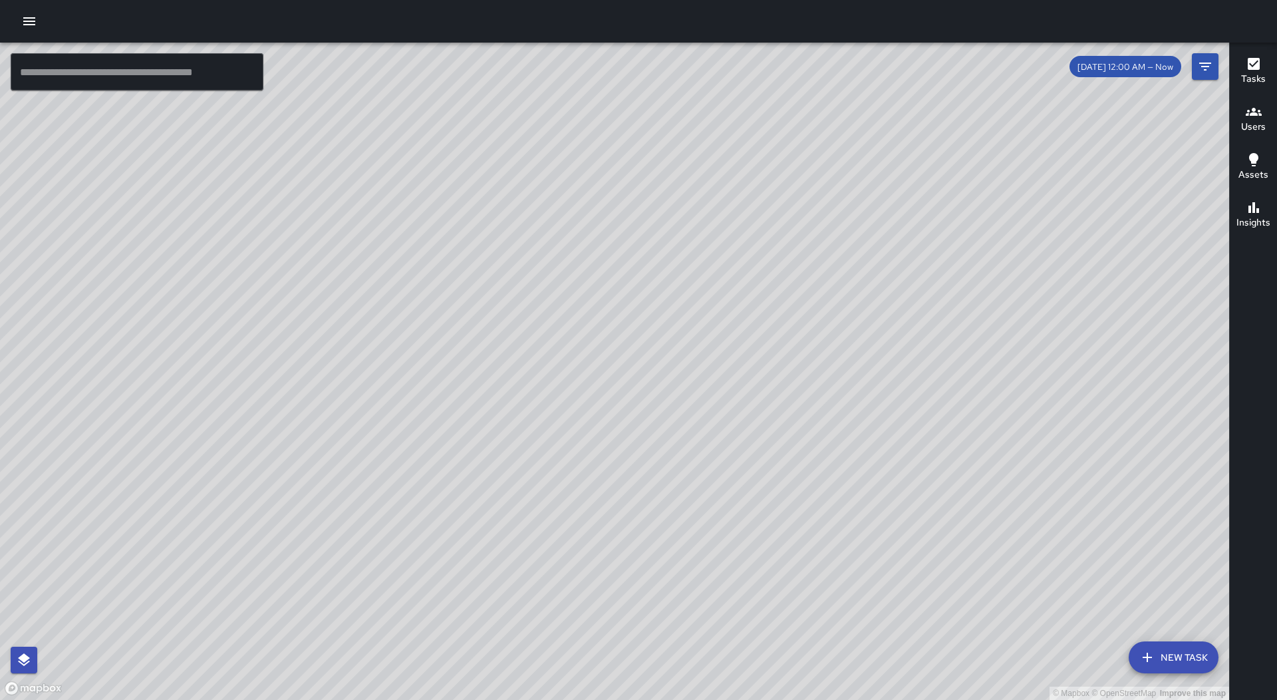
click at [40, 33] on div at bounding box center [638, 21] width 1277 height 43
click at [38, 17] on button "button" at bounding box center [29, 21] width 27 height 27
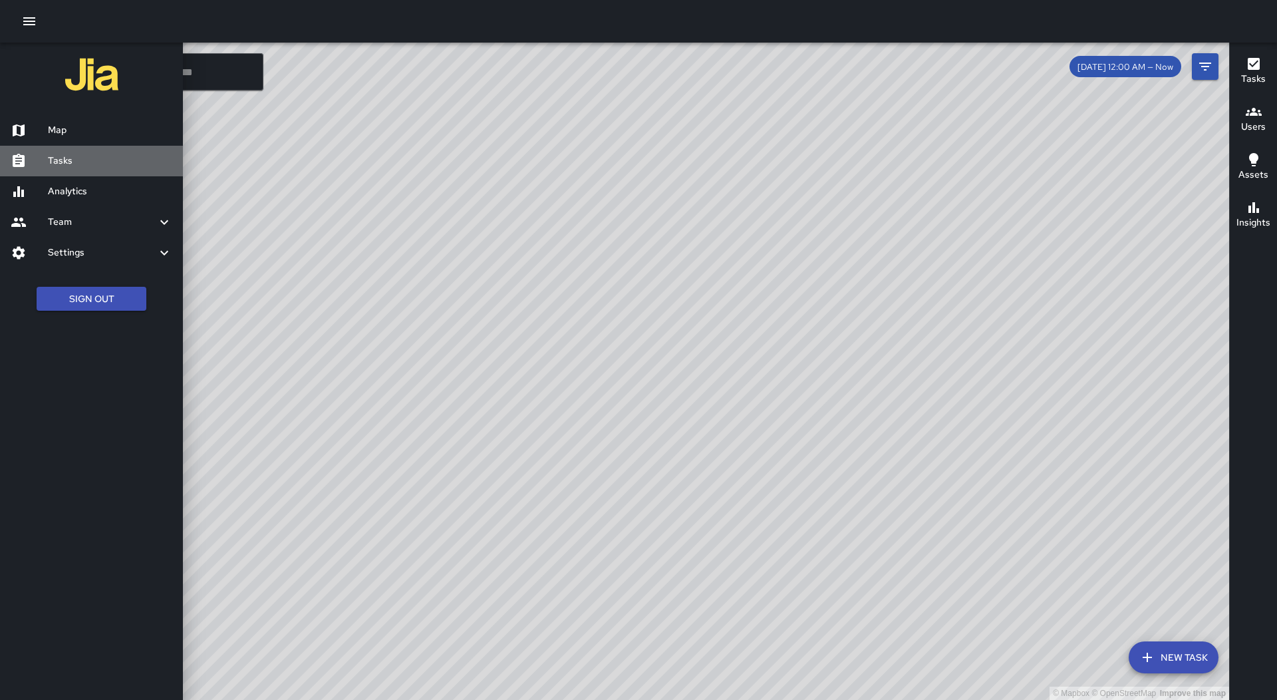
click at [85, 168] on link "Tasks" at bounding box center [91, 161] width 183 height 31
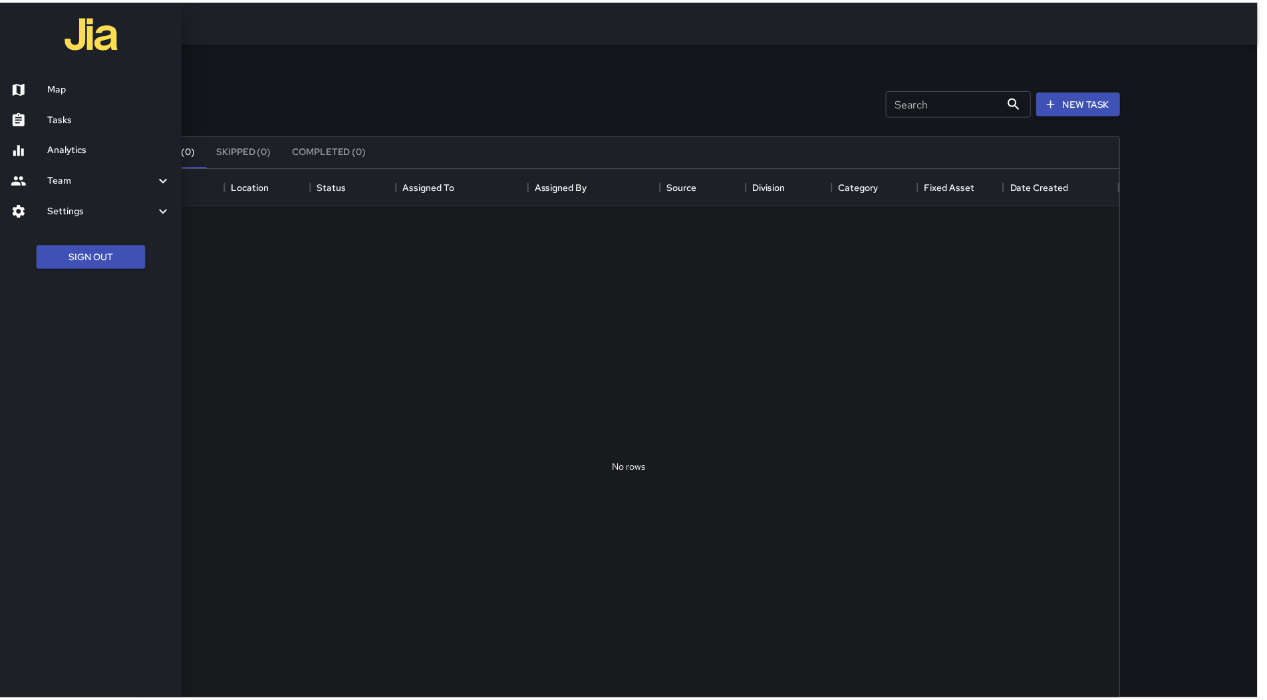
scroll to position [553, 978]
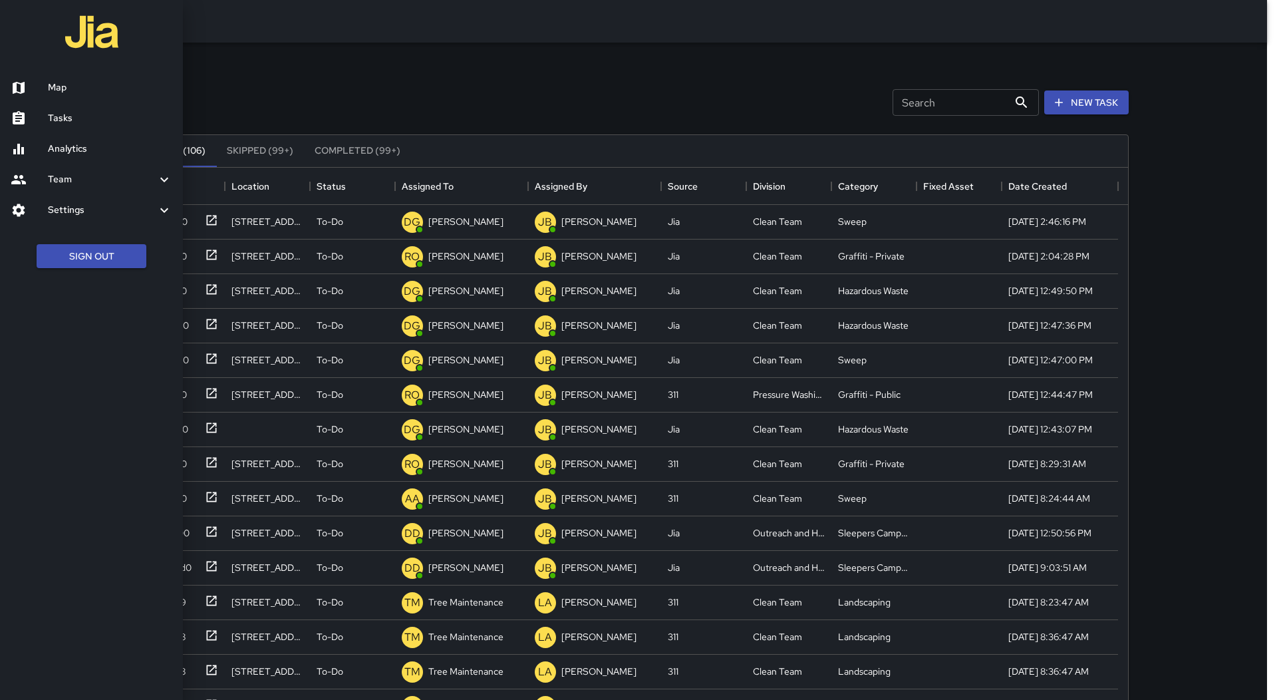
click at [467, 190] on div at bounding box center [638, 350] width 1277 height 700
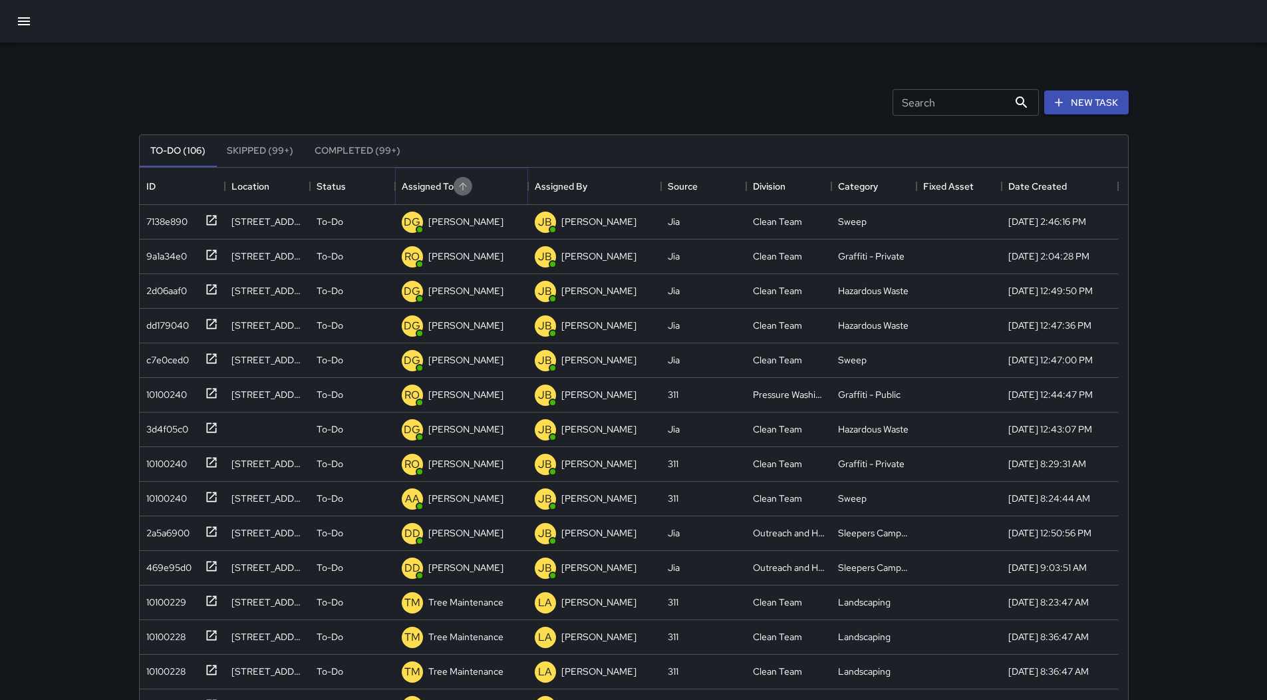
click at [469, 190] on button "Sort" at bounding box center [463, 186] width 19 height 19
click at [174, 254] on div "10100240" at bounding box center [164, 253] width 46 height 19
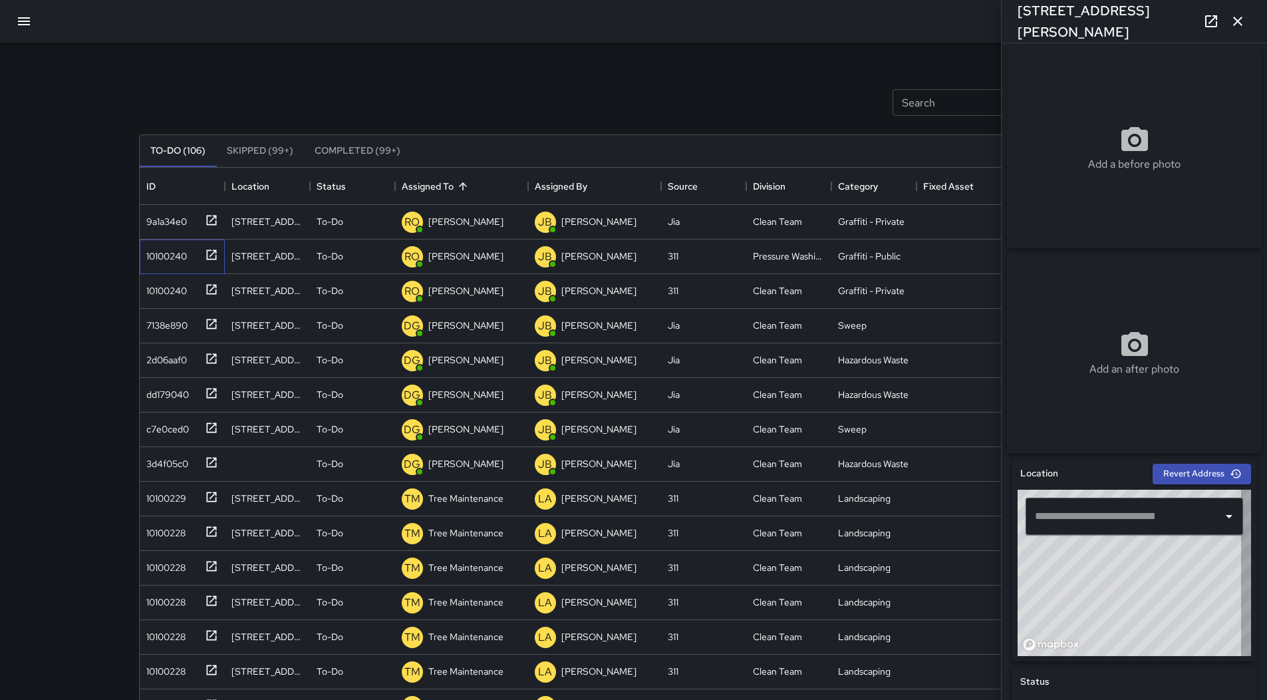
type input "**********"
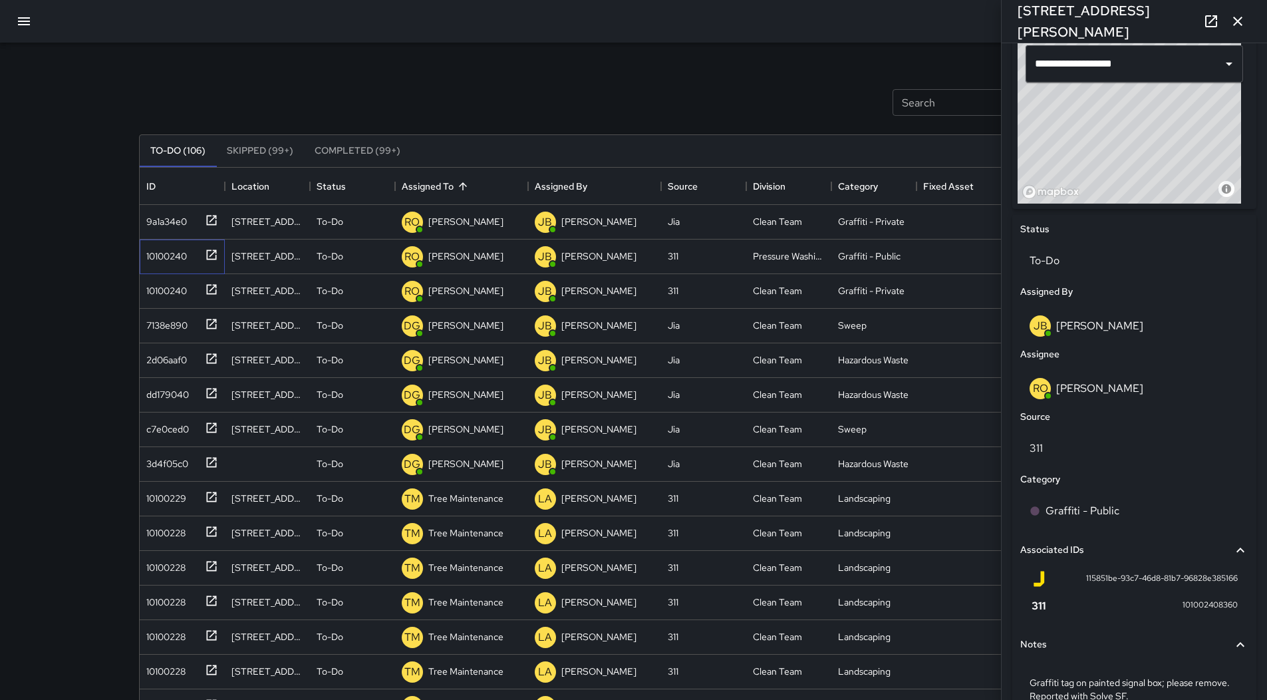
scroll to position [529, 0]
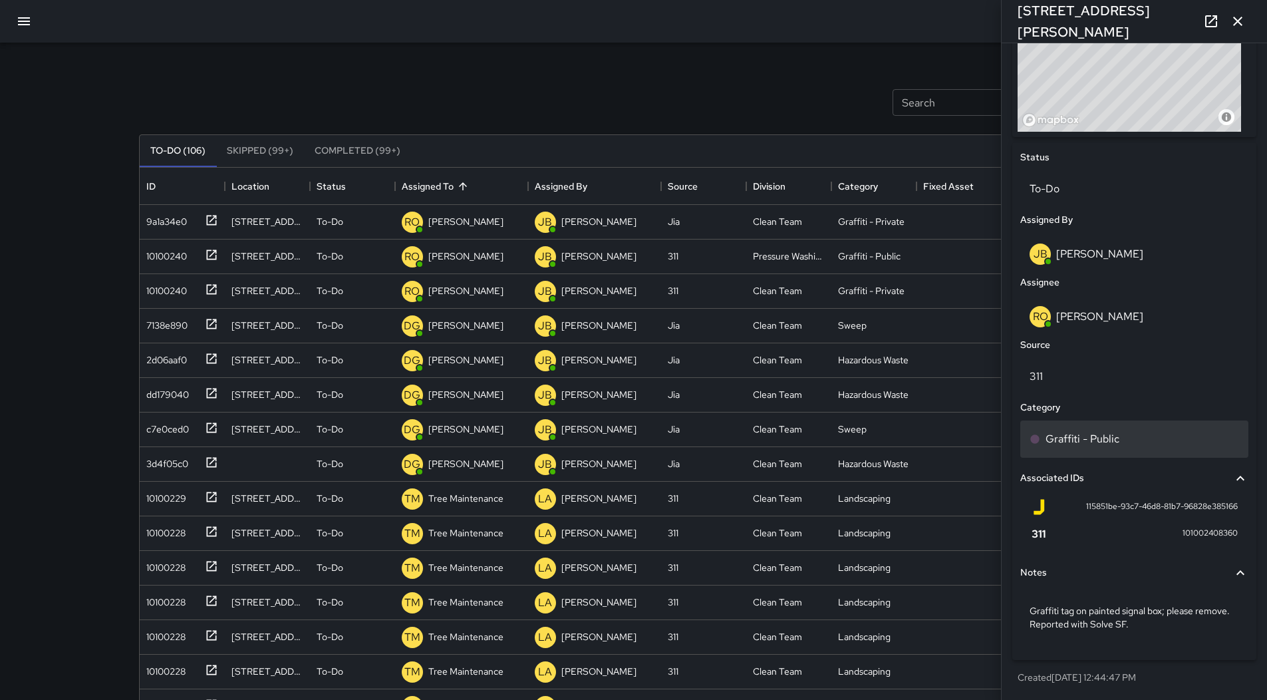
click at [1112, 431] on p "Graffiti - Public" at bounding box center [1083, 439] width 74 height 16
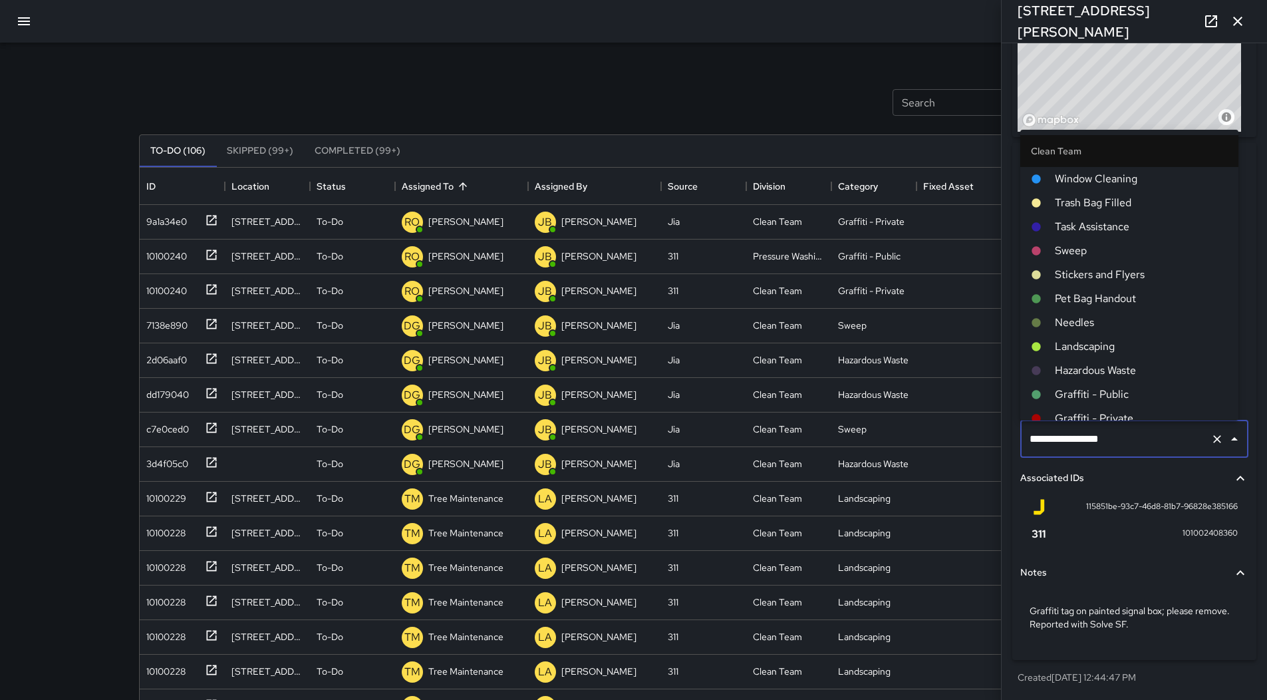
scroll to position [67, 0]
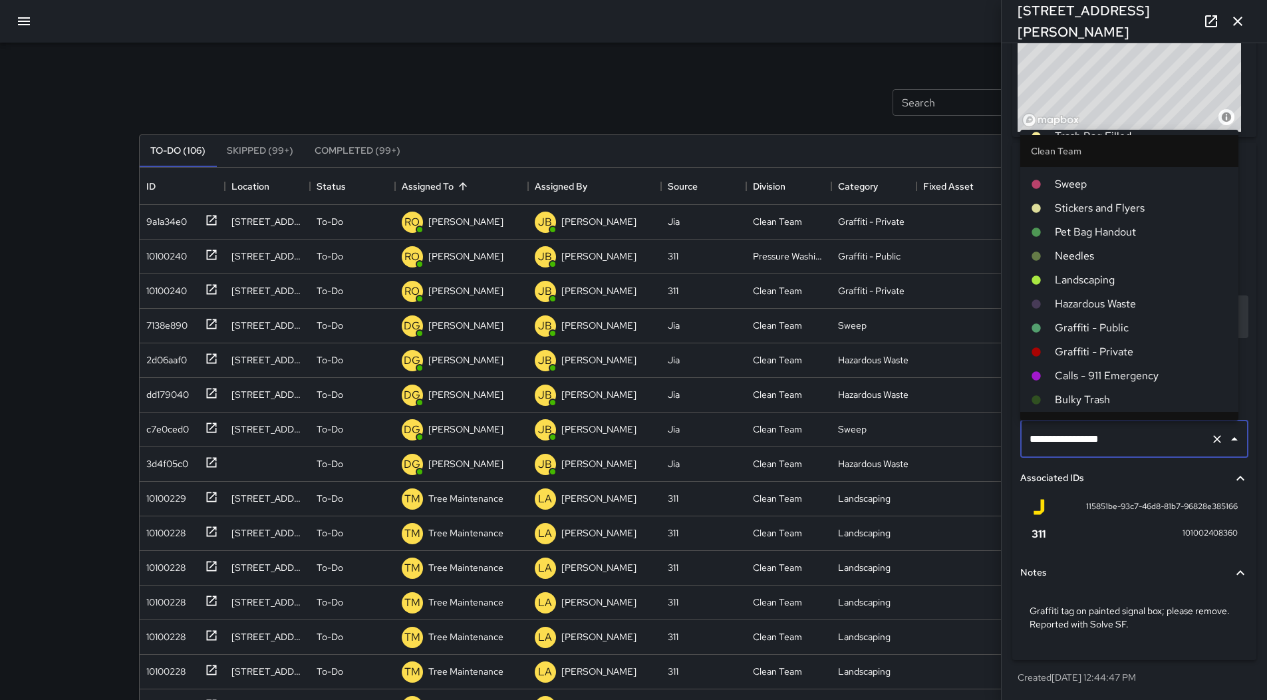
click at [1130, 330] on span "Graffiti - Public" at bounding box center [1141, 328] width 173 height 16
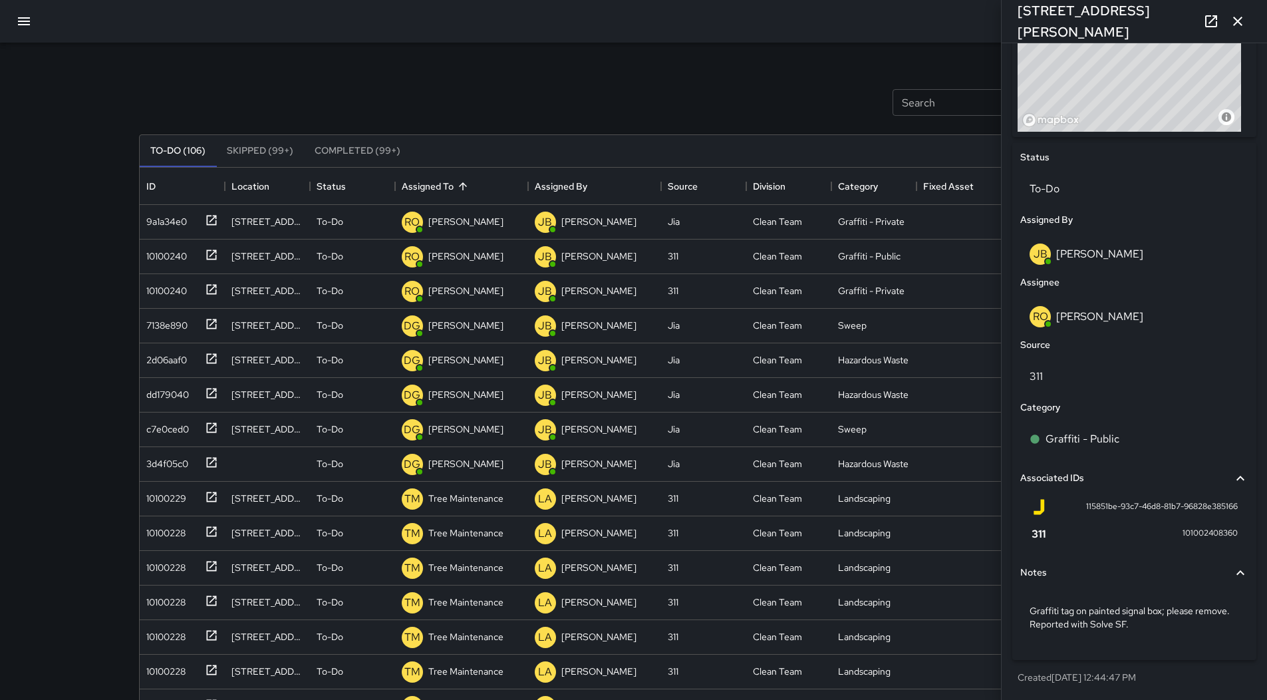
click at [1236, 26] on icon "button" at bounding box center [1238, 21] width 16 height 16
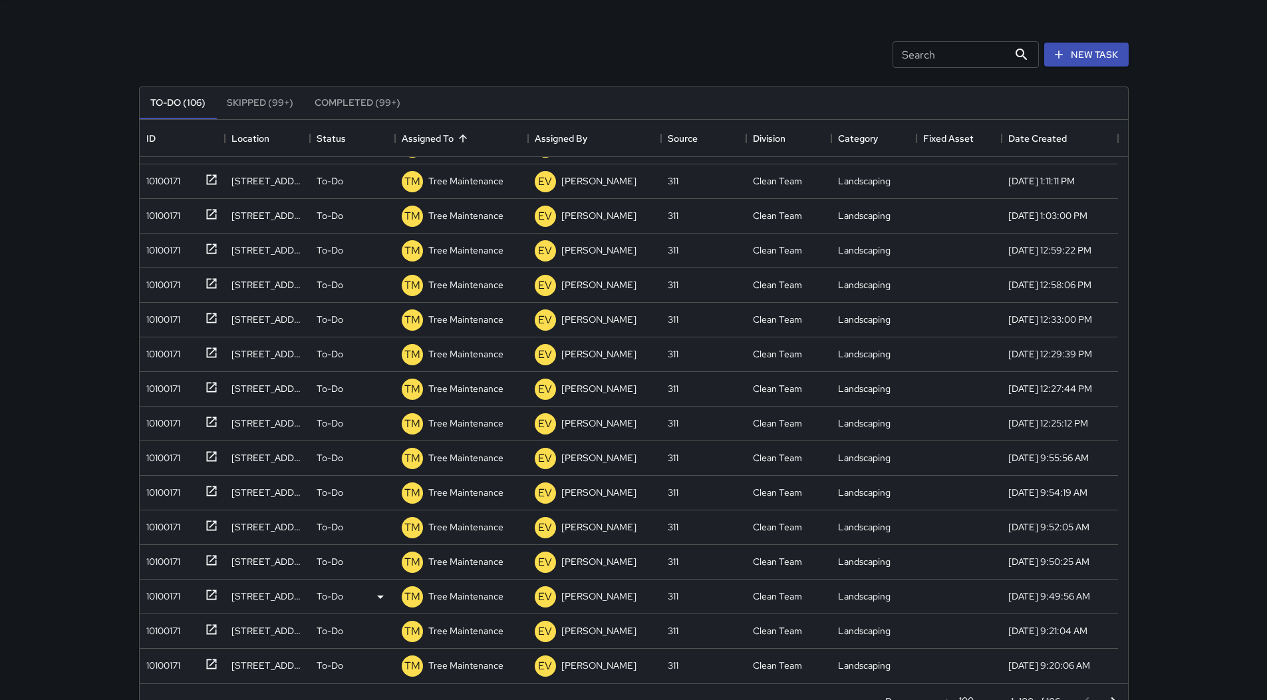
scroll to position [86, 0]
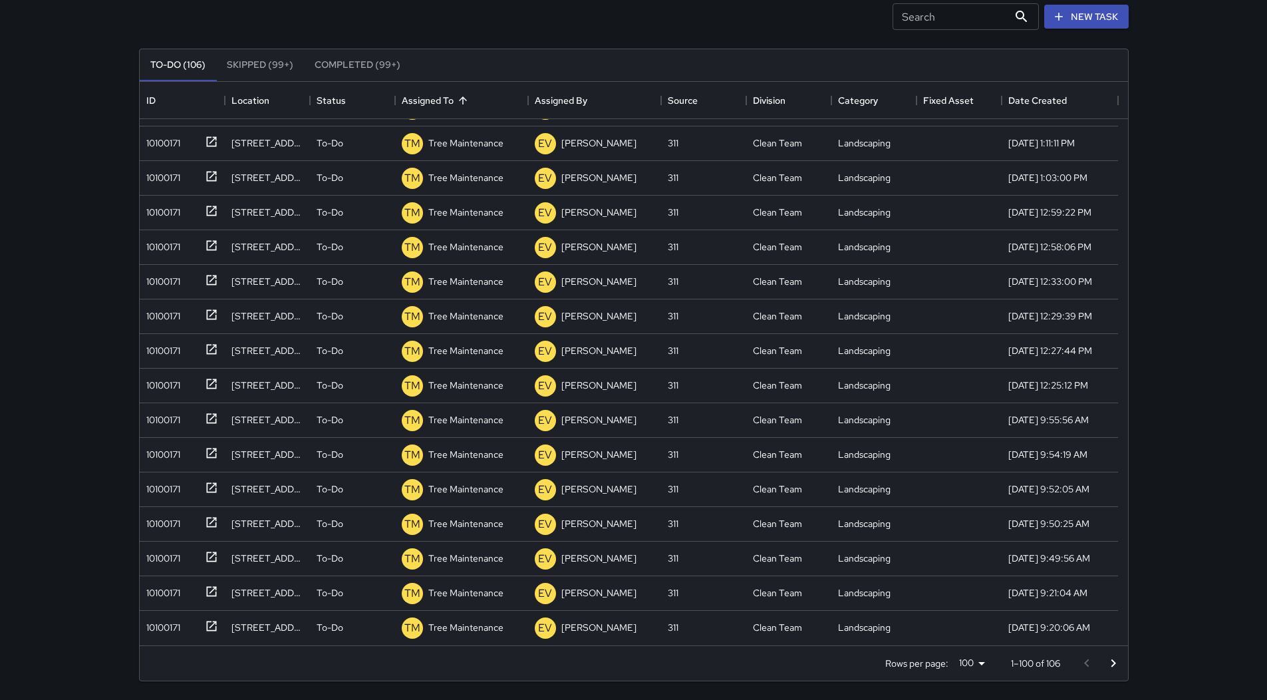
click at [1110, 659] on icon "Go to next page" at bounding box center [1113, 663] width 16 height 16
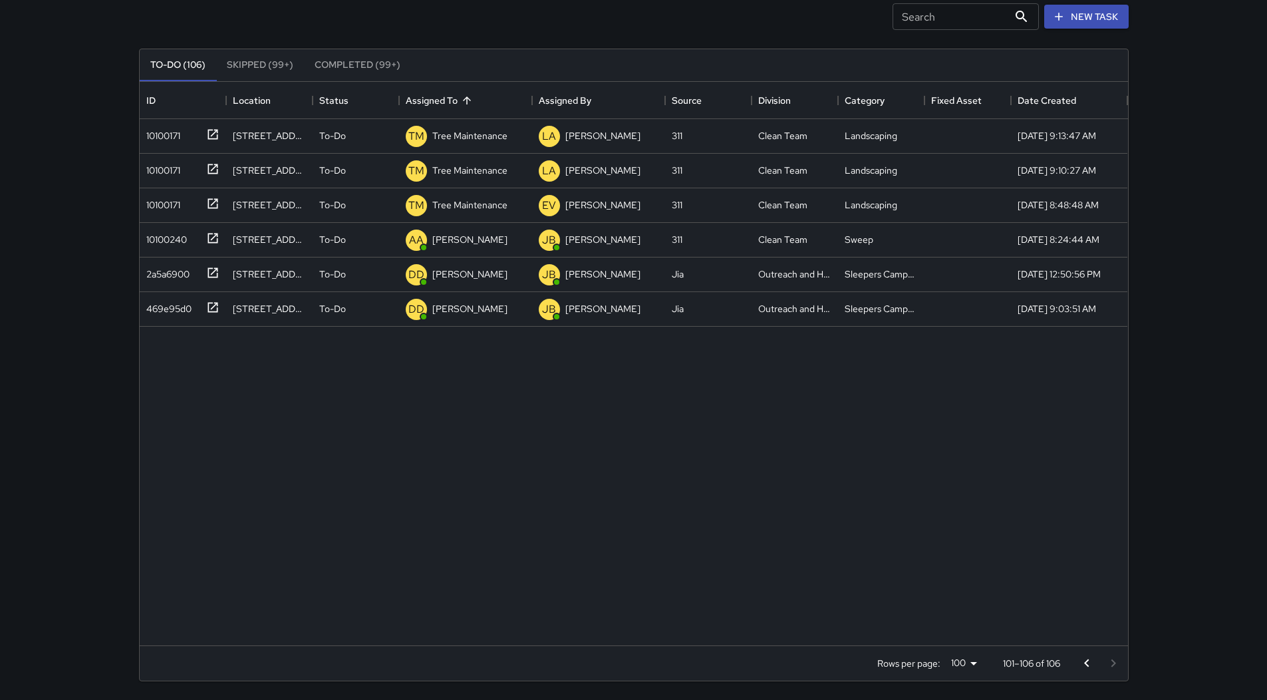
scroll to position [0, 0]
click at [170, 248] on div "10100240" at bounding box center [183, 240] width 86 height 35
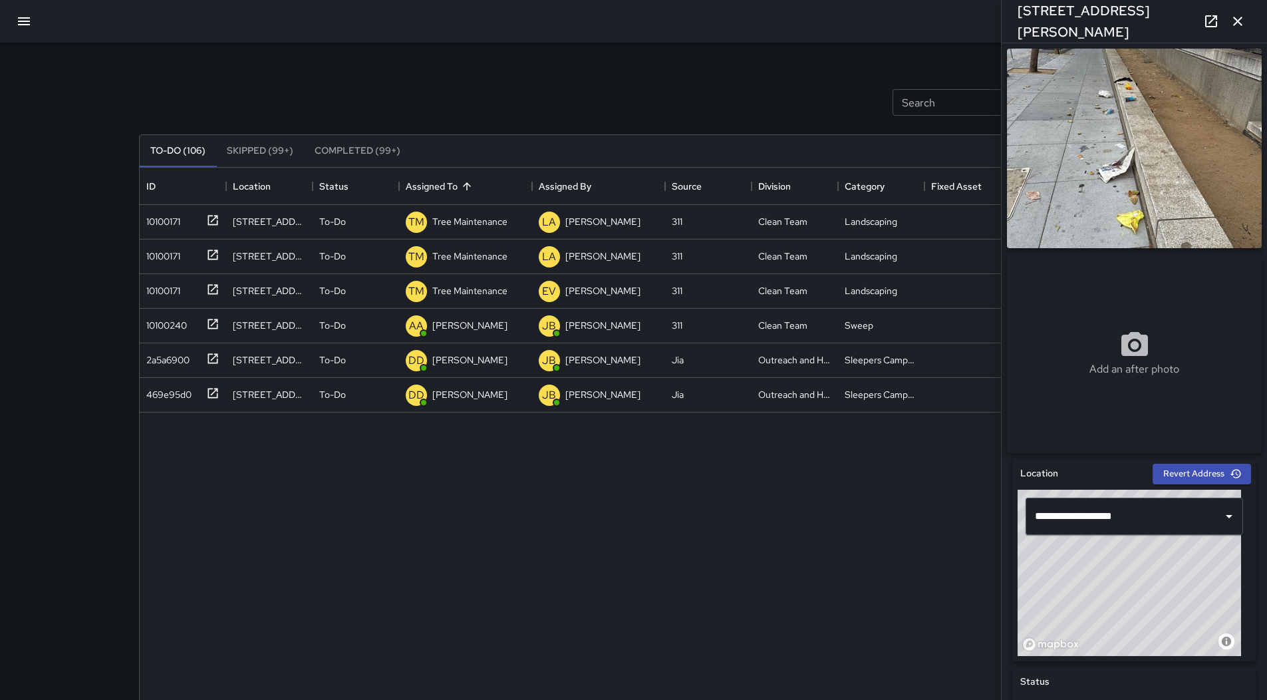
click at [1237, 17] on icon "button" at bounding box center [1238, 21] width 16 height 16
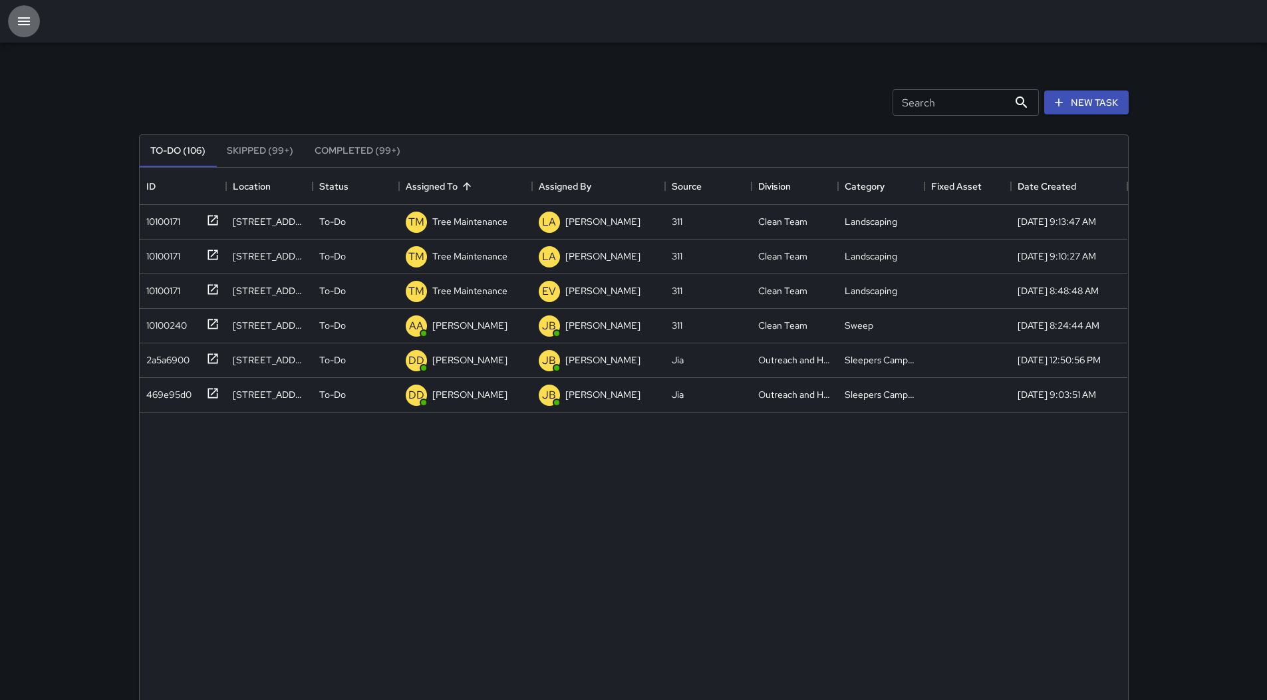
click at [29, 13] on button "button" at bounding box center [24, 21] width 32 height 32
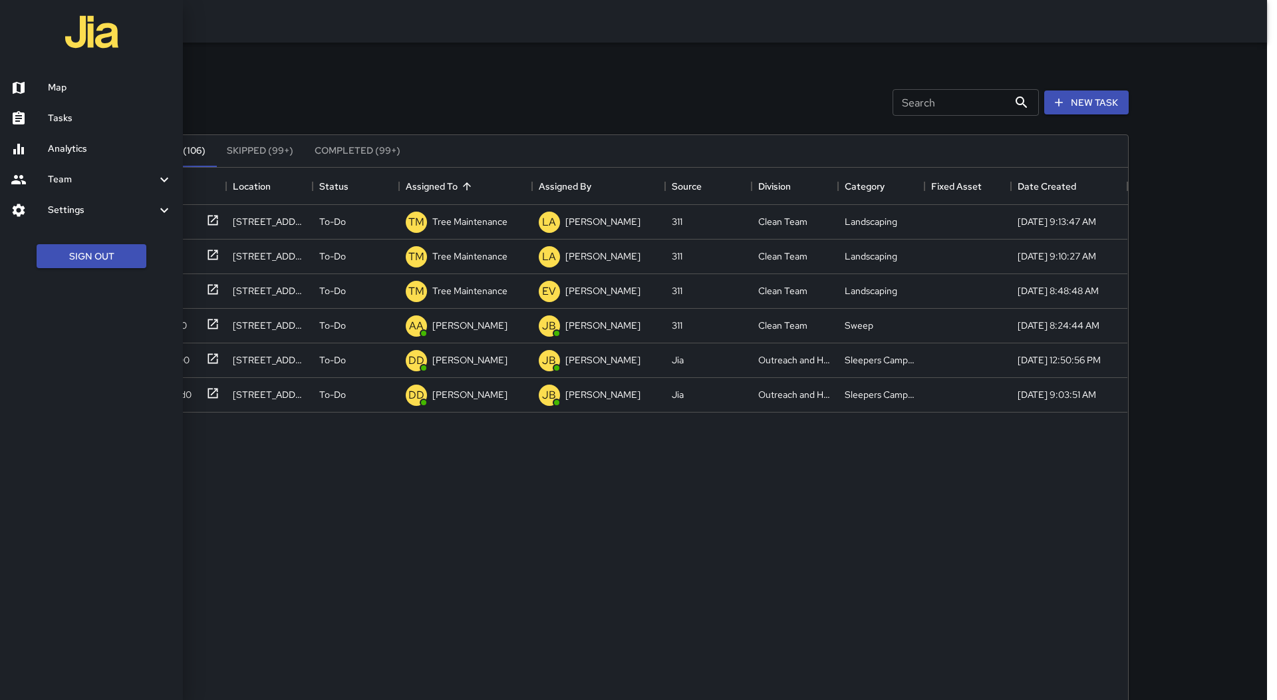
click at [45, 77] on link "Map" at bounding box center [91, 88] width 183 height 31
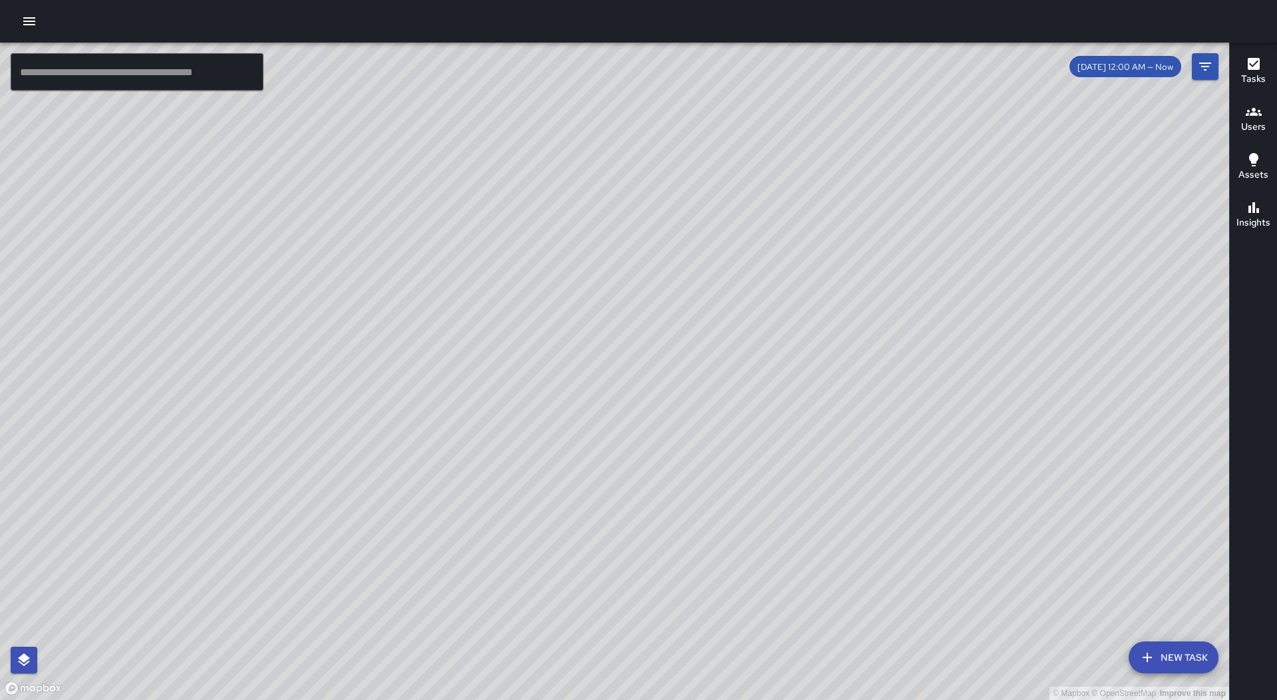
drag, startPoint x: 847, startPoint y: 443, endPoint x: 591, endPoint y: 55, distance: 465.3
click at [591, 55] on div "© Mapbox © OpenStreetMap Improve this map" at bounding box center [614, 371] width 1229 height 657
drag, startPoint x: 1085, startPoint y: 269, endPoint x: 893, endPoint y: 426, distance: 247.7
click at [893, 426] on div "© Mapbox © OpenStreetMap Improve this map" at bounding box center [614, 371] width 1229 height 657
drag, startPoint x: 558, startPoint y: 548, endPoint x: 569, endPoint y: 434, distance: 115.0
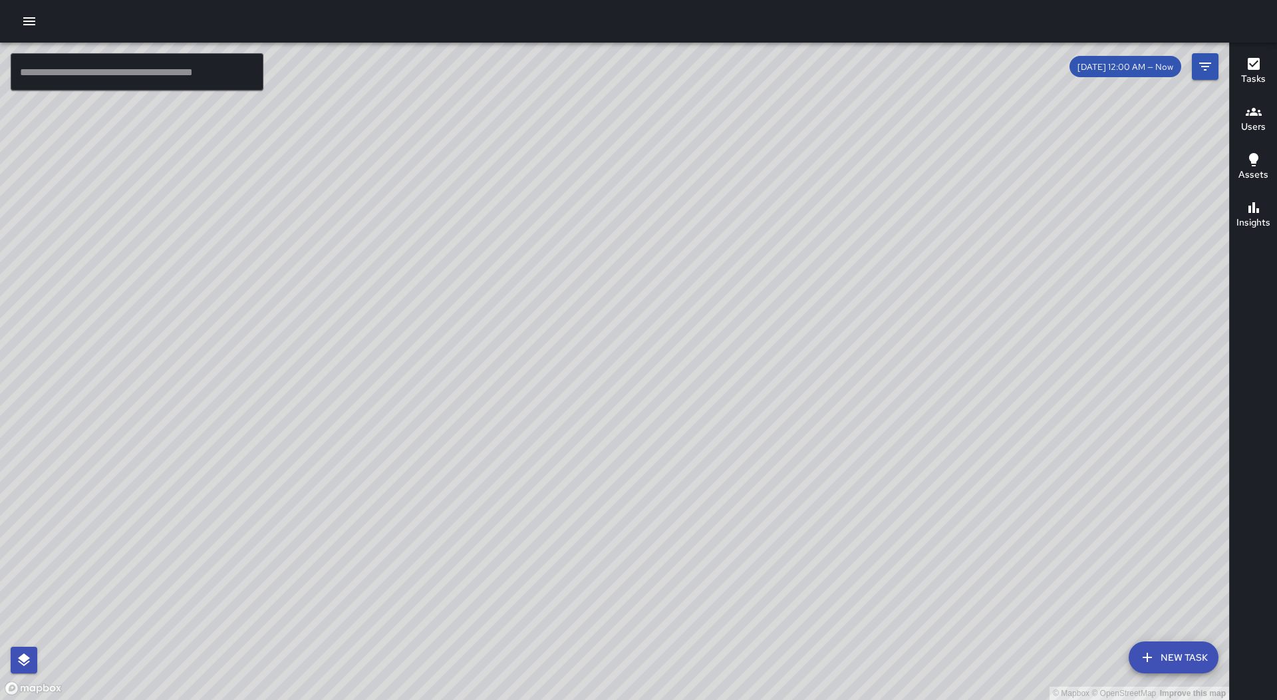
click at [569, 434] on div "© Mapbox © OpenStreetMap Improve this map" at bounding box center [614, 371] width 1229 height 657
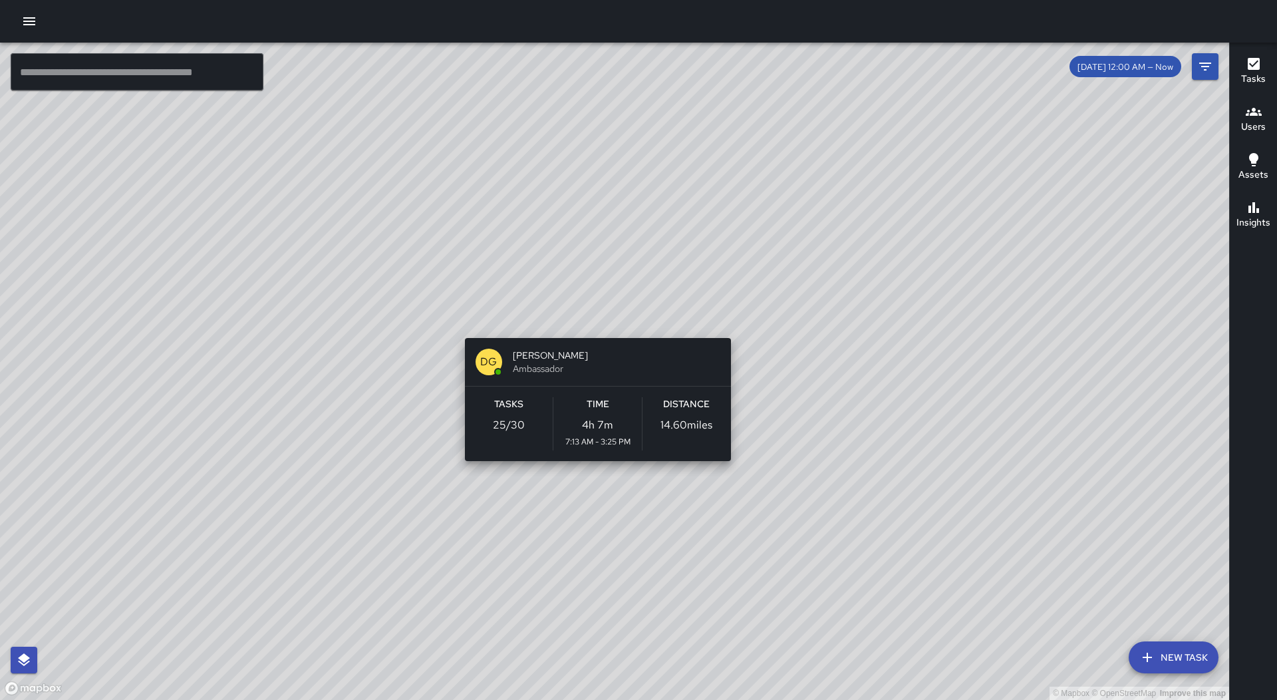
click at [593, 313] on div "© Mapbox © OpenStreetMap Improve this map DG [PERSON_NAME] Ambassador Tasks 25 …" at bounding box center [614, 371] width 1229 height 657
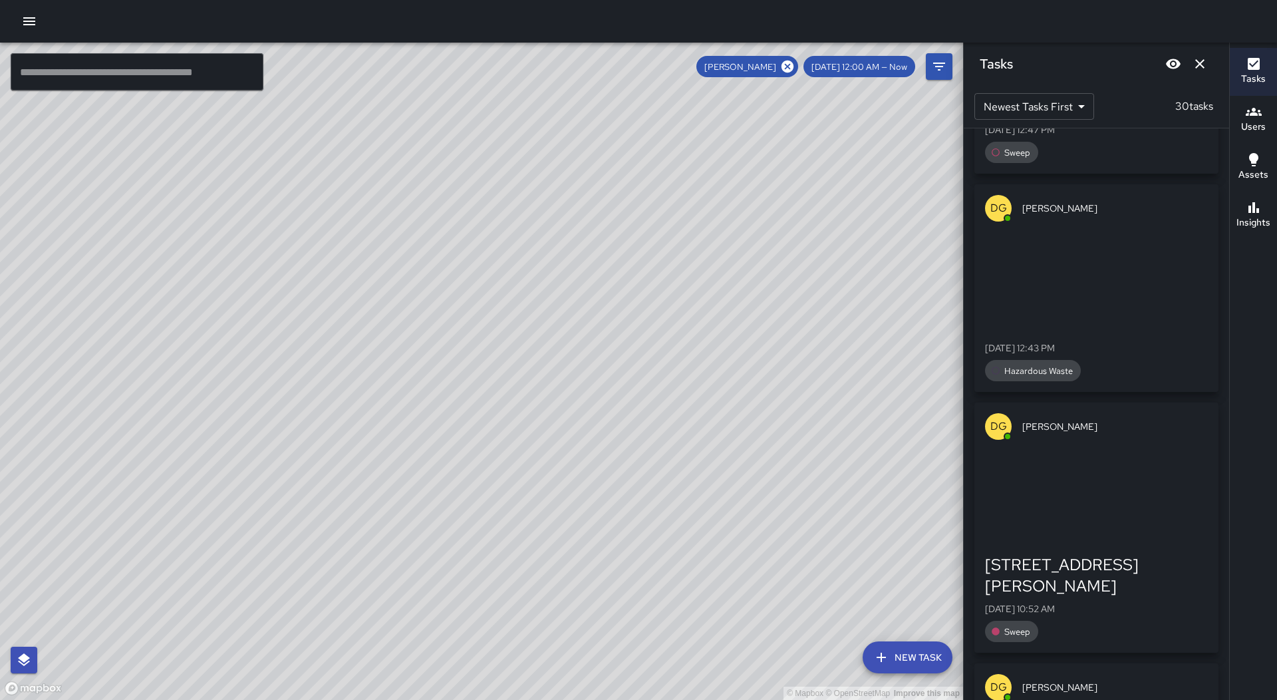
scroll to position [2594, 0]
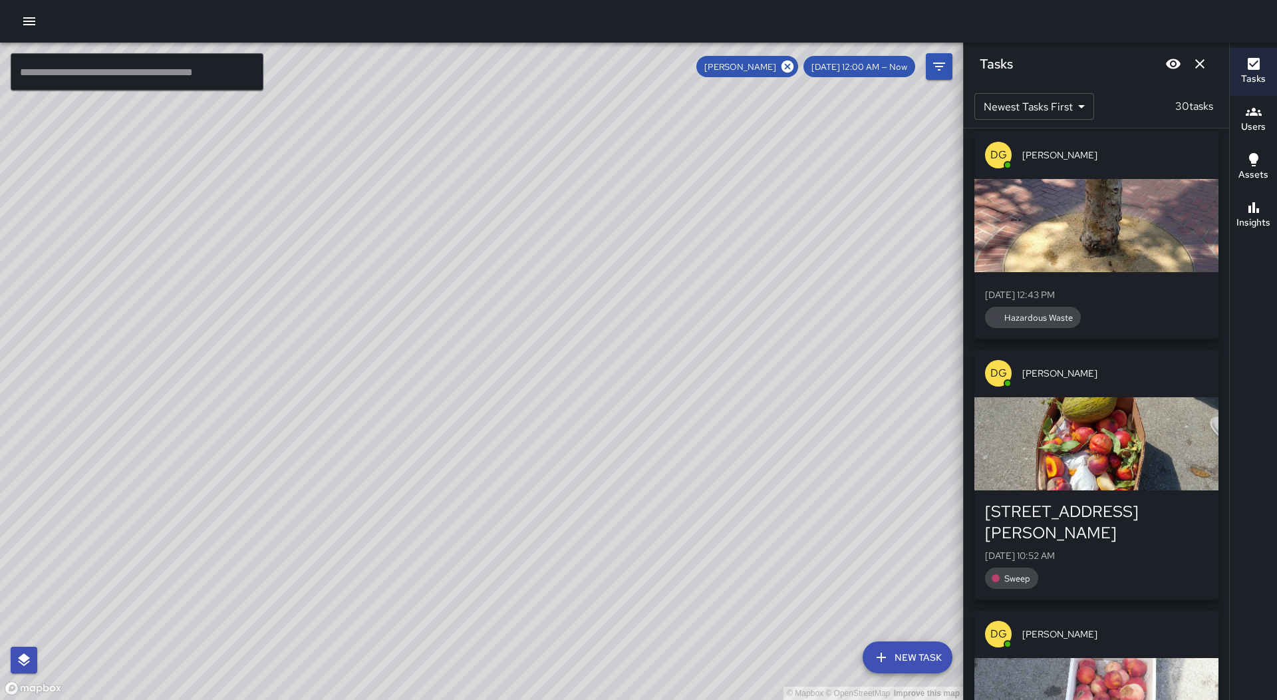
click at [1128, 397] on div "button" at bounding box center [1096, 443] width 244 height 93
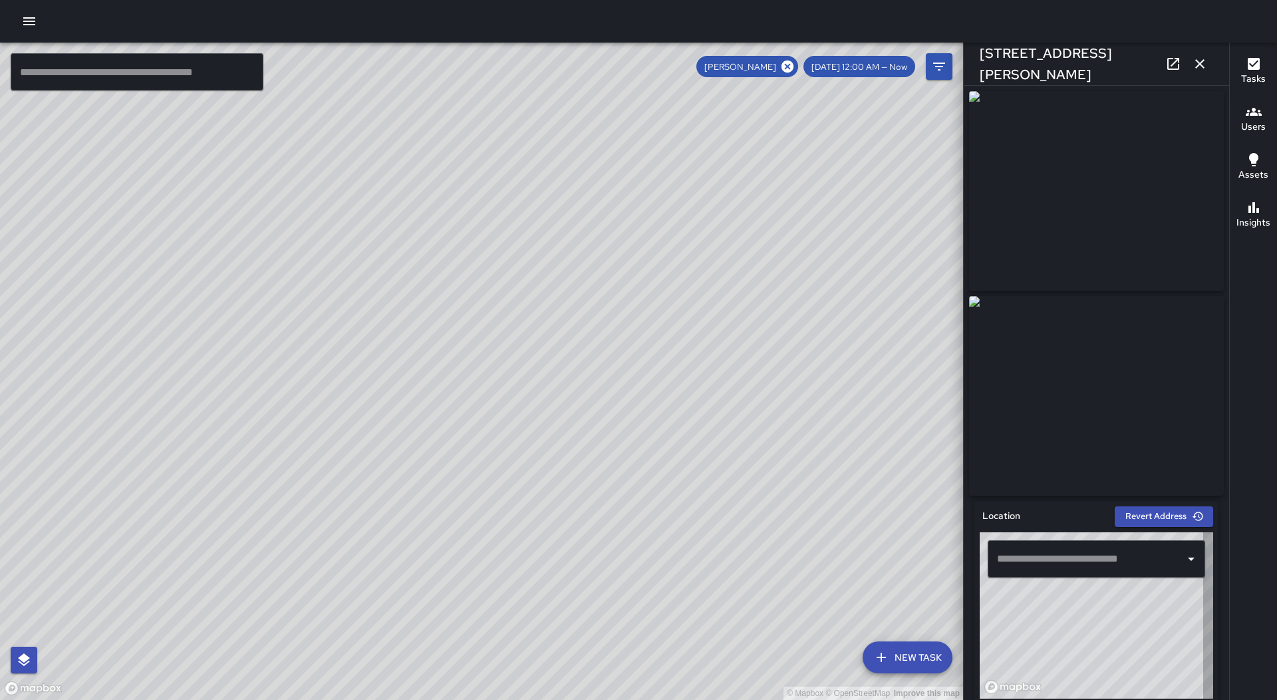
type input "**********"
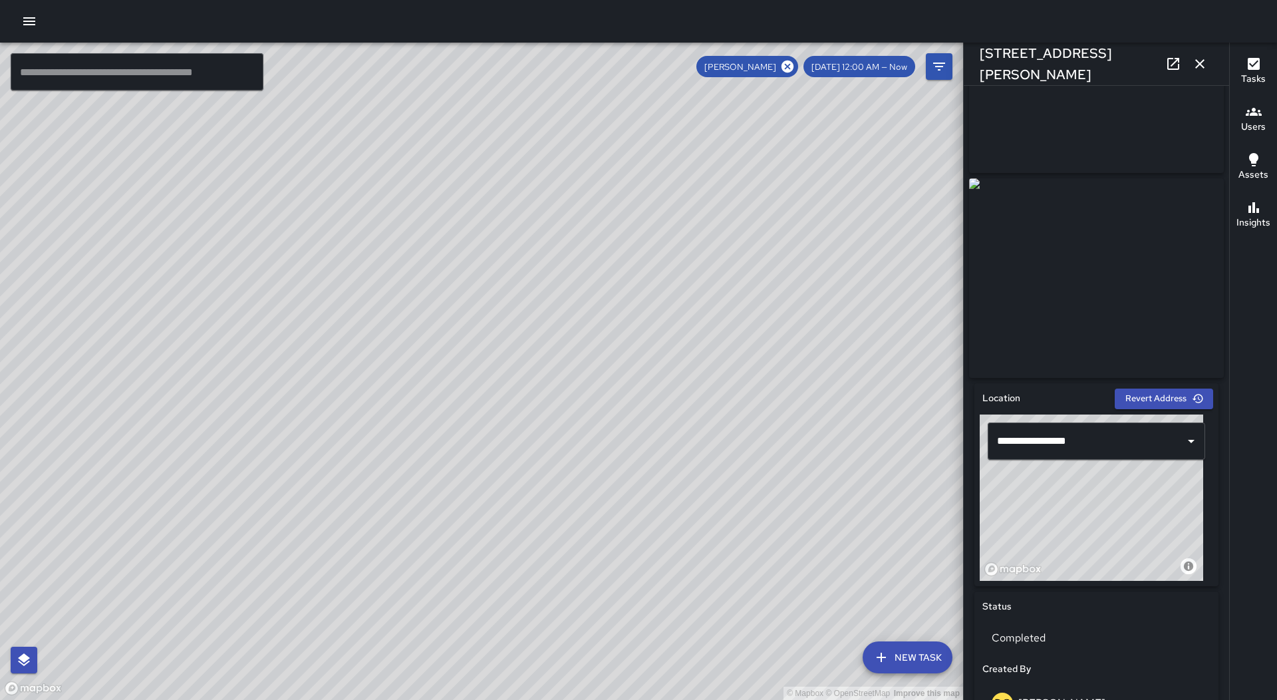
scroll to position [0, 0]
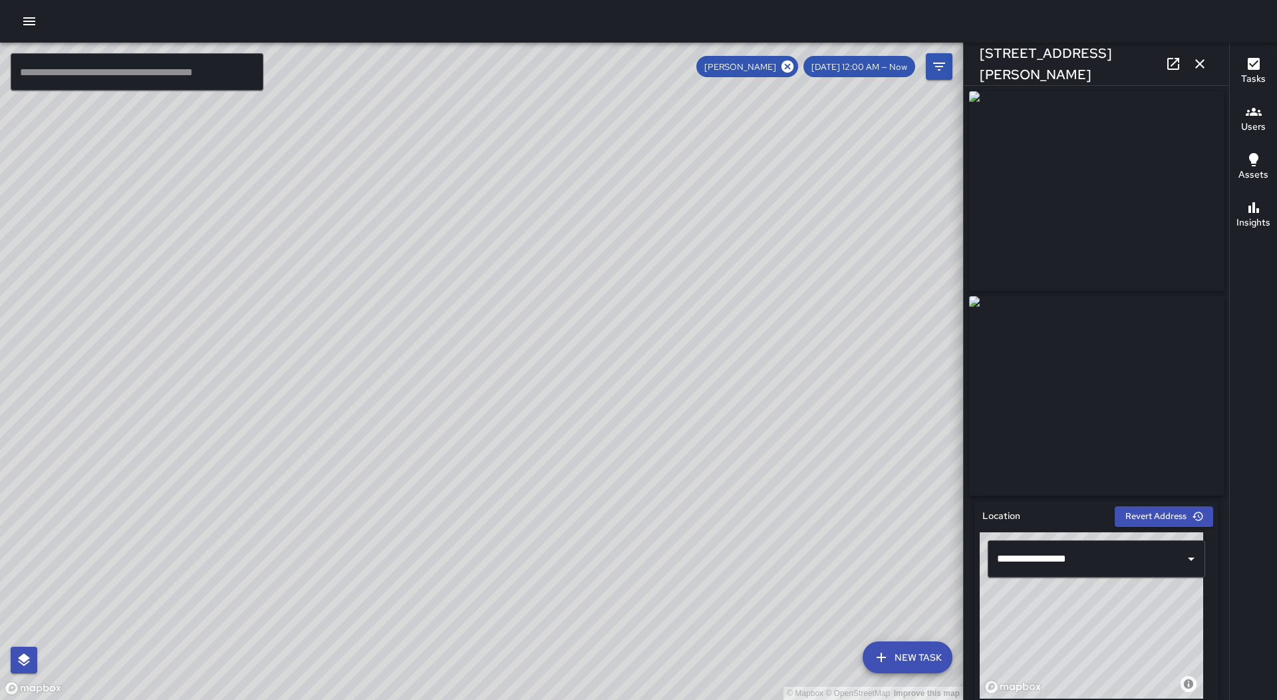
click at [1203, 59] on icon "button" at bounding box center [1200, 64] width 16 height 16
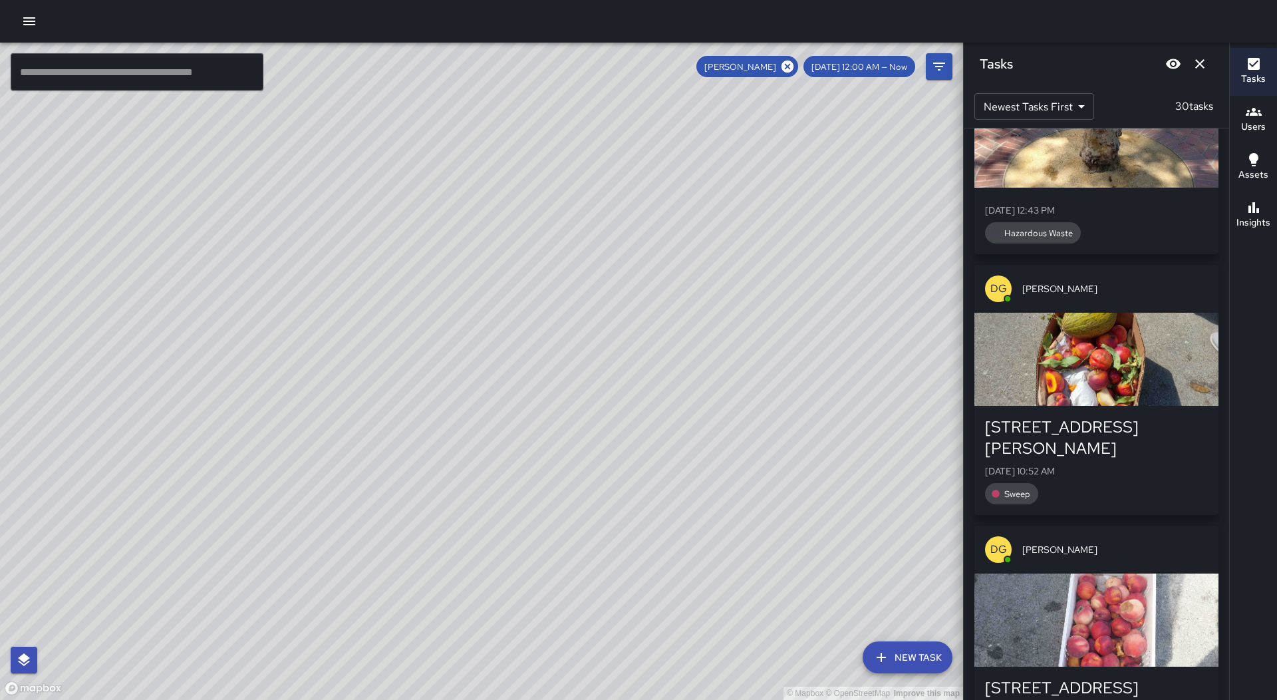
scroll to position [2860, 0]
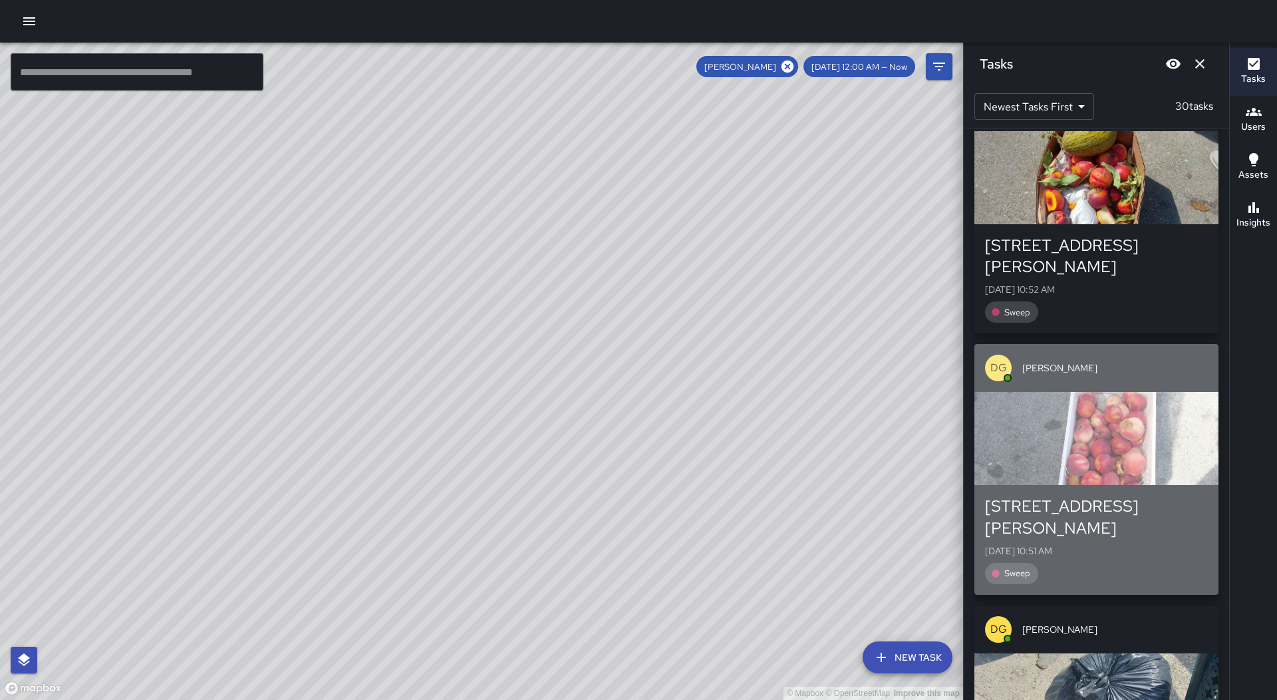
drag, startPoint x: 1124, startPoint y: 311, endPoint x: 1125, endPoint y: 319, distance: 8.1
click at [1125, 344] on button "DG [PERSON_NAME] [STREET_ADDRESS][PERSON_NAME][DATE] 10:51 AM Sweep" at bounding box center [1096, 469] width 244 height 250
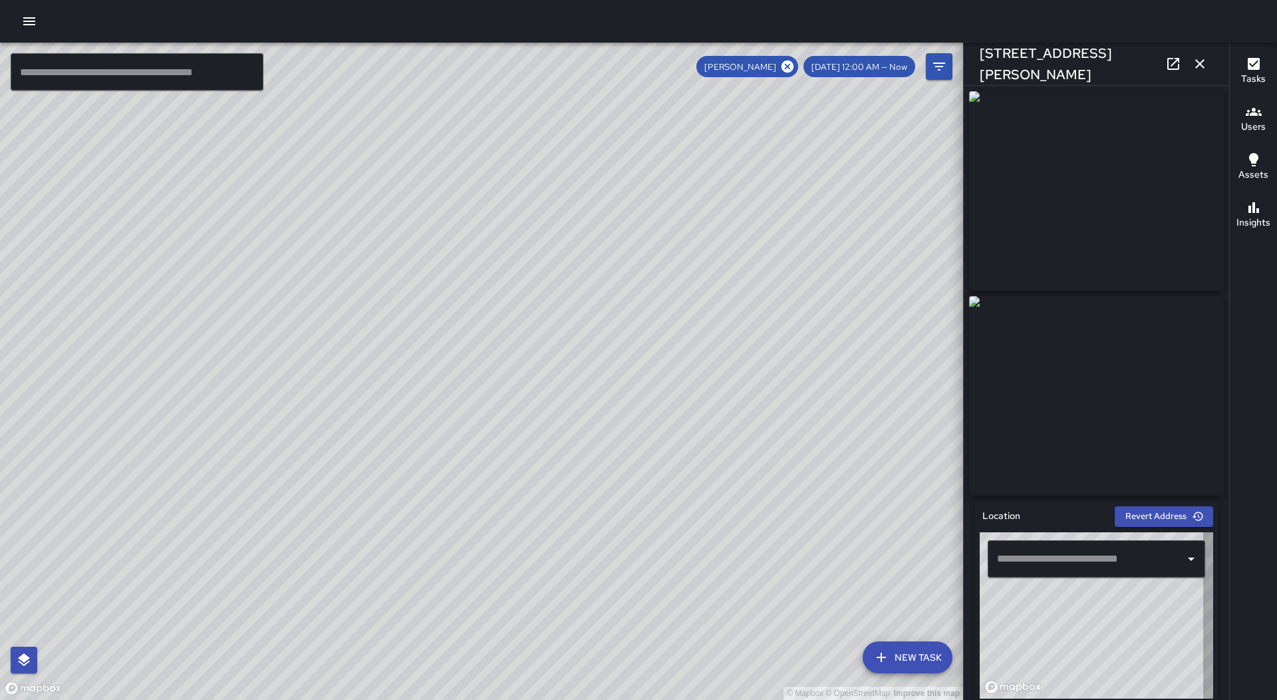
type input "**********"
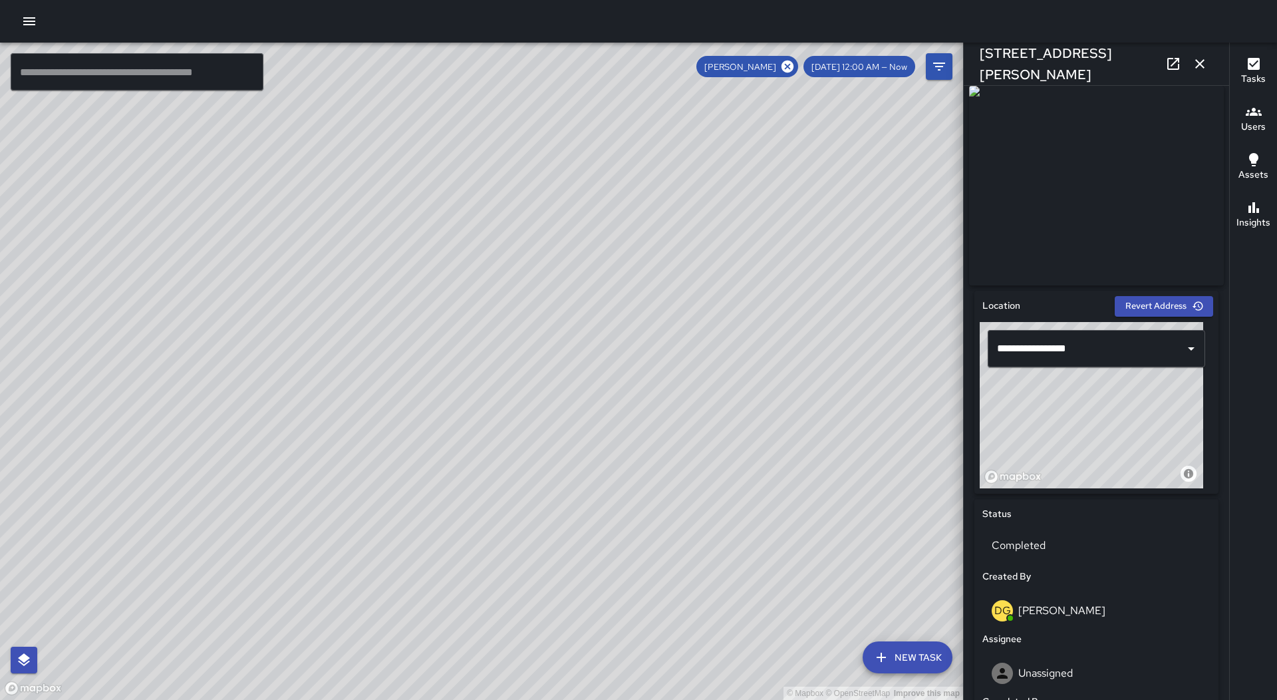
scroll to position [0, 0]
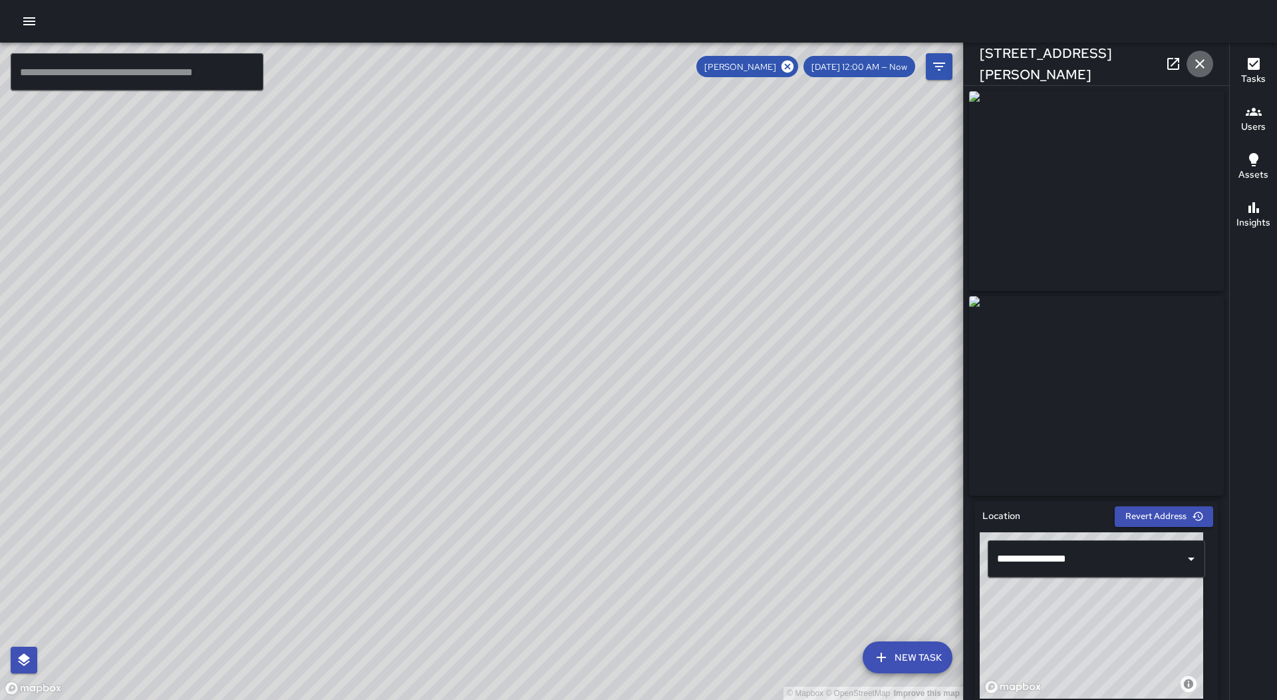
click at [1202, 65] on icon "button" at bounding box center [1199, 63] width 9 height 9
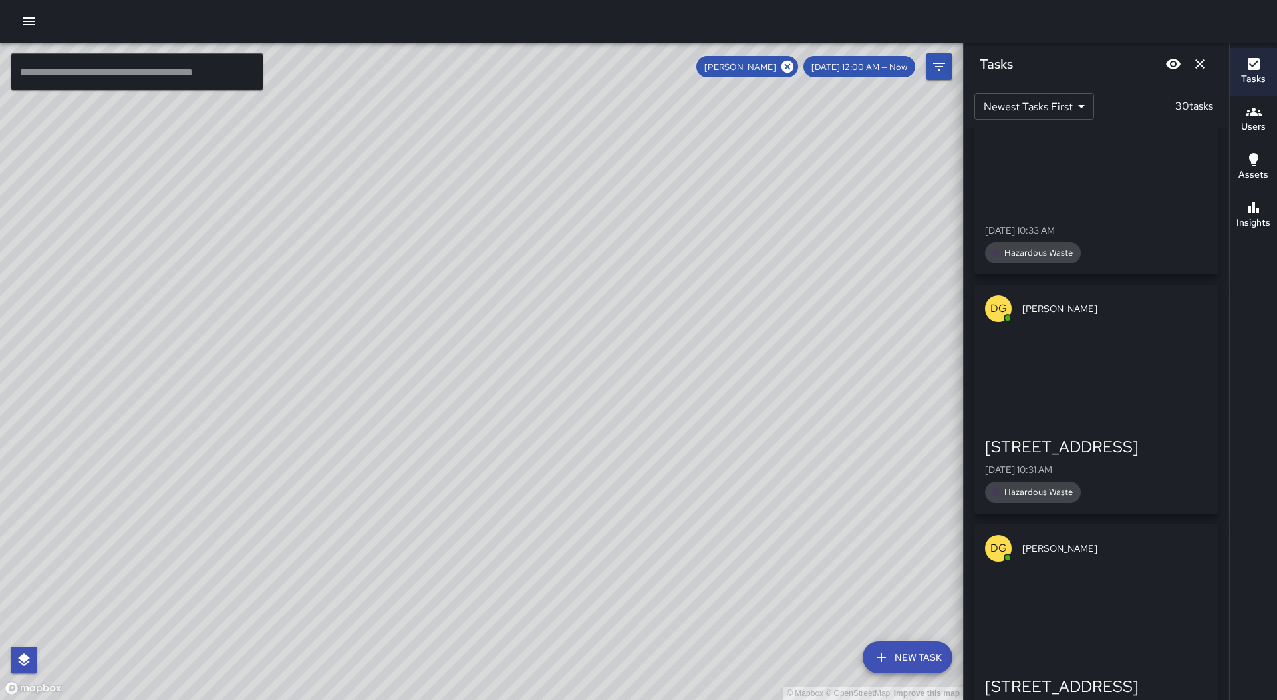
scroll to position [3924, 0]
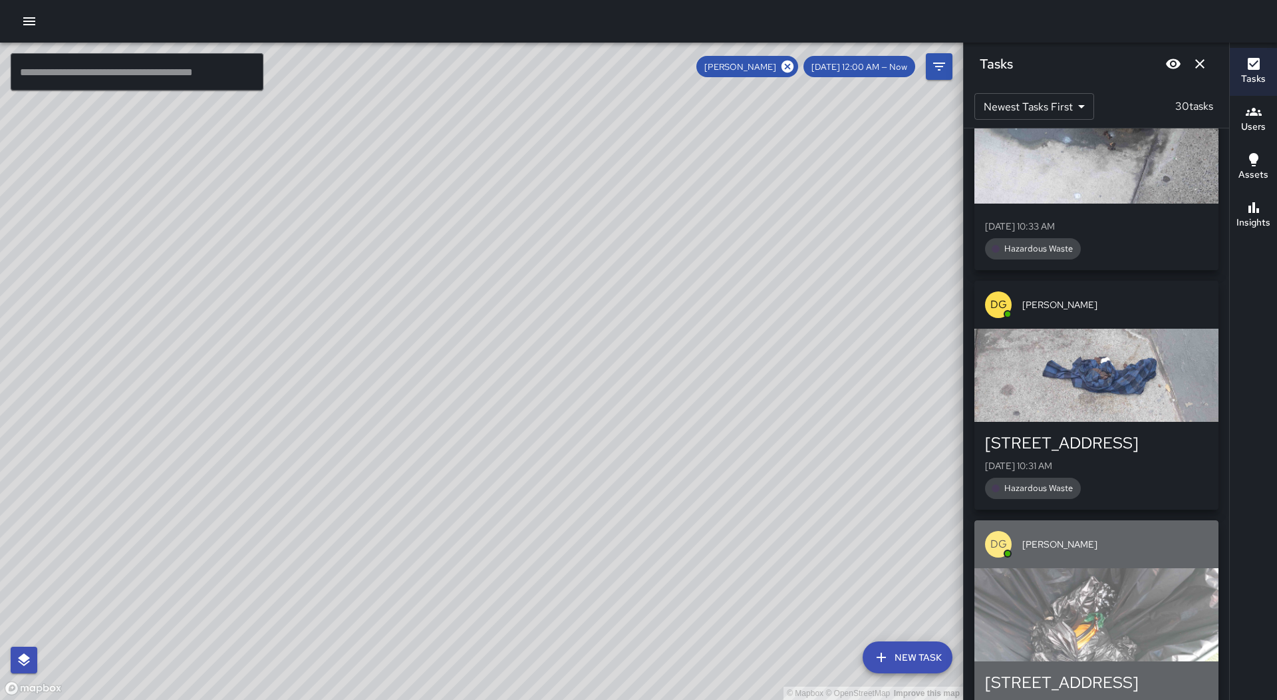
click at [1117, 568] on div "button" at bounding box center [1096, 614] width 244 height 93
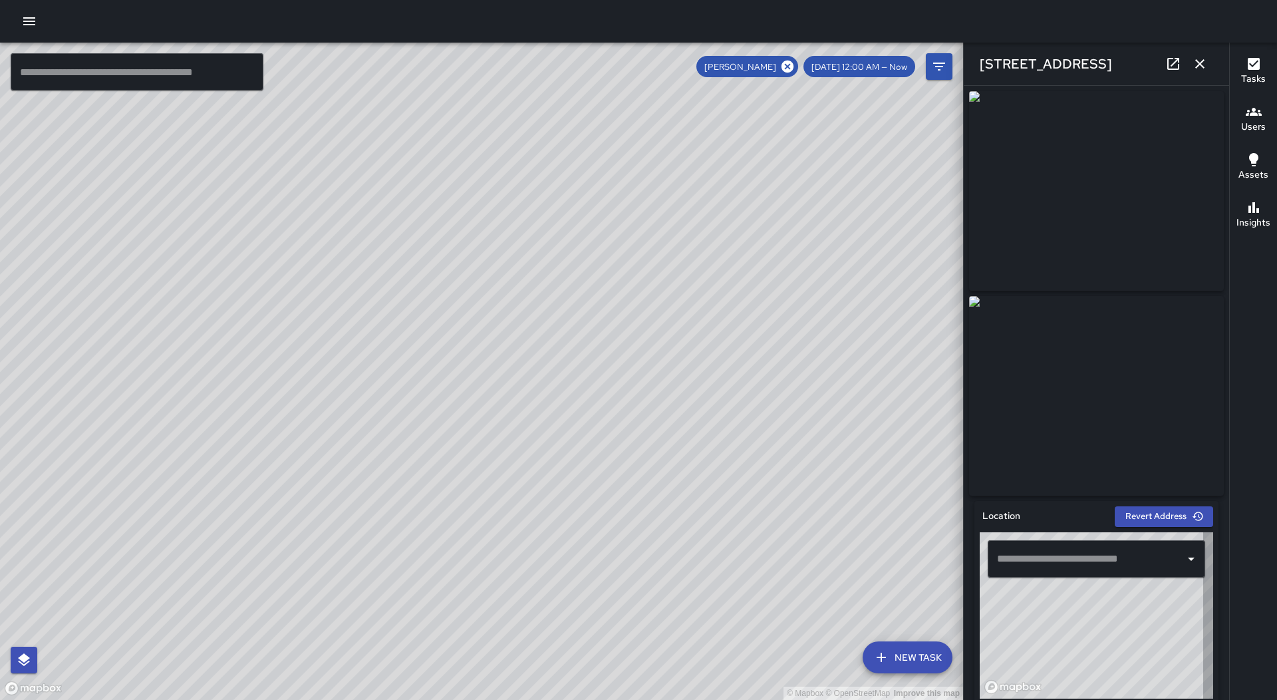
type input "**********"
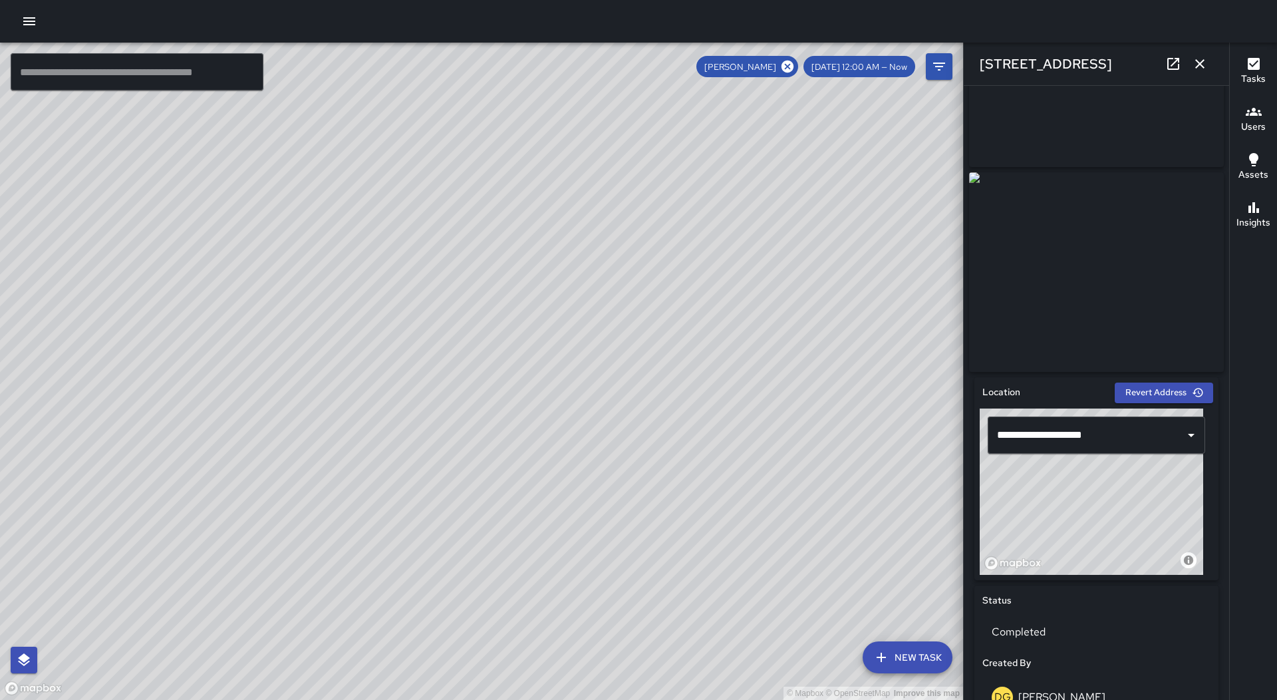
scroll to position [0, 0]
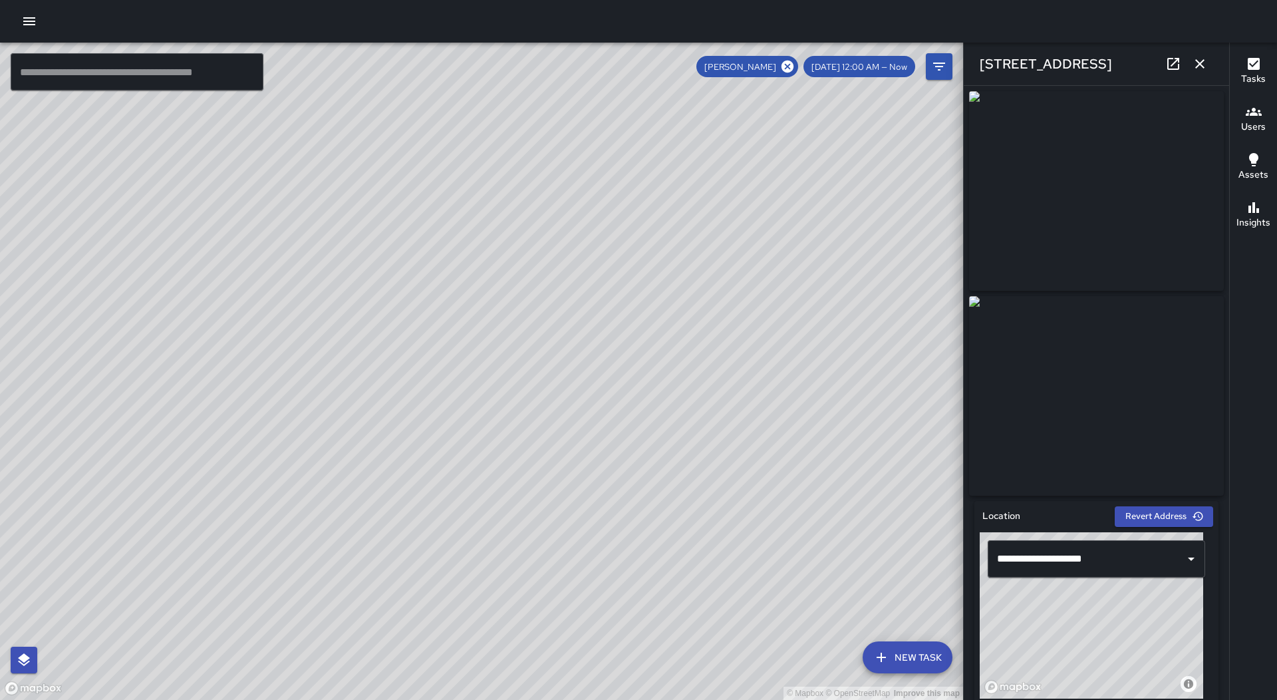
click at [1197, 68] on icon "button" at bounding box center [1199, 63] width 9 height 9
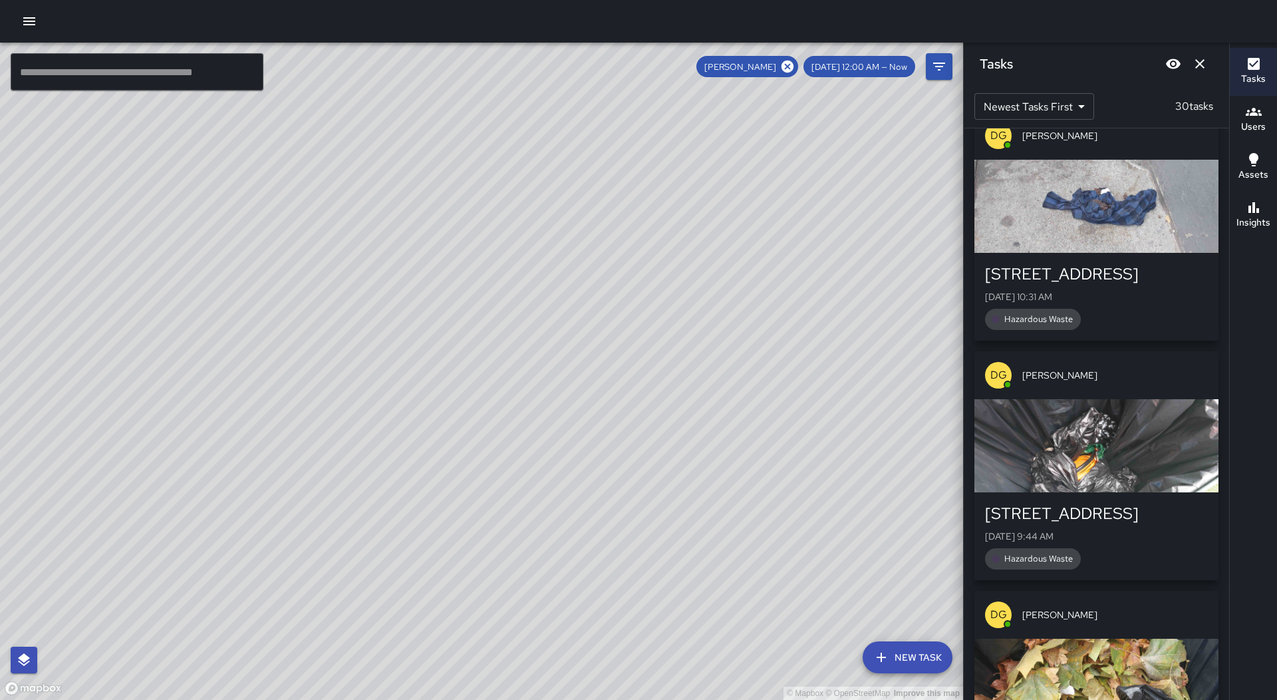
scroll to position [4190, 0]
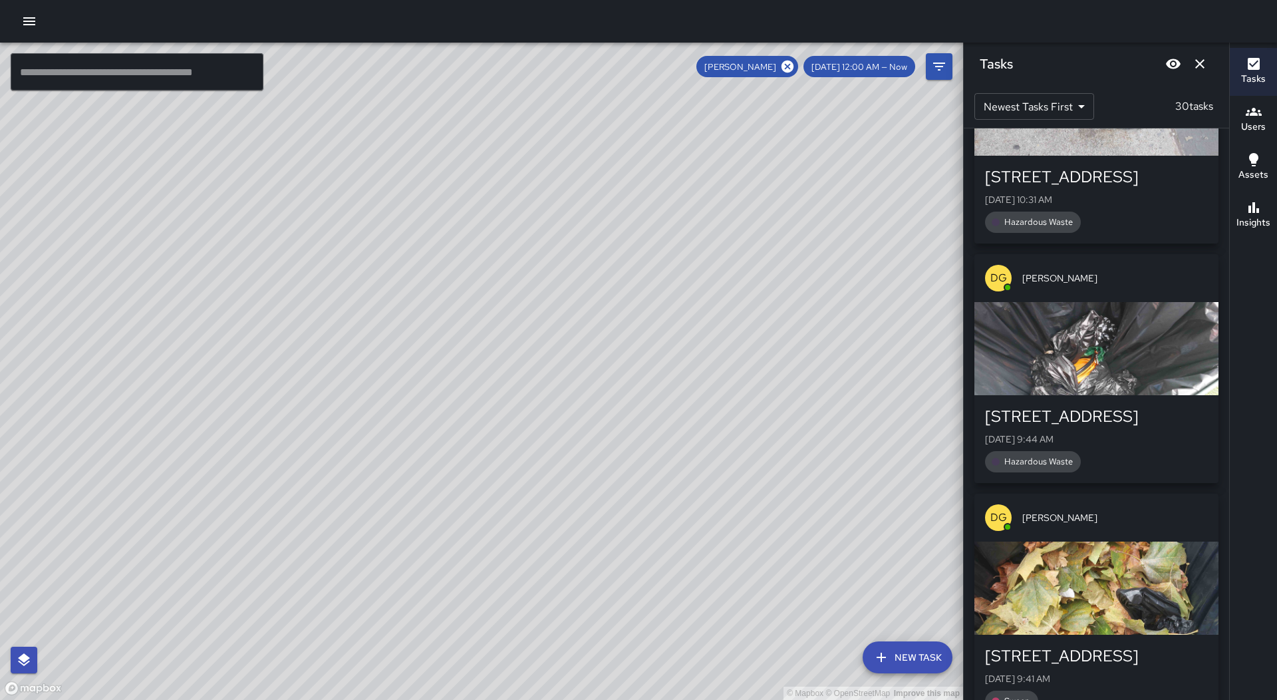
click at [1132, 541] on div "button" at bounding box center [1096, 587] width 244 height 93
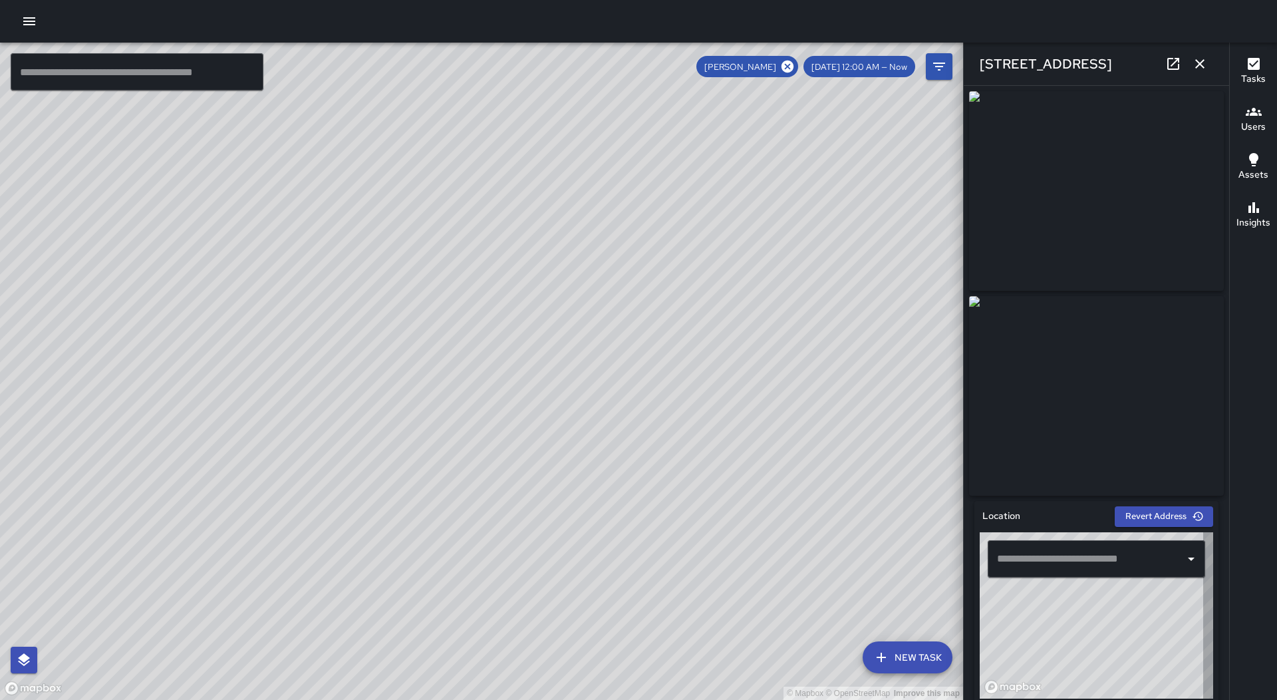
type input "**********"
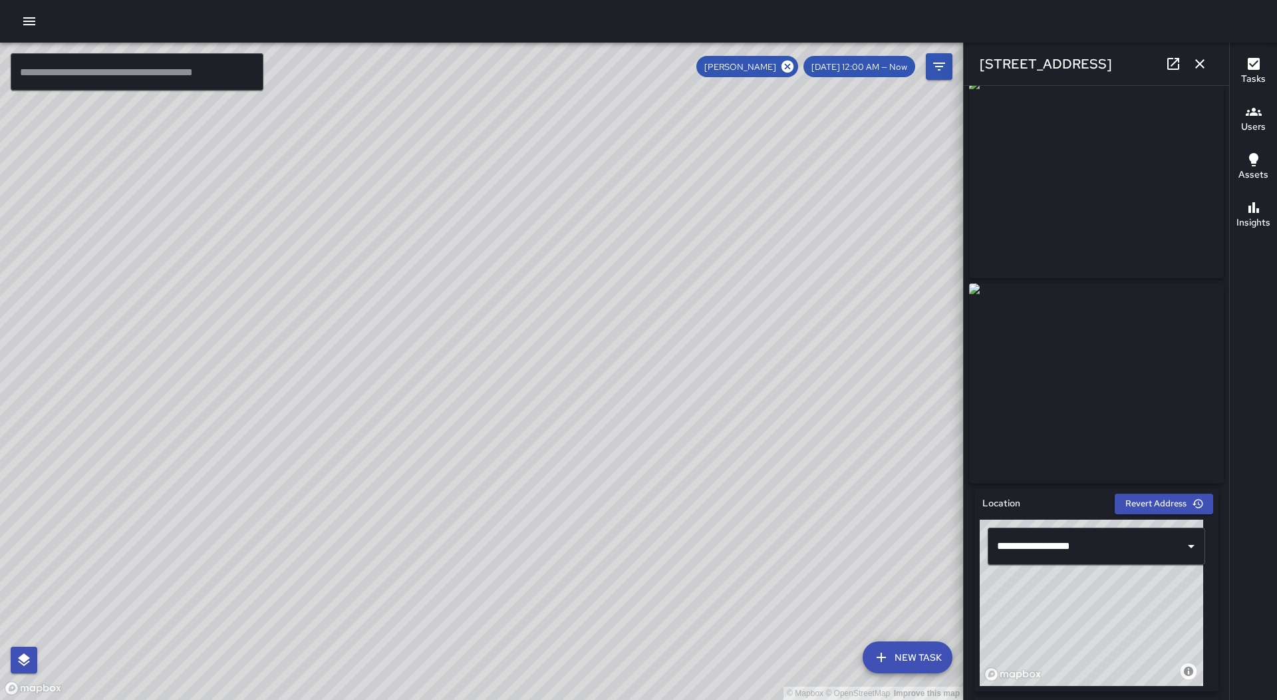
scroll to position [11, 0]
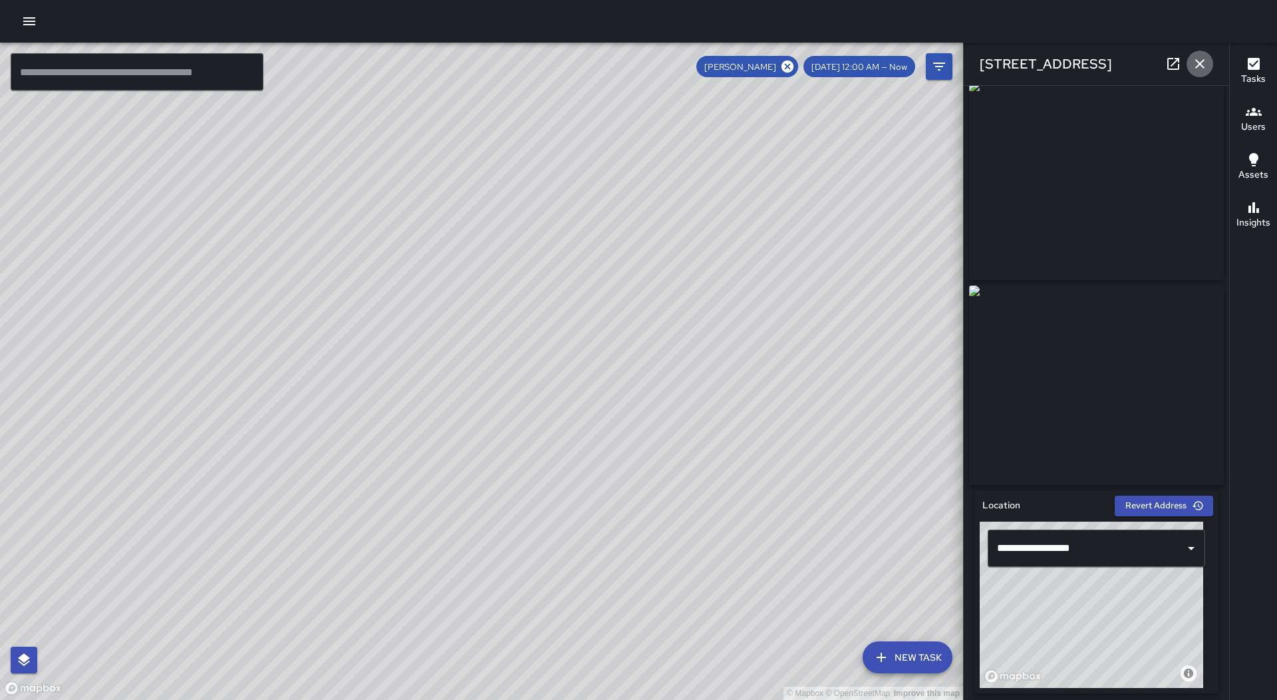
click at [1198, 62] on icon "button" at bounding box center [1200, 64] width 16 height 16
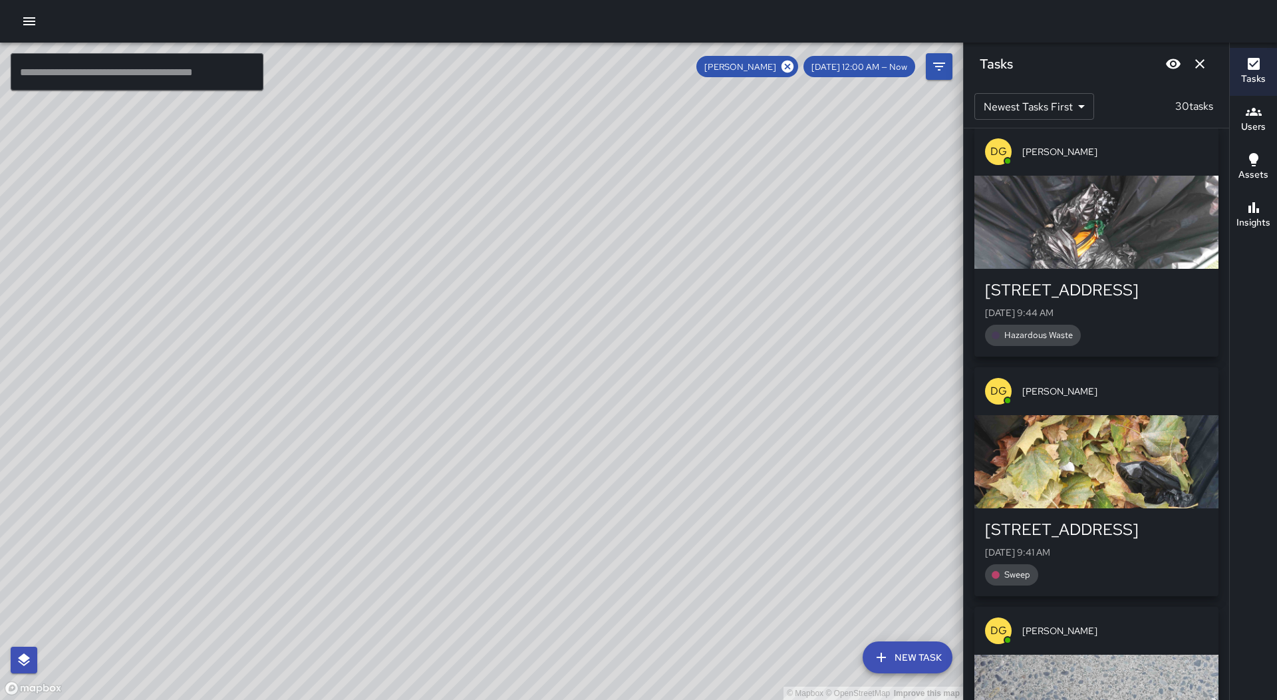
scroll to position [4590, 0]
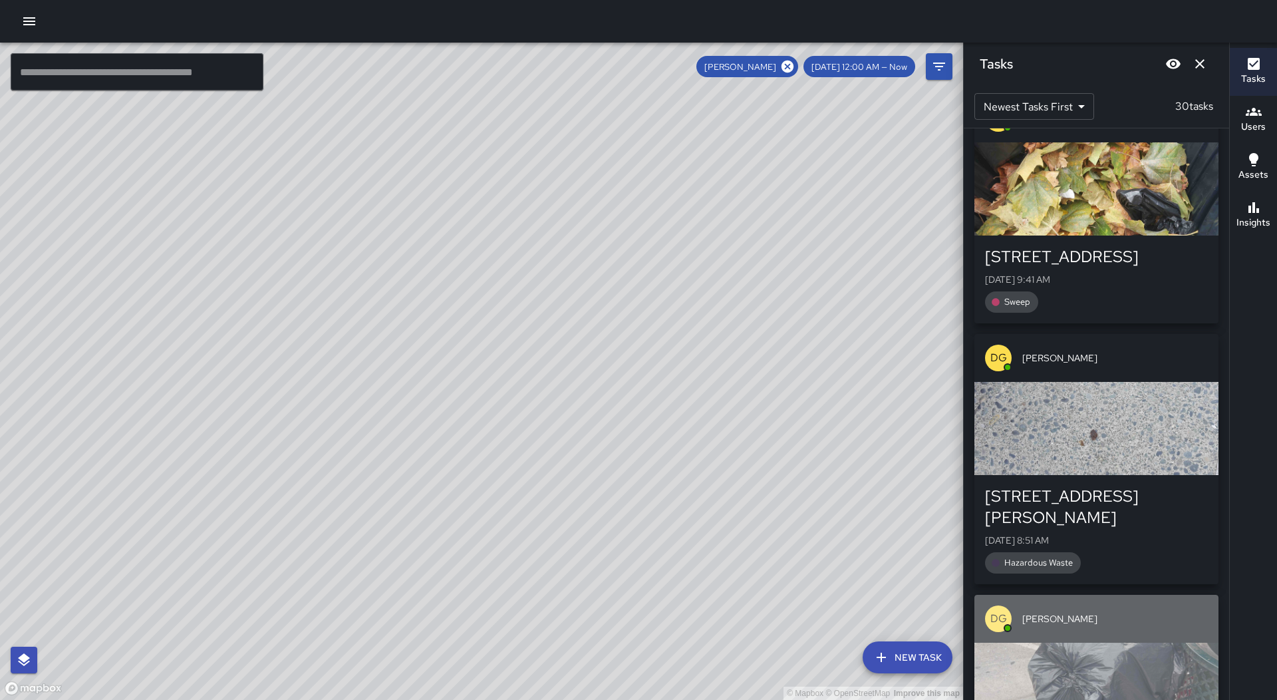
click at [1095, 643] on div "button" at bounding box center [1096, 689] width 244 height 93
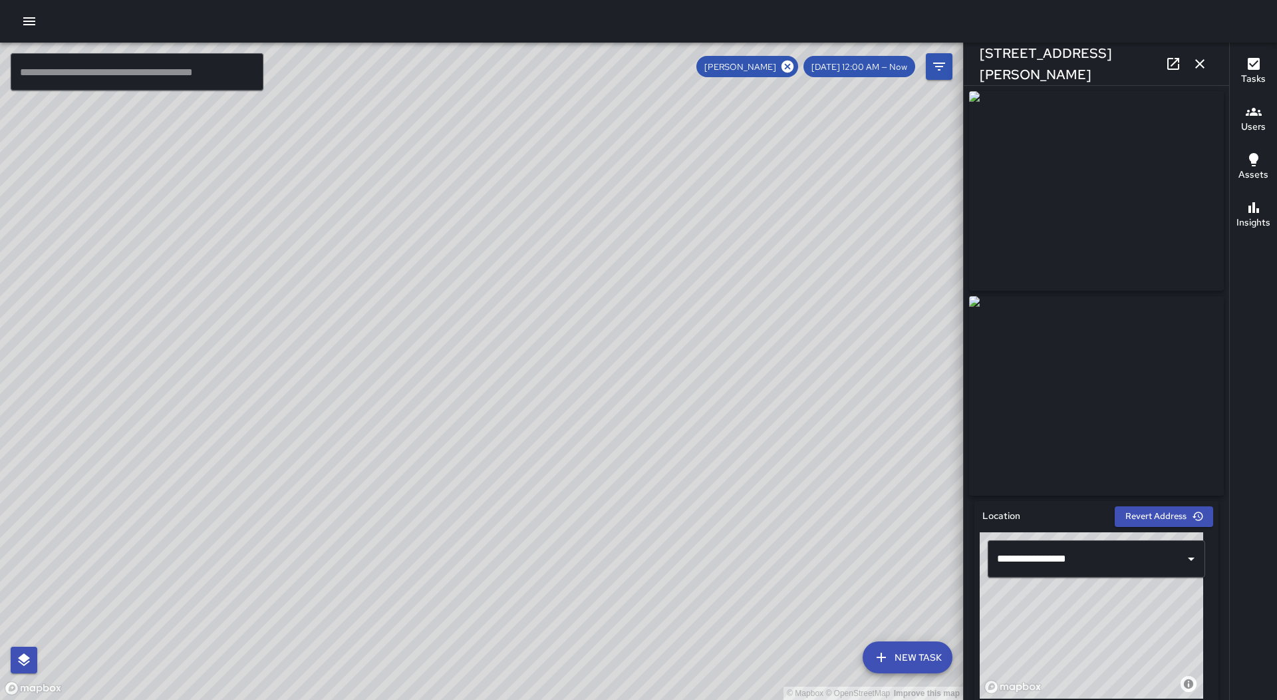
click at [1205, 68] on icon "button" at bounding box center [1200, 64] width 16 height 16
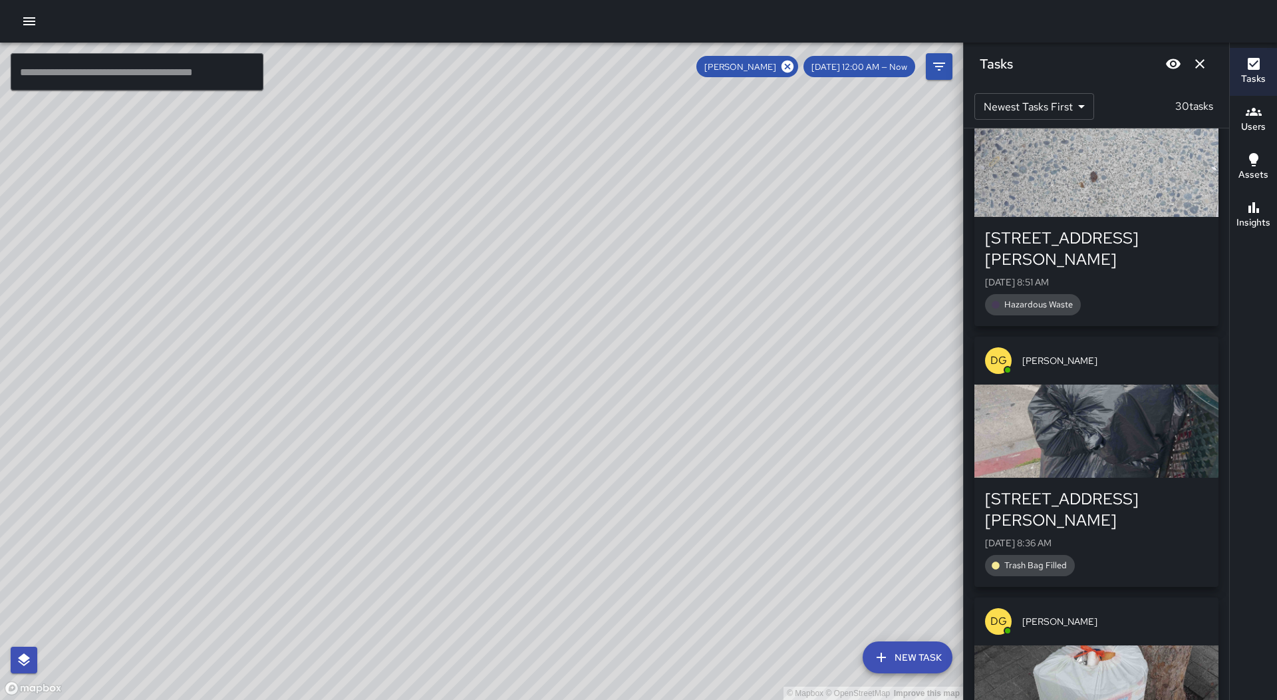
scroll to position [4856, 0]
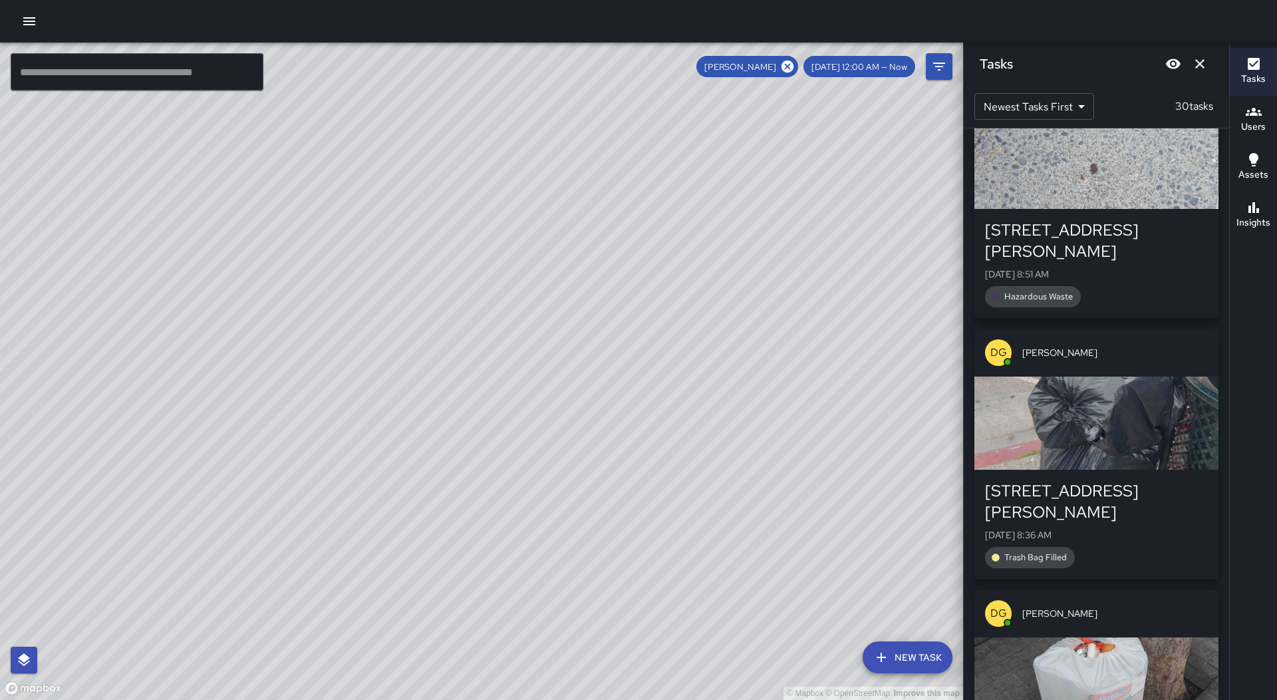
click at [1091, 637] on div "button" at bounding box center [1096, 683] width 244 height 93
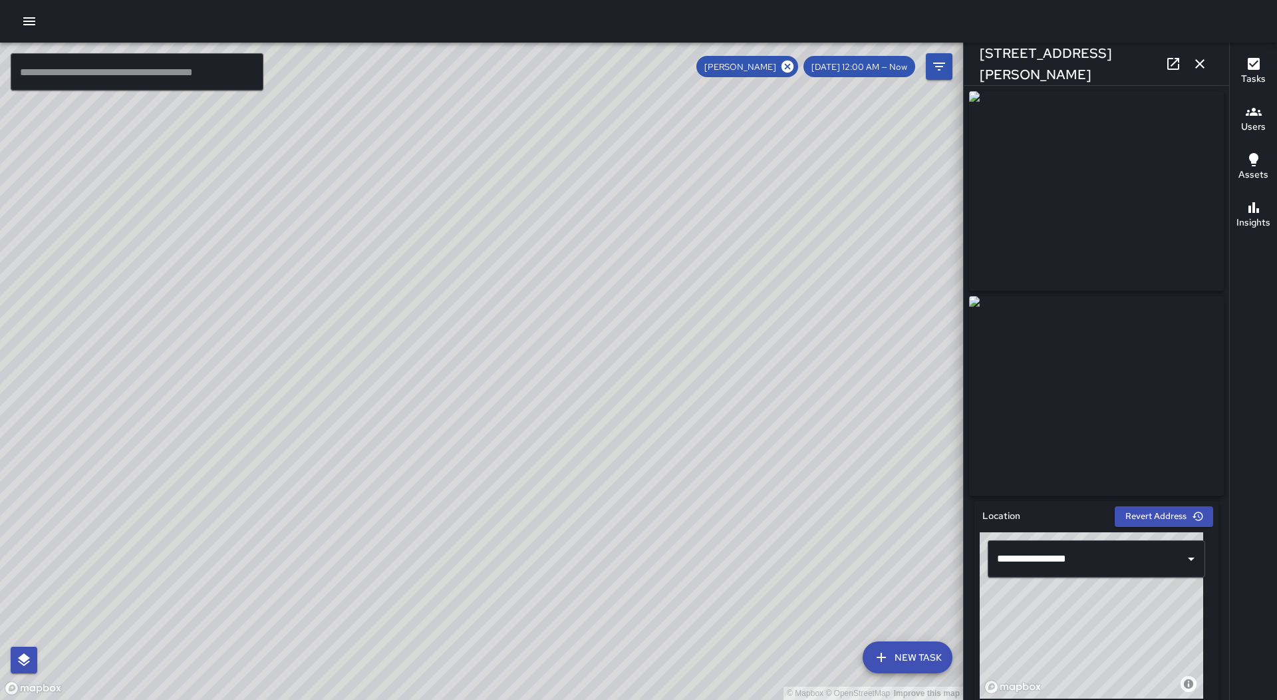
click at [1196, 61] on icon "button" at bounding box center [1200, 64] width 16 height 16
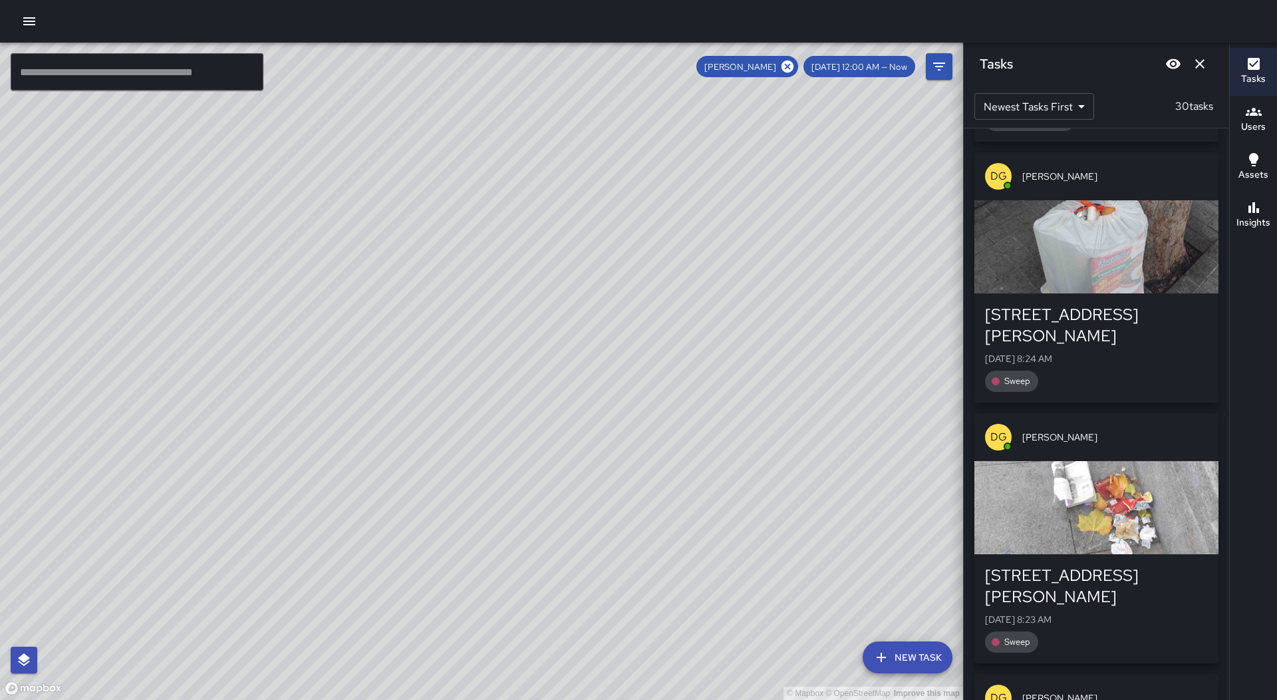
scroll to position [5321, 0]
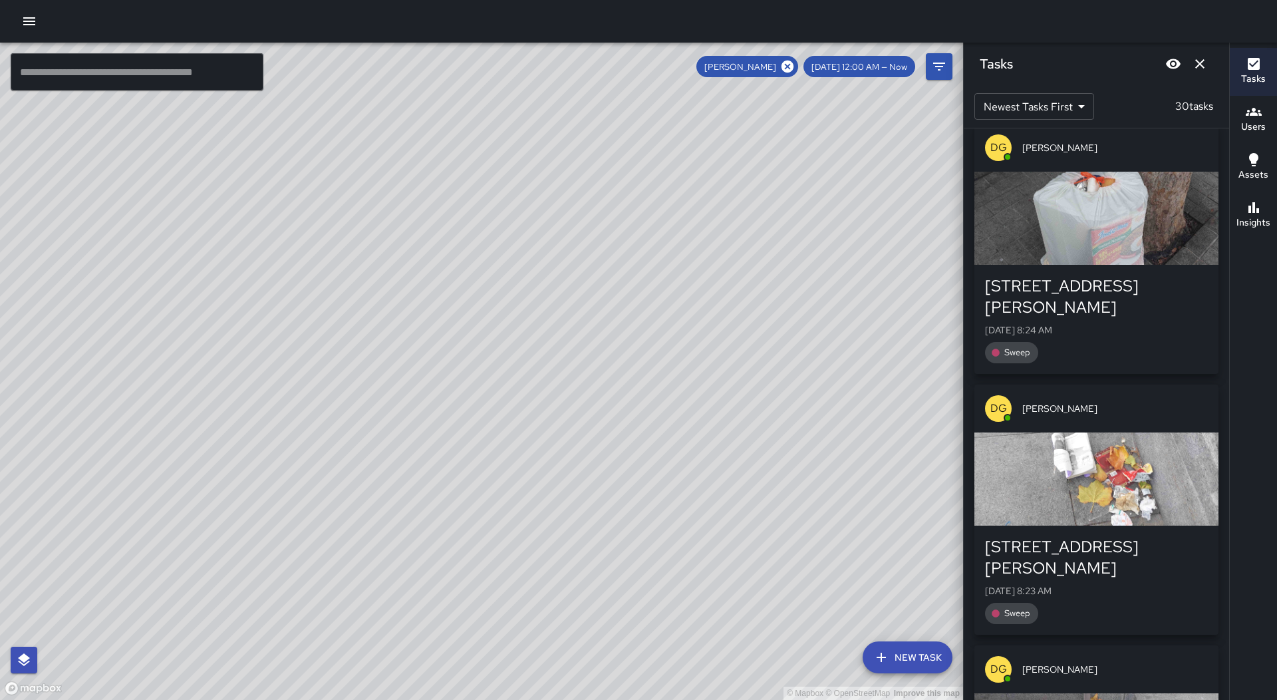
click at [1120, 432] on div "button" at bounding box center [1096, 478] width 244 height 93
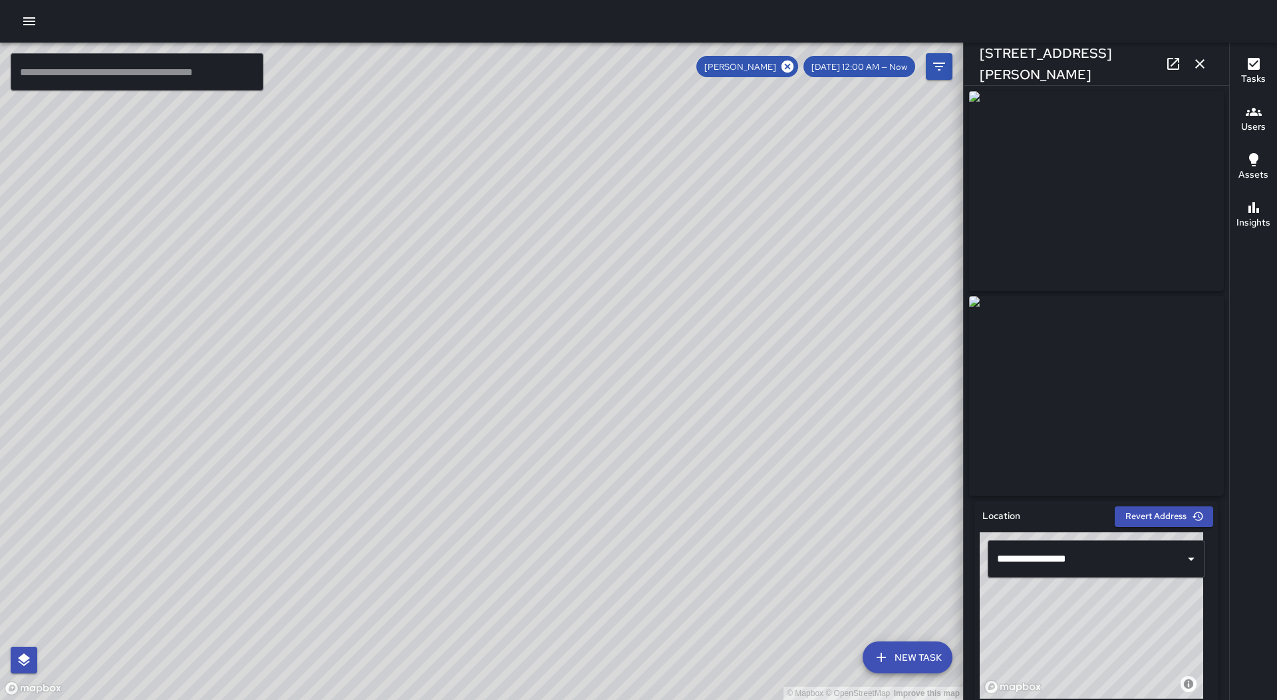
click at [1195, 65] on icon "button" at bounding box center [1200, 64] width 16 height 16
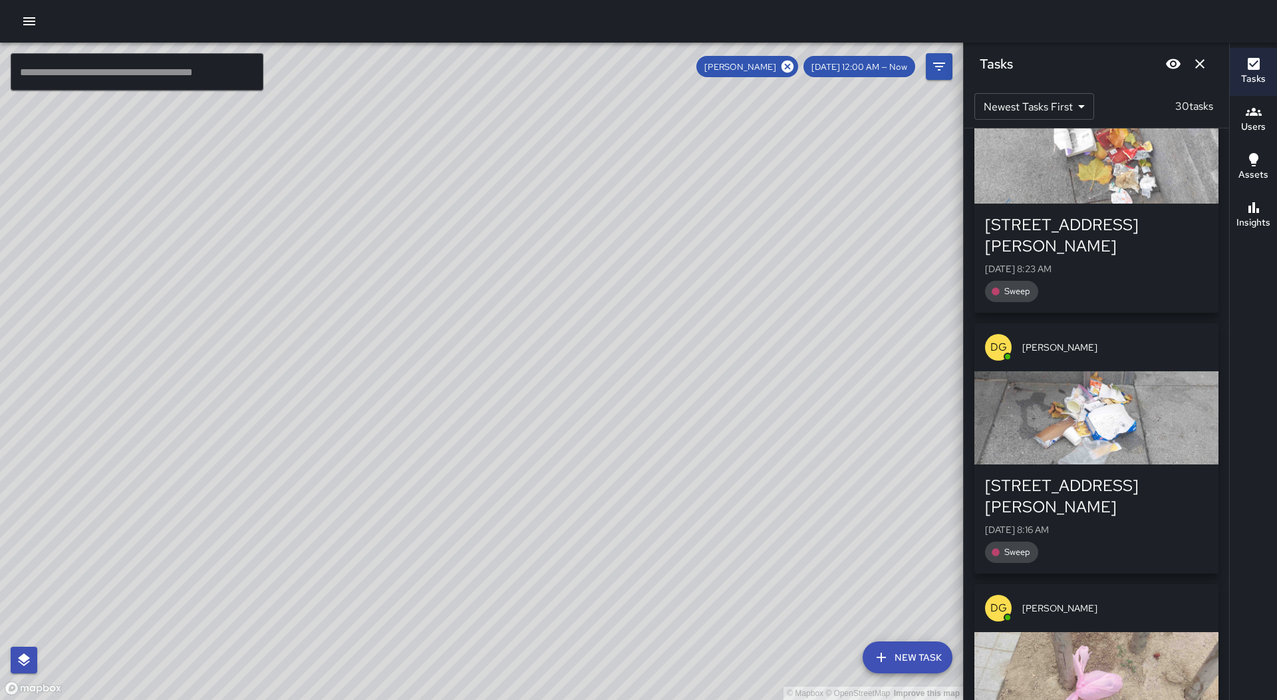
scroll to position [5654, 0]
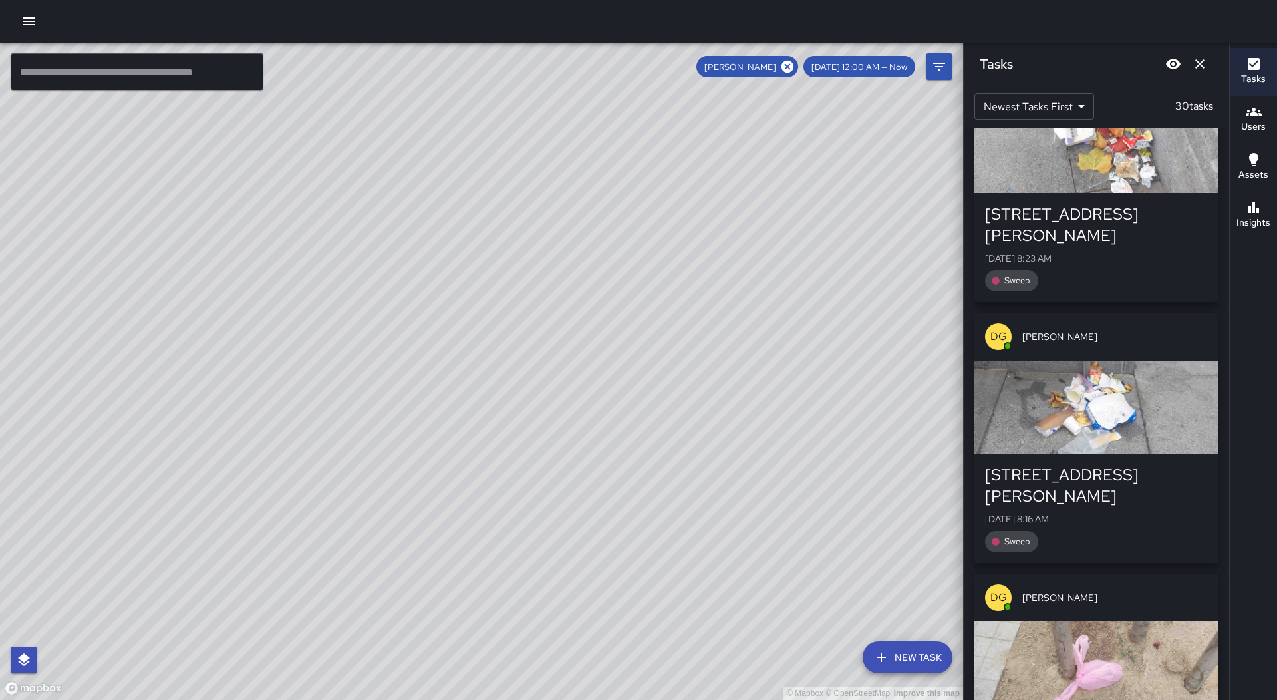
click at [1161, 621] on div "button" at bounding box center [1096, 667] width 244 height 93
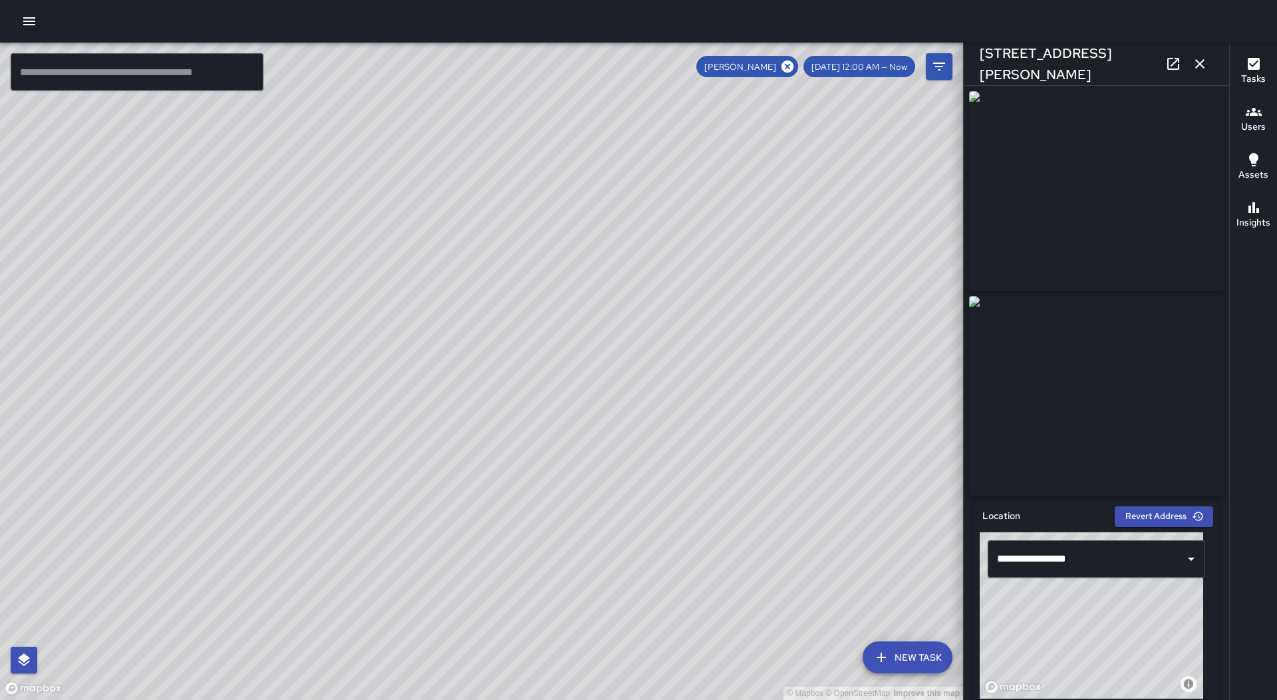
click at [1199, 65] on icon "button" at bounding box center [1199, 63] width 9 height 9
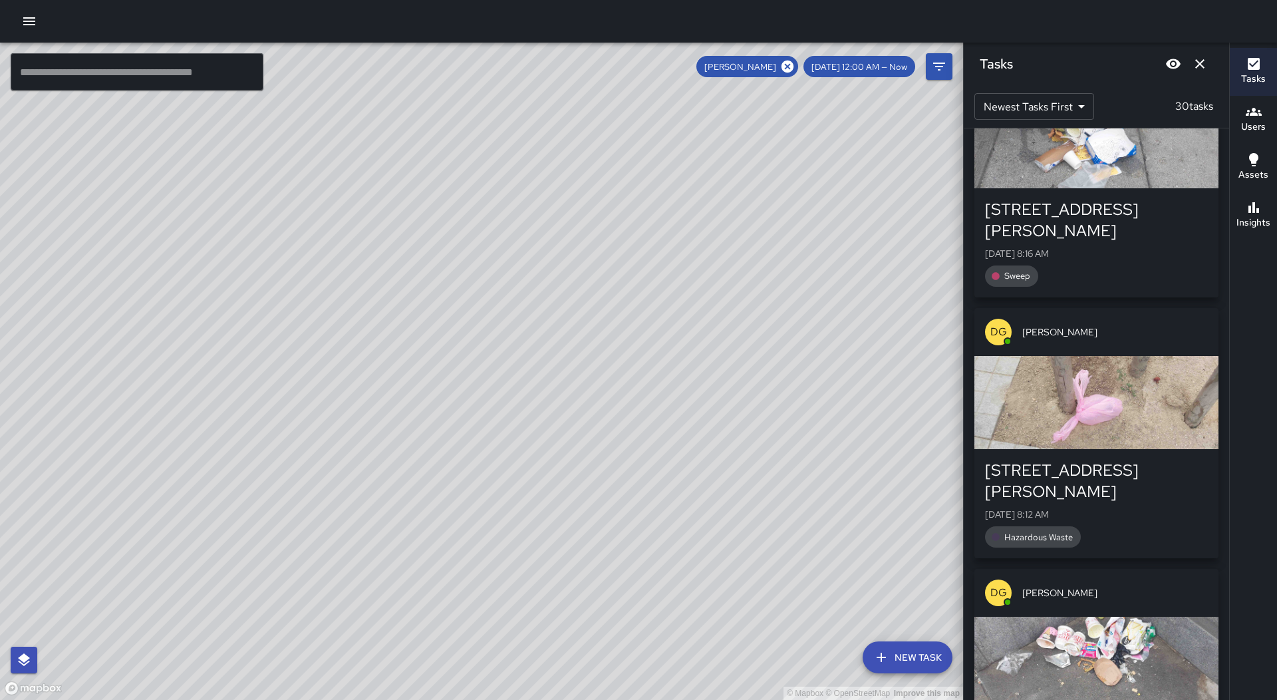
scroll to position [5920, 0]
click at [1126, 616] on div "button" at bounding box center [1096, 662] width 244 height 93
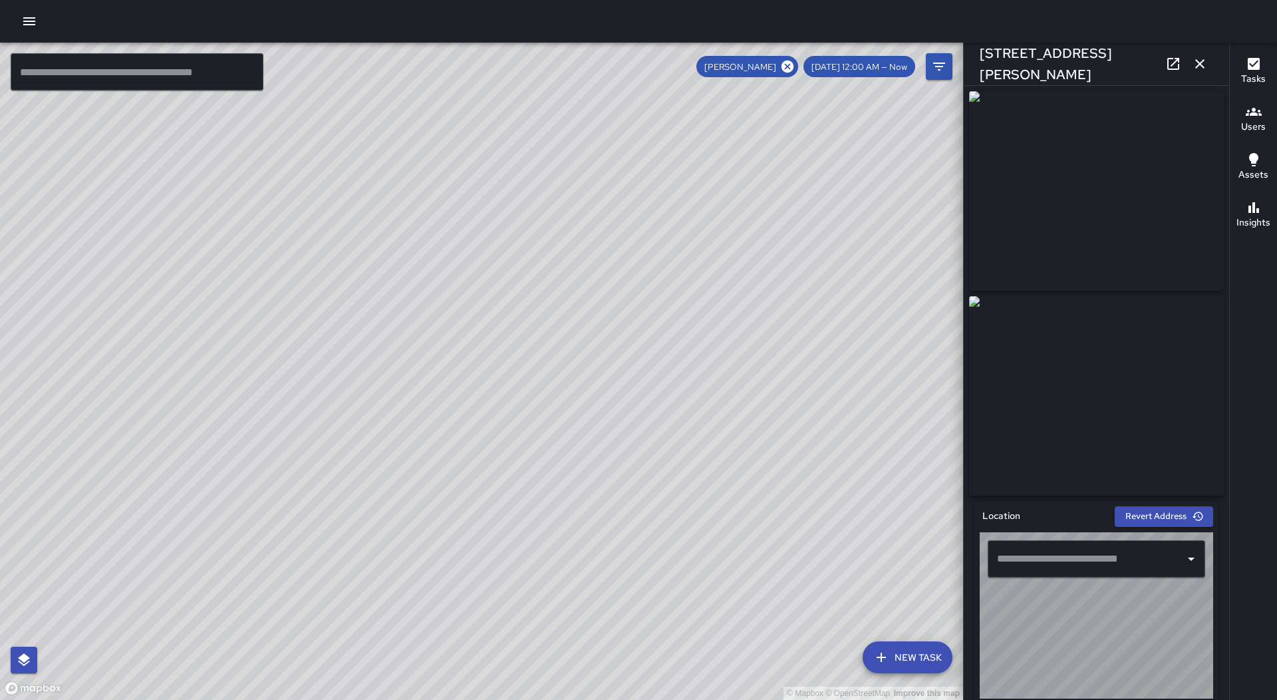
type input "**********"
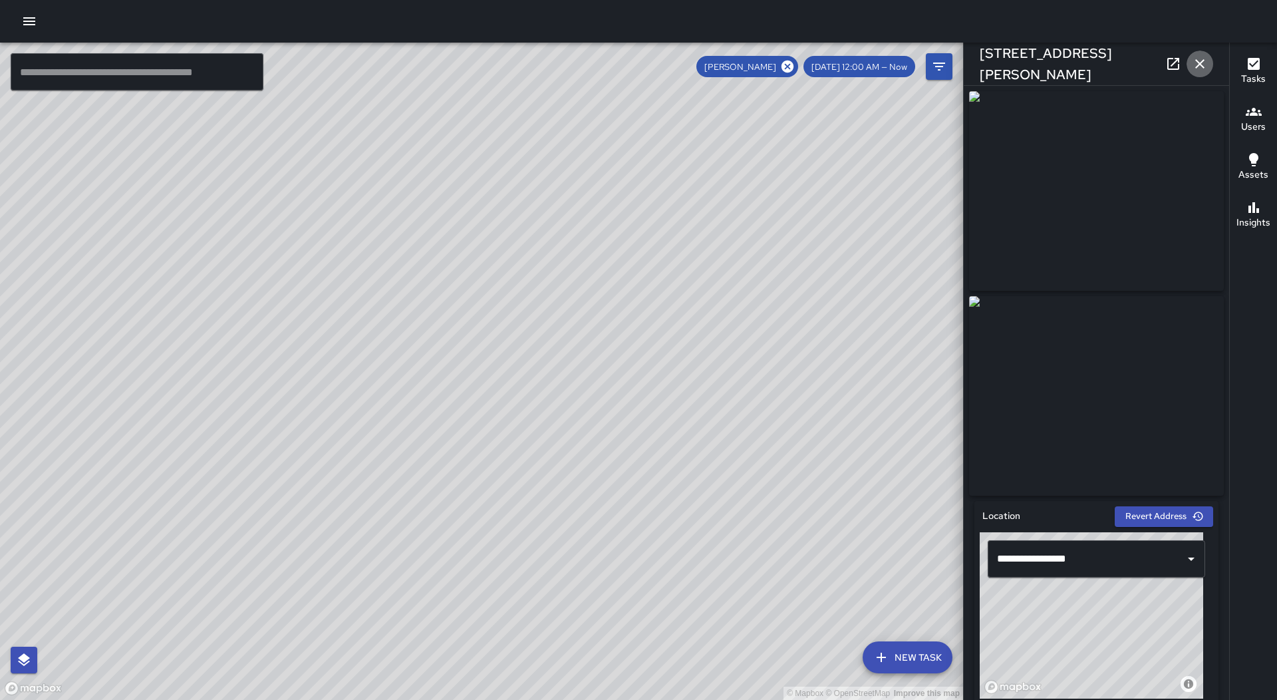
click at [1196, 62] on icon "button" at bounding box center [1200, 64] width 16 height 16
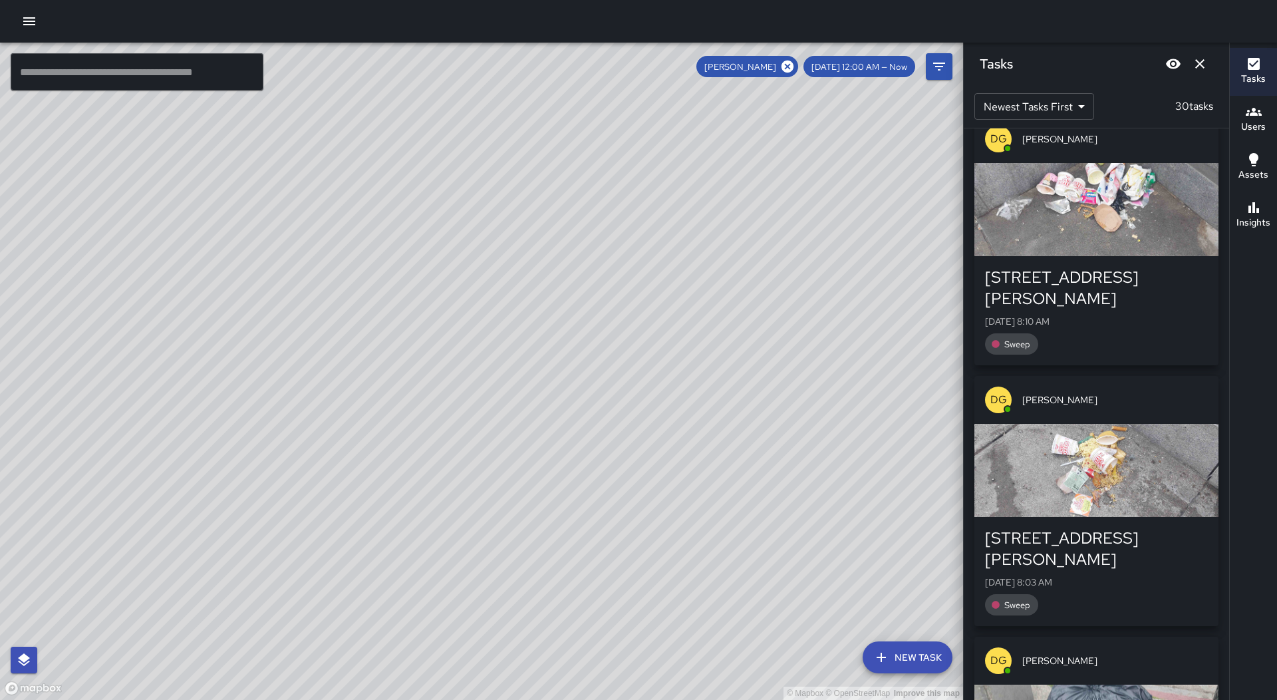
scroll to position [6585, 0]
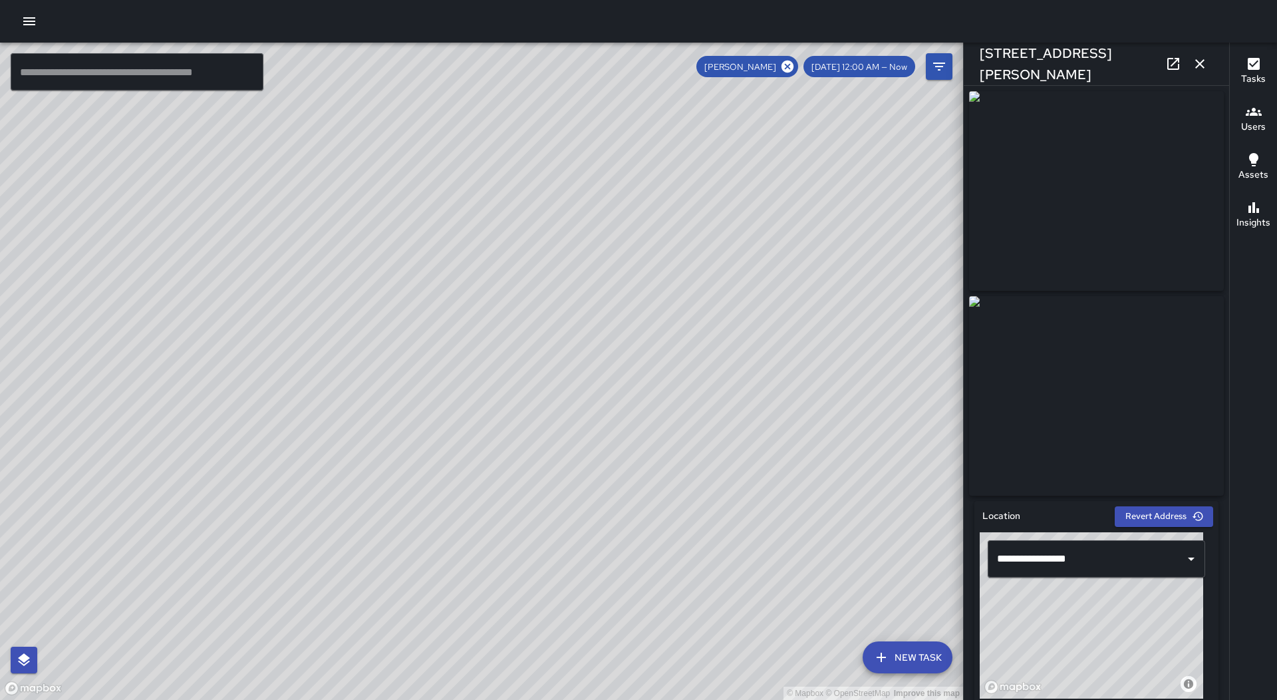
click at [1201, 68] on icon "button" at bounding box center [1200, 64] width 16 height 16
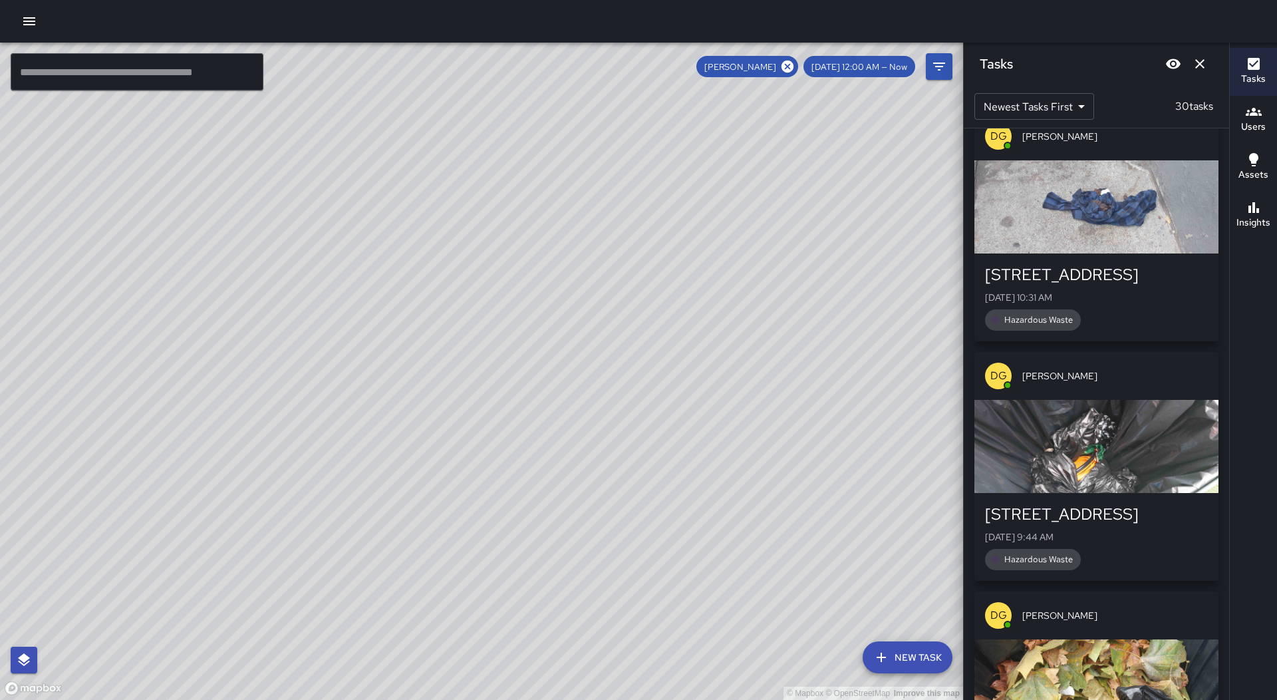
scroll to position [4096, 0]
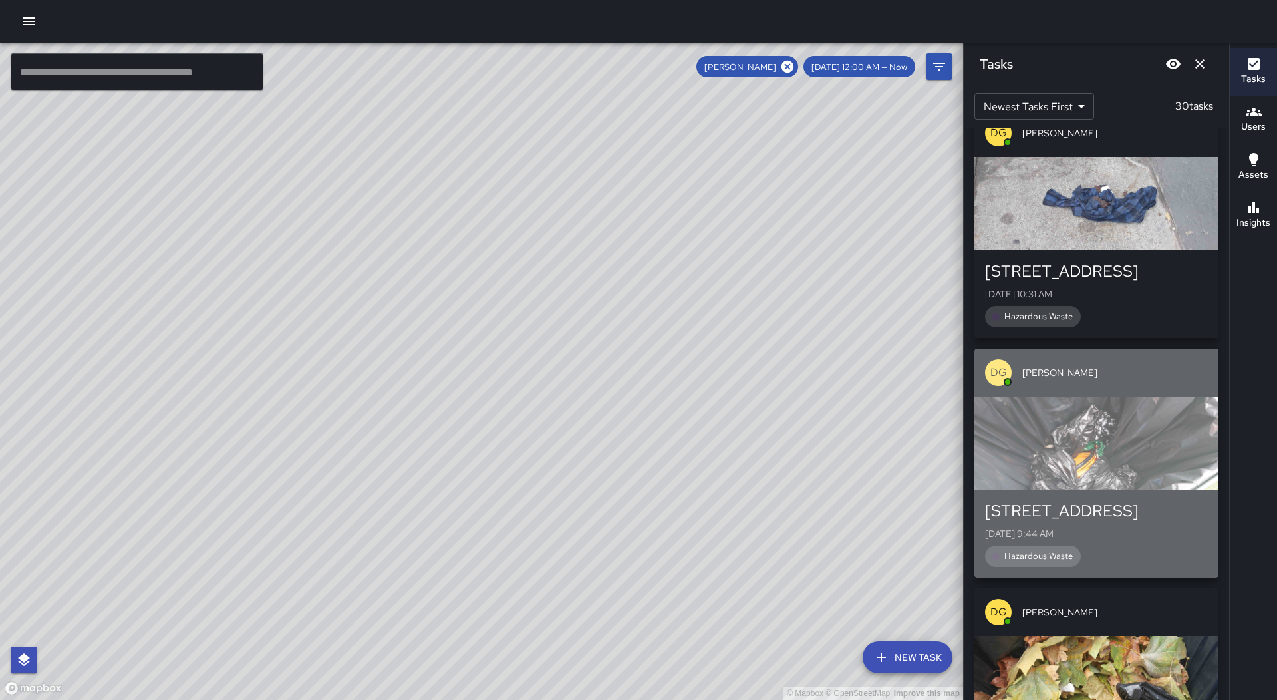
click at [1135, 396] on div "button" at bounding box center [1096, 442] width 244 height 93
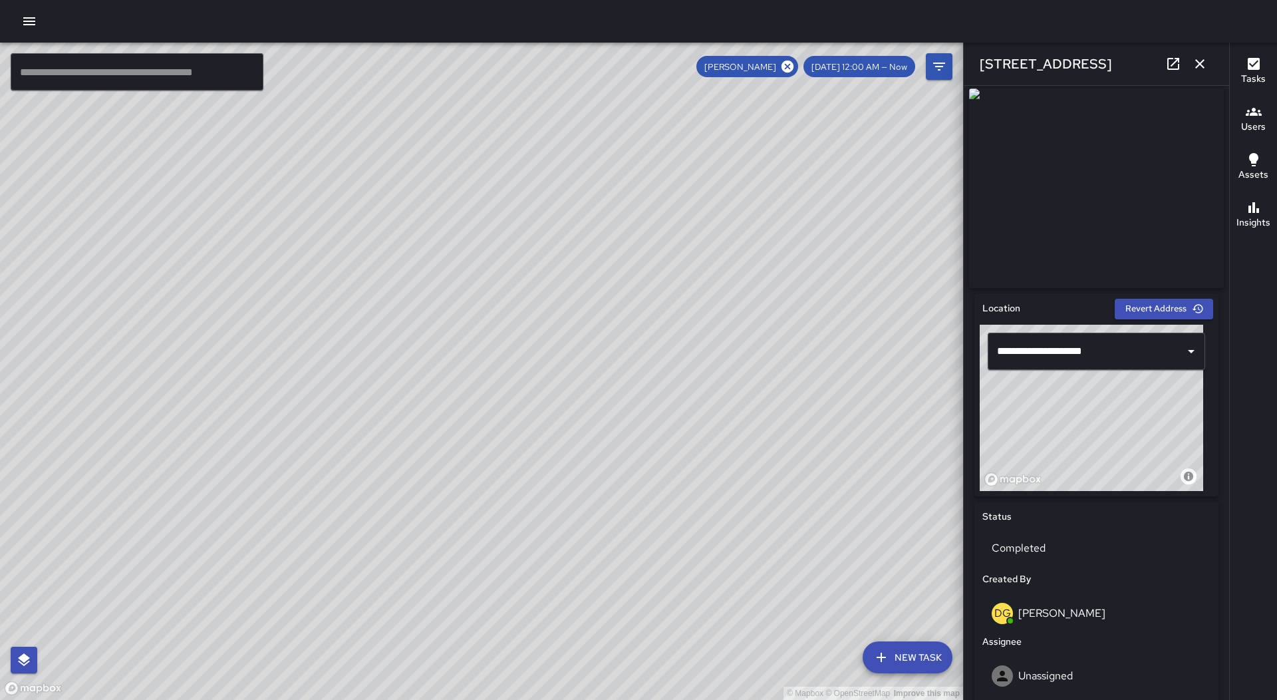
scroll to position [67, 0]
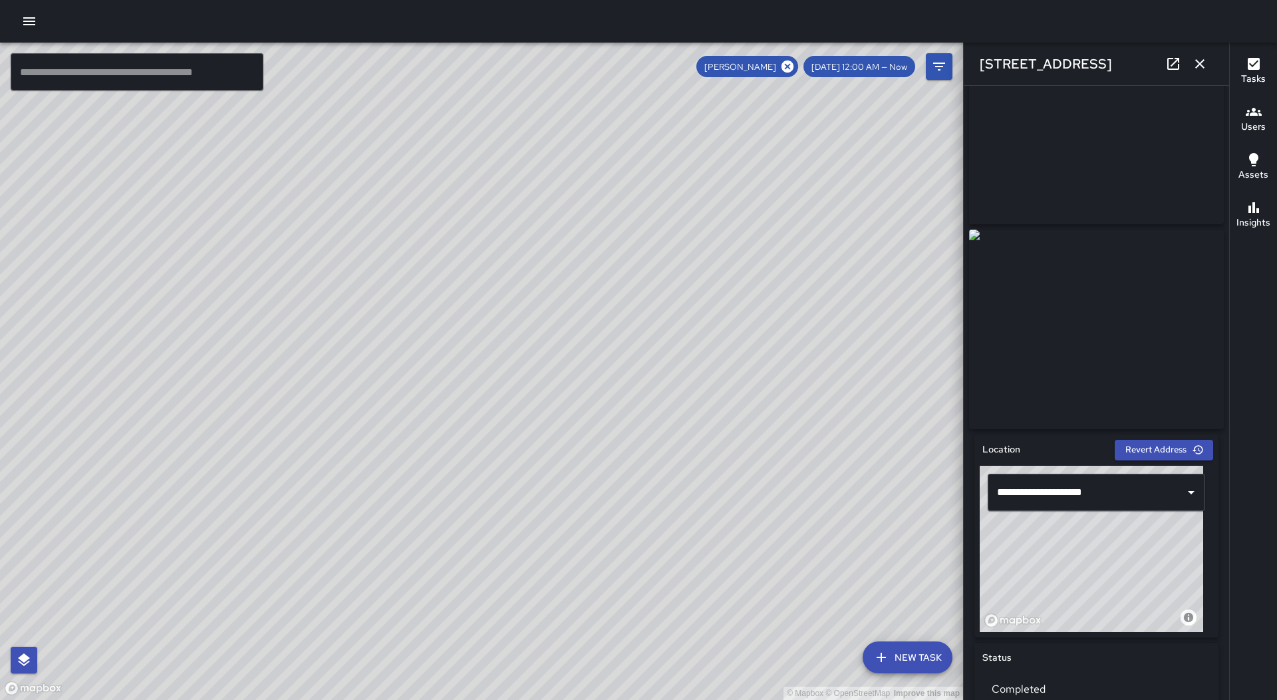
click at [1195, 62] on icon "button" at bounding box center [1200, 64] width 16 height 16
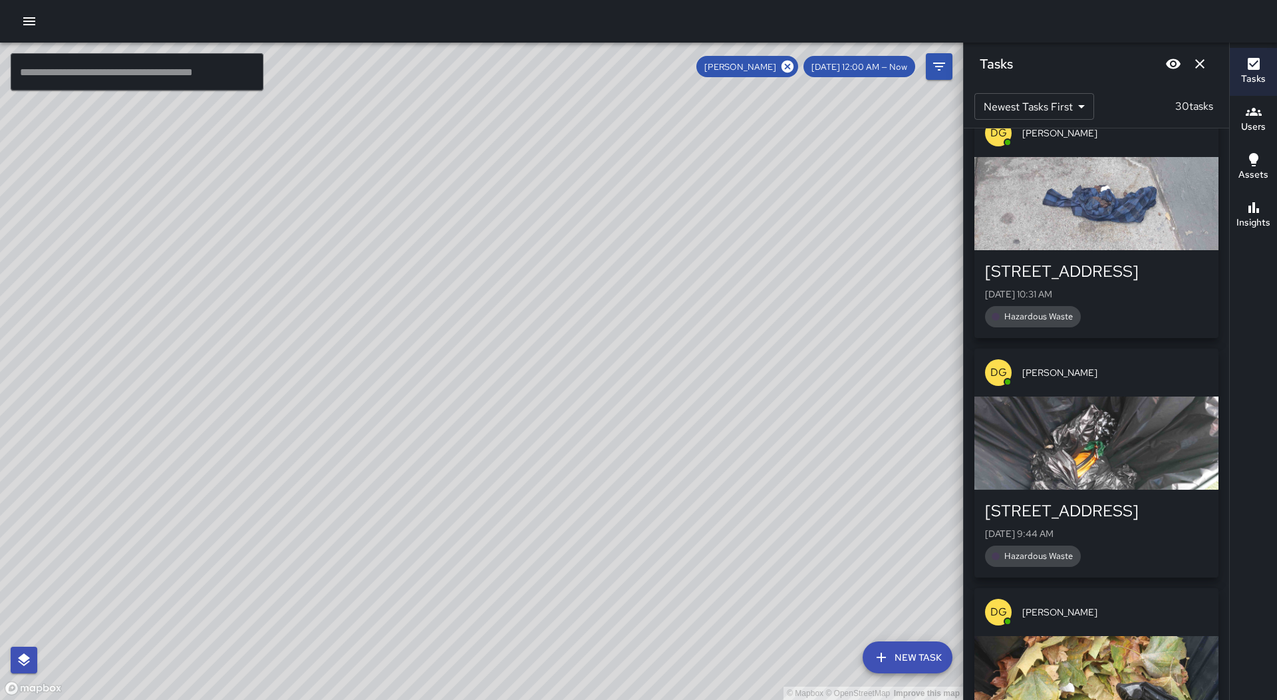
click at [1120, 588] on div "DG [PERSON_NAME]" at bounding box center [1096, 612] width 244 height 48
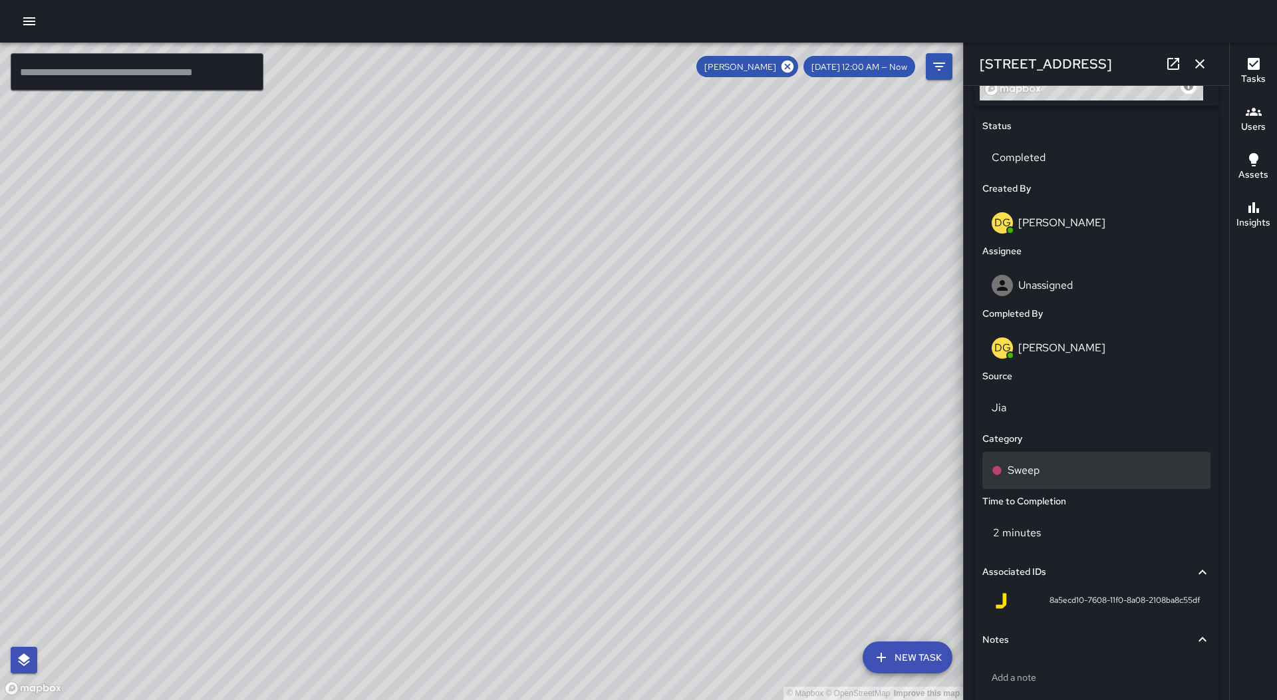
scroll to position [599, 0]
drag, startPoint x: 1081, startPoint y: 481, endPoint x: 1084, endPoint y: 493, distance: 12.4
click at [1084, 488] on div "Sweep" at bounding box center [1096, 469] width 228 height 37
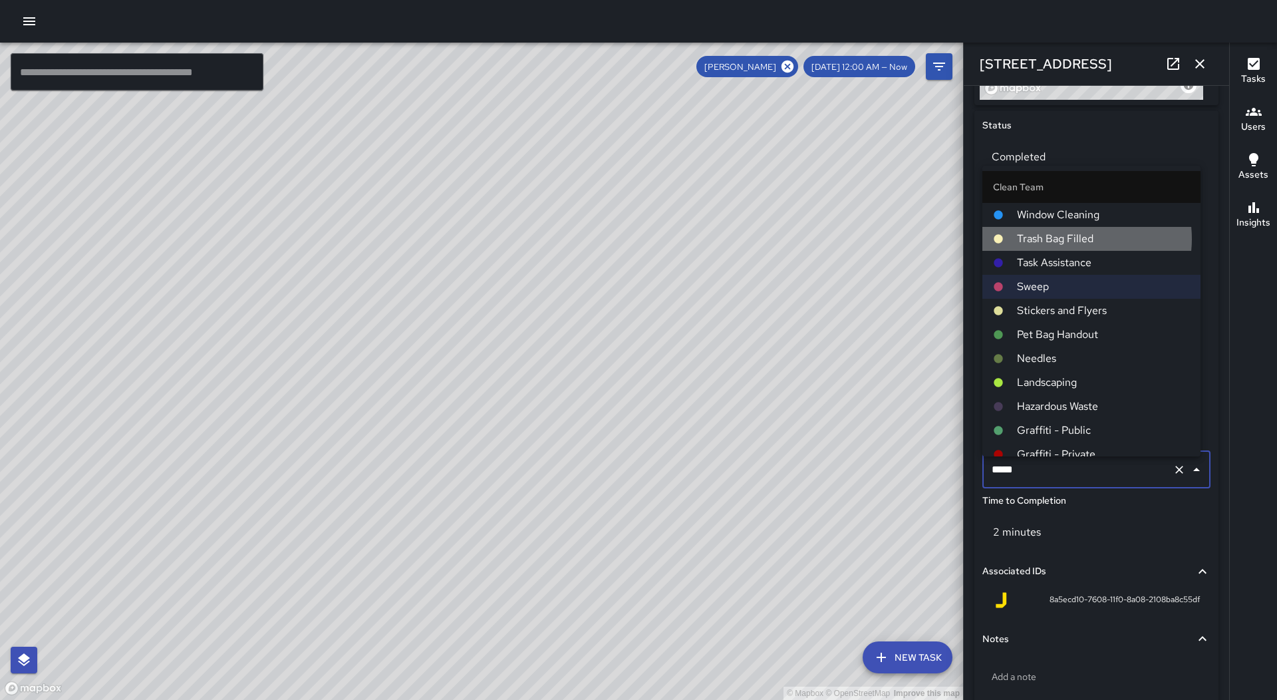
click at [1072, 239] on span "Trash Bag Filled" at bounding box center [1103, 239] width 173 height 16
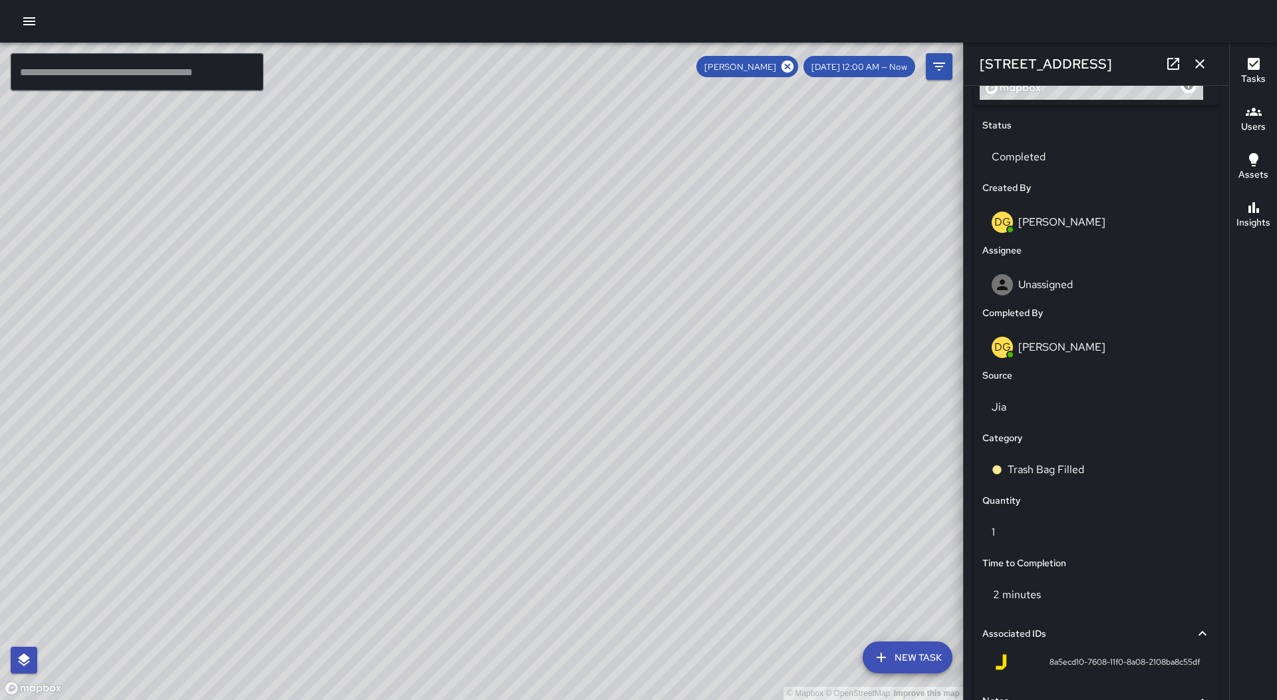
click at [1203, 59] on icon "button" at bounding box center [1200, 64] width 16 height 16
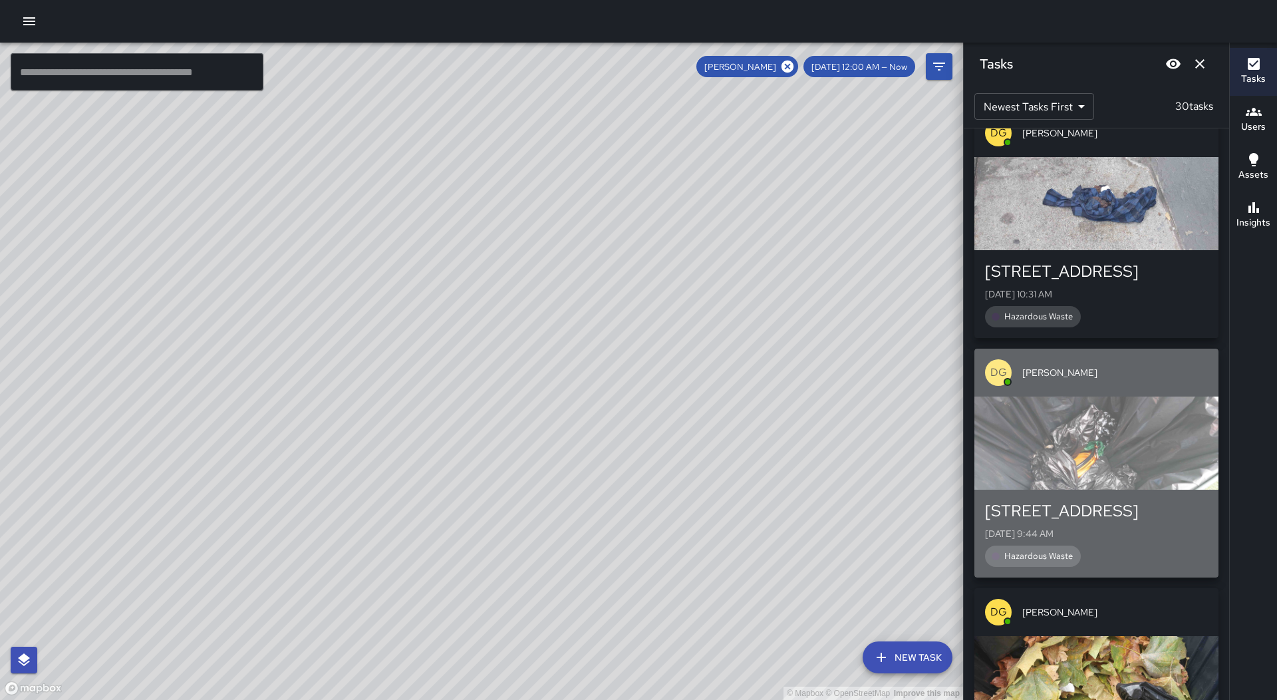
click at [1111, 490] on div "[STREET_ADDRESS][DATE] 9:44 AM Hazardous Waste" at bounding box center [1096, 534] width 244 height 88
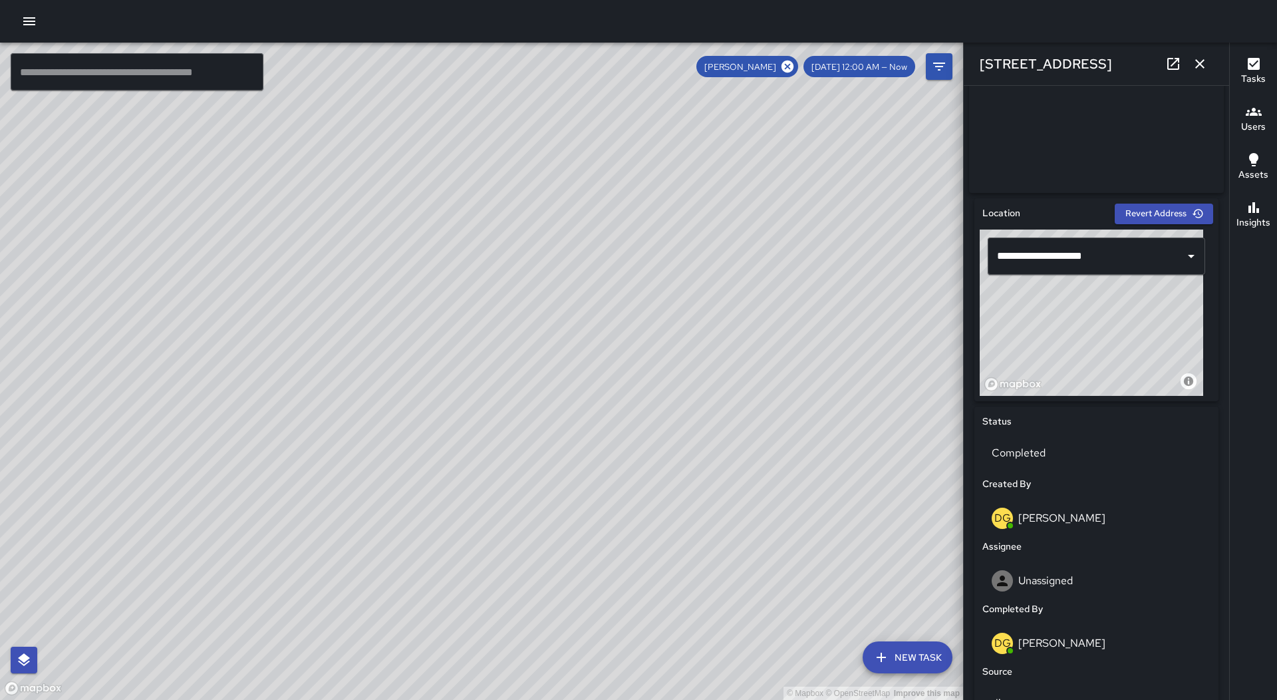
scroll to position [466, 0]
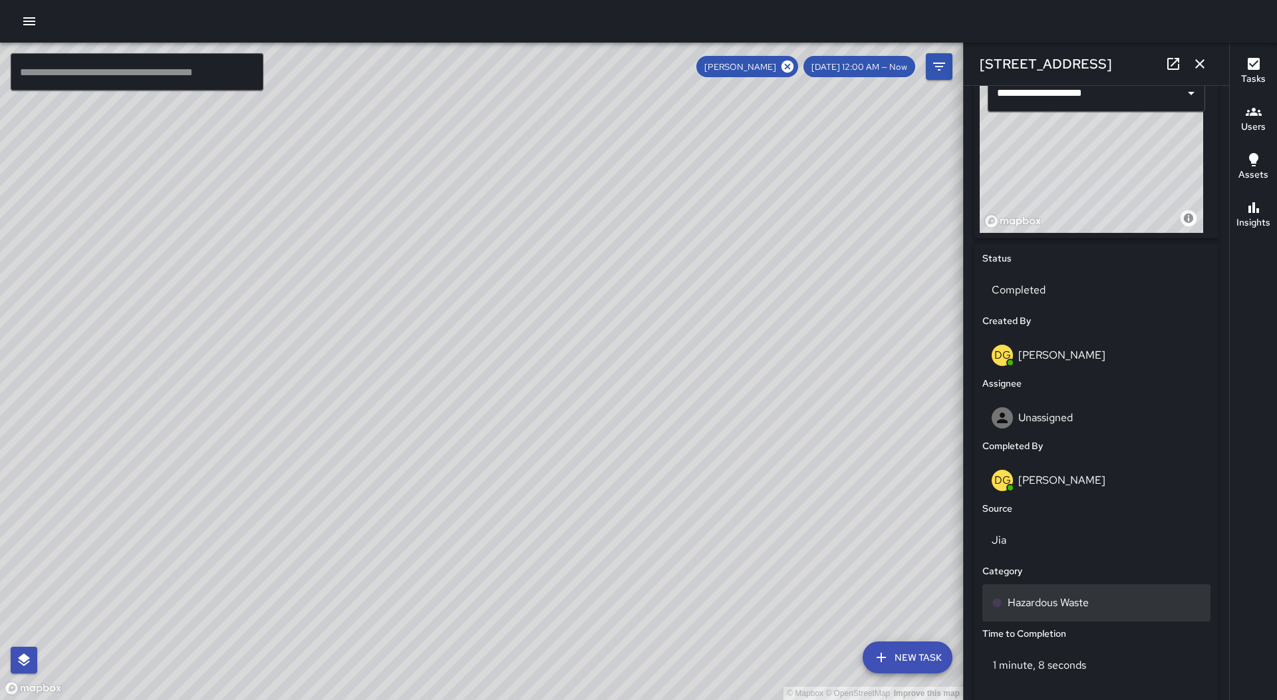
click at [1098, 603] on div "Hazardous Waste" at bounding box center [1097, 603] width 210 height 16
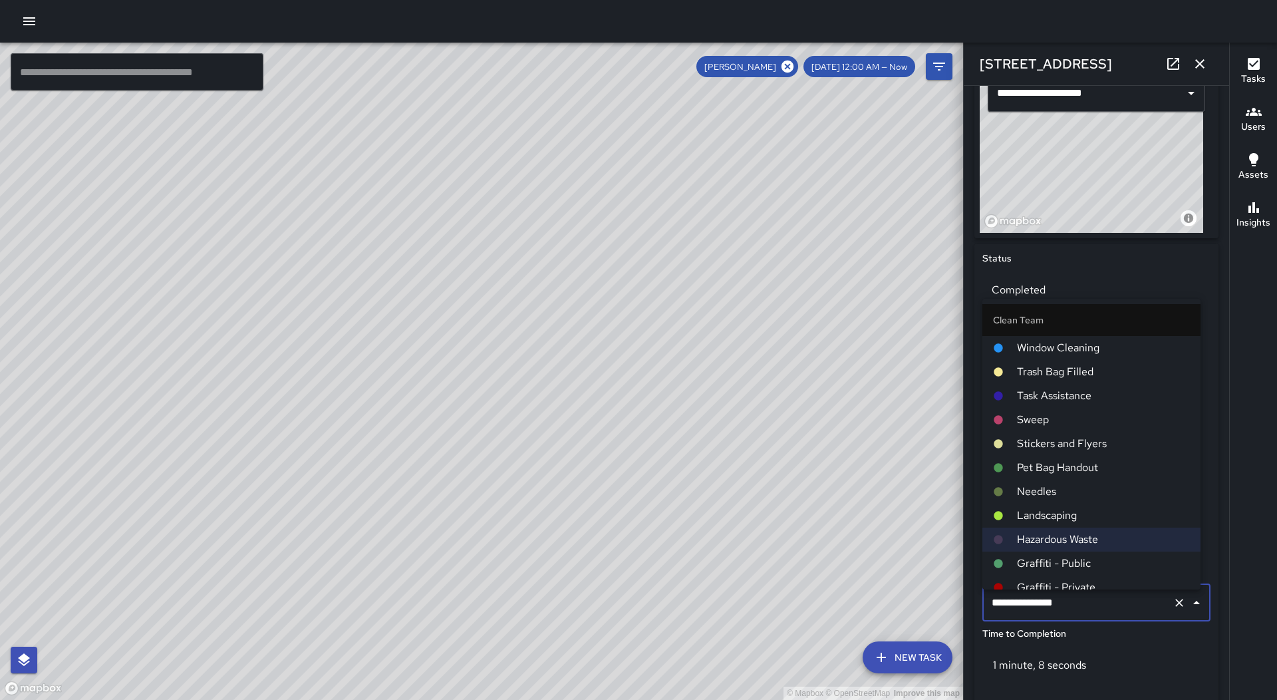
click at [1084, 379] on span "Trash Bag Filled" at bounding box center [1103, 372] width 173 height 16
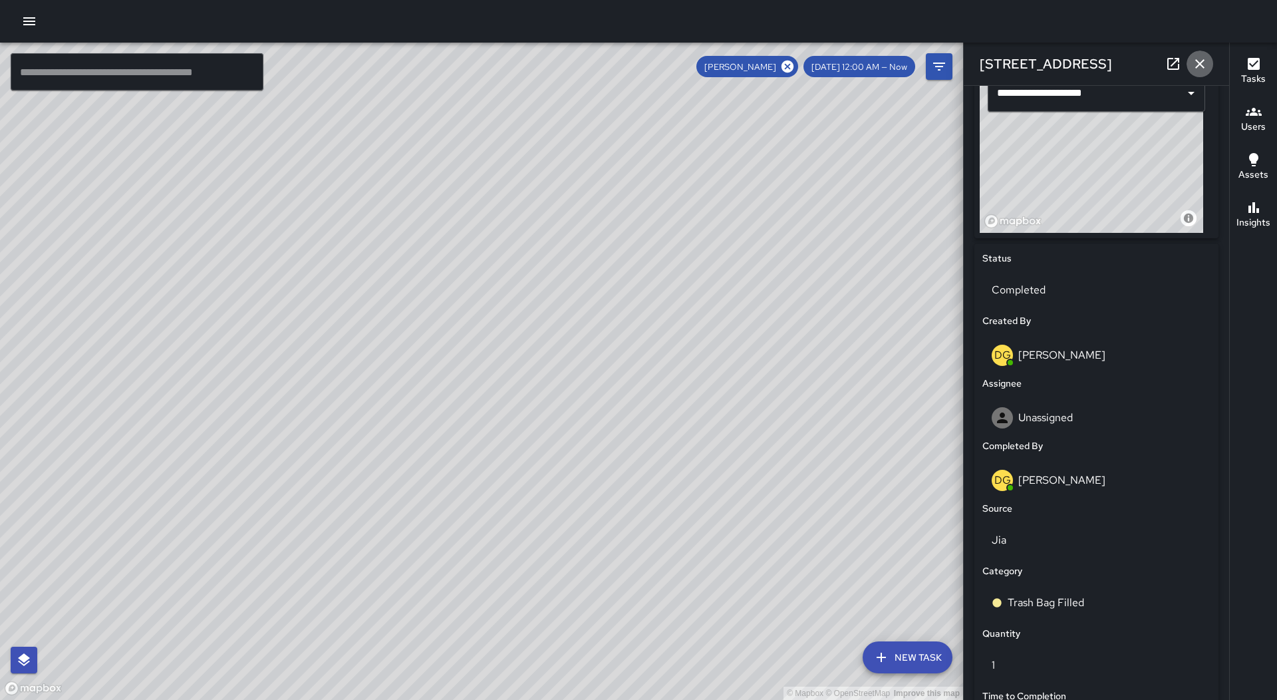
click at [1197, 64] on icon "button" at bounding box center [1200, 64] width 16 height 16
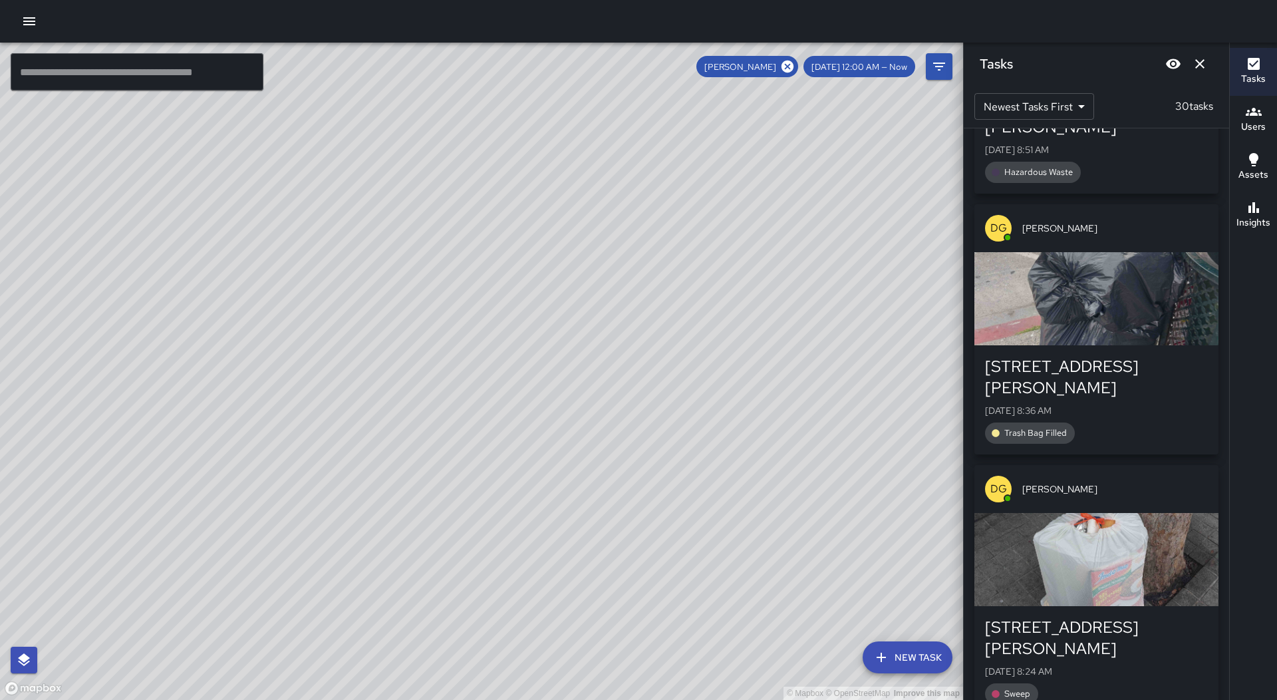
scroll to position [5094, 0]
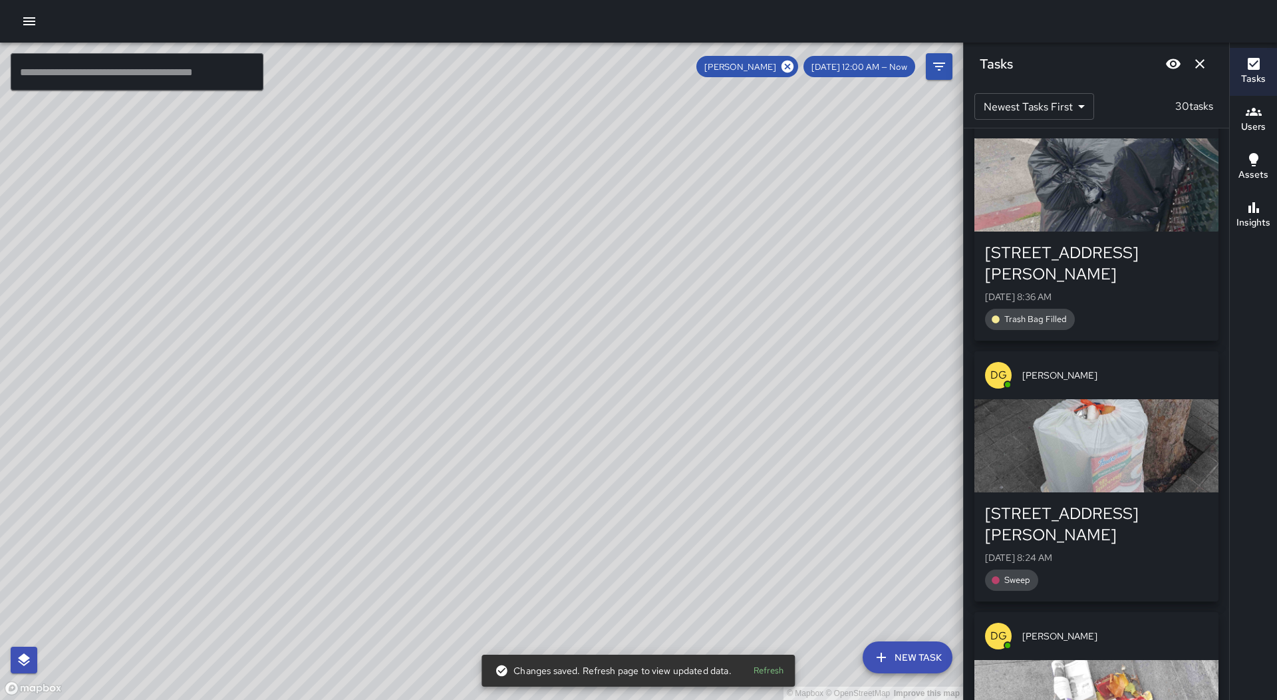
click at [1205, 65] on icon "Dismiss" at bounding box center [1200, 64] width 16 height 16
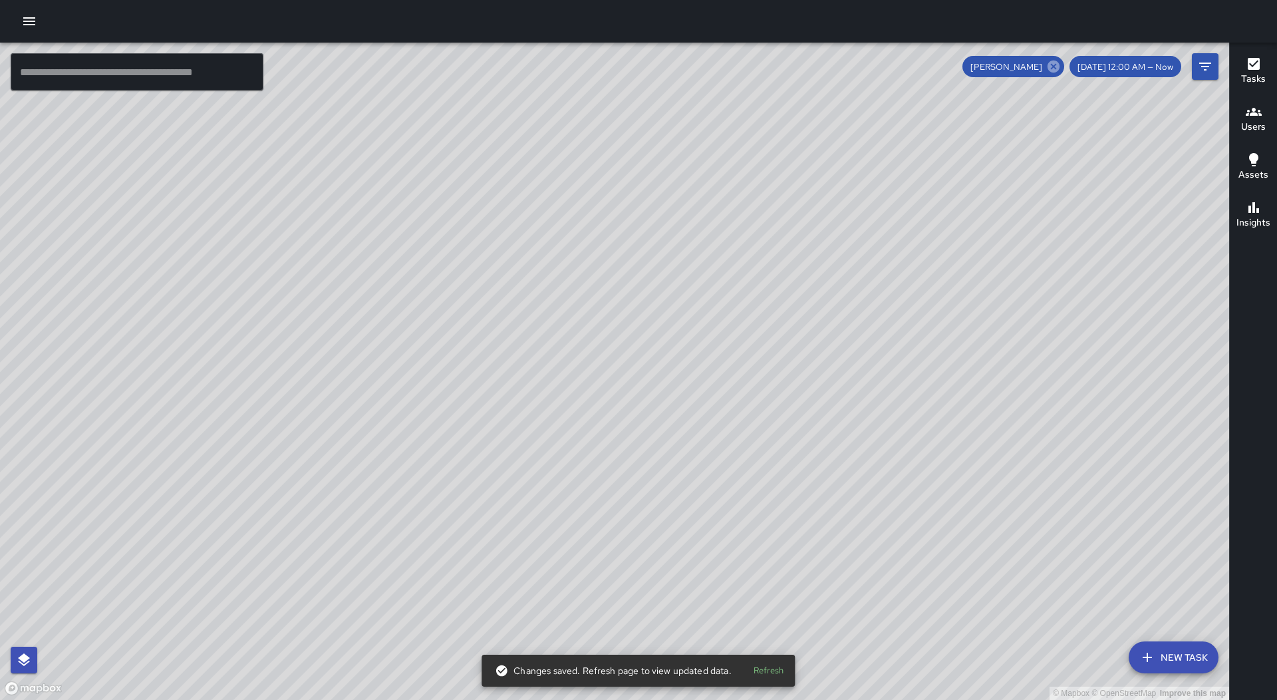
click at [1060, 66] on icon at bounding box center [1054, 67] width 12 height 12
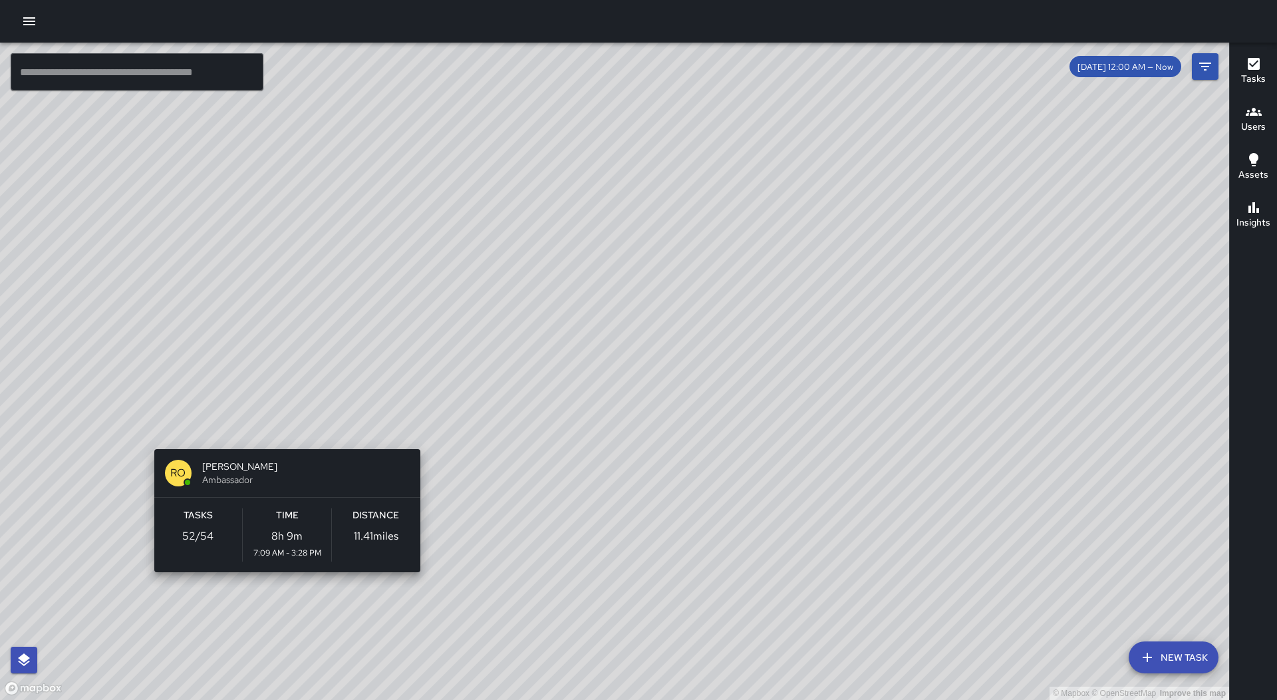
click at [420, 596] on div "© Mapbox © OpenStreetMap Improve this map RO [PERSON_NAME] Ambassador Tasks 52 …" at bounding box center [614, 371] width 1229 height 657
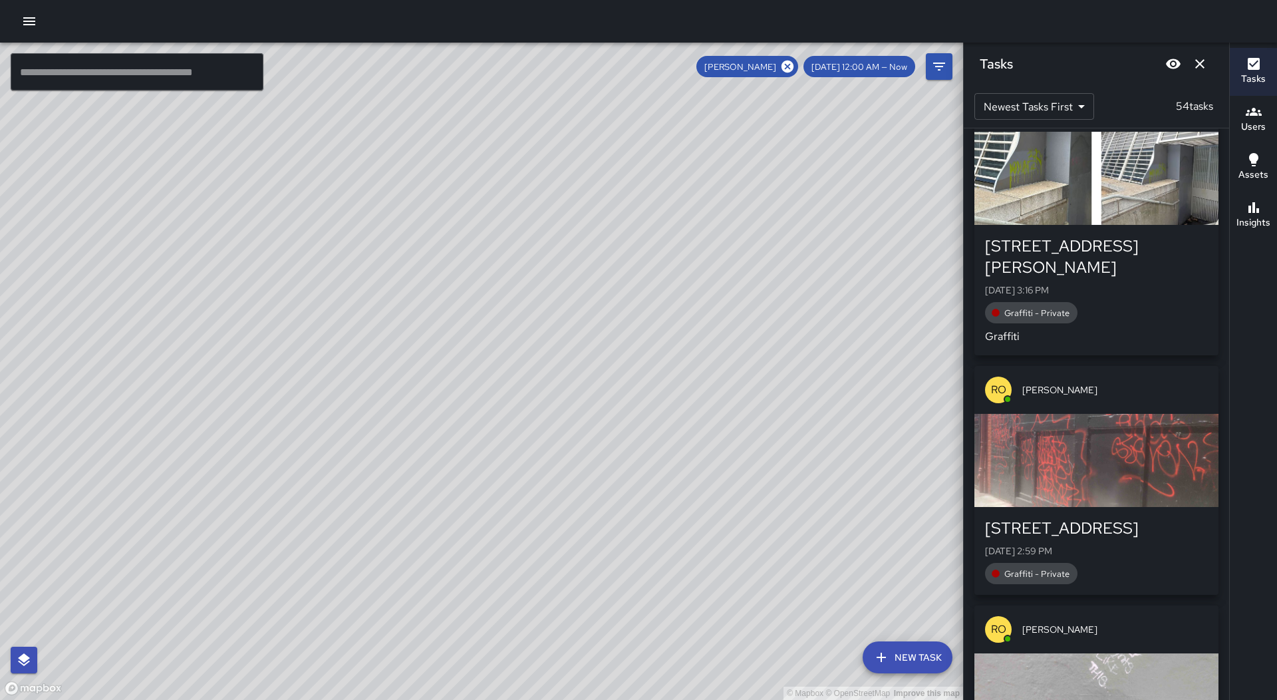
scroll to position [0, 0]
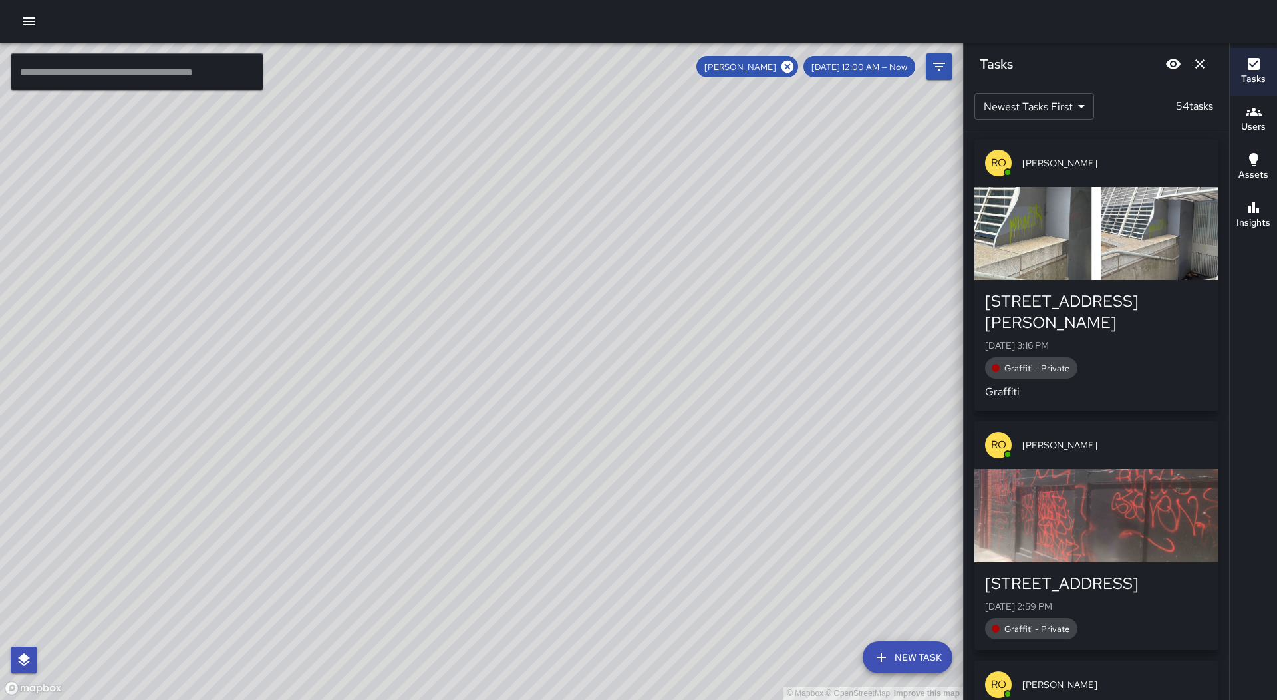
click at [1149, 475] on div "button" at bounding box center [1096, 515] width 244 height 93
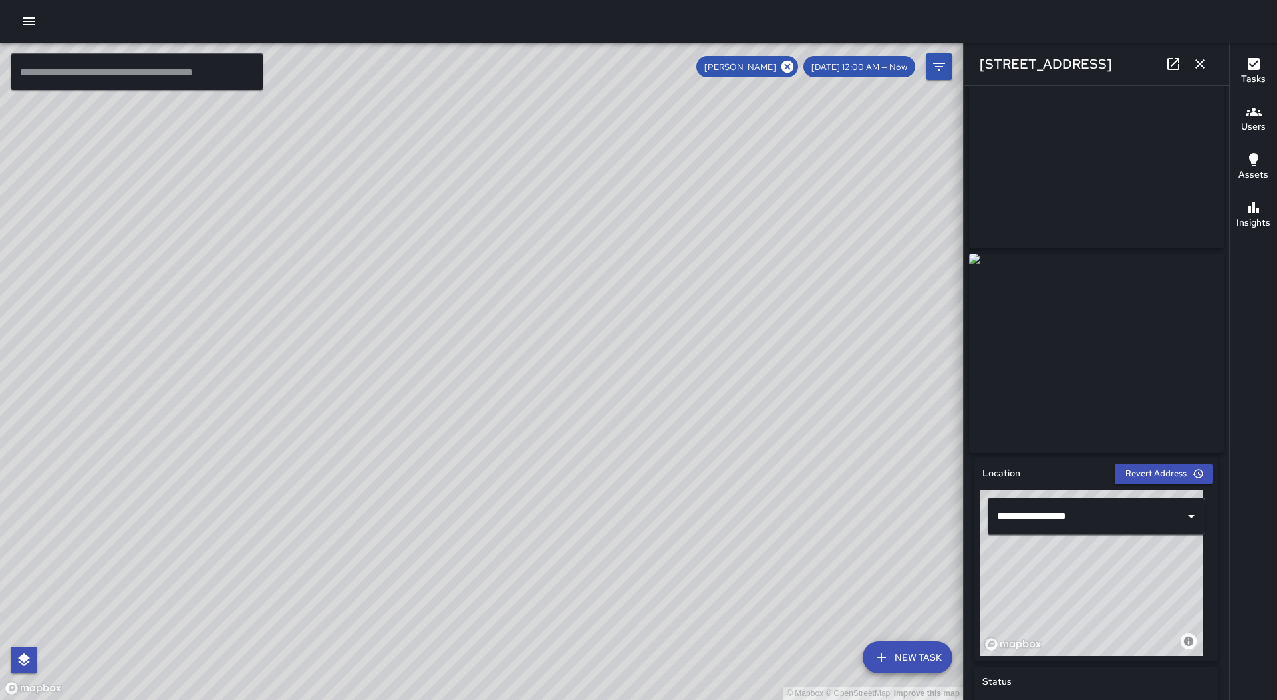
scroll to position [67, 0]
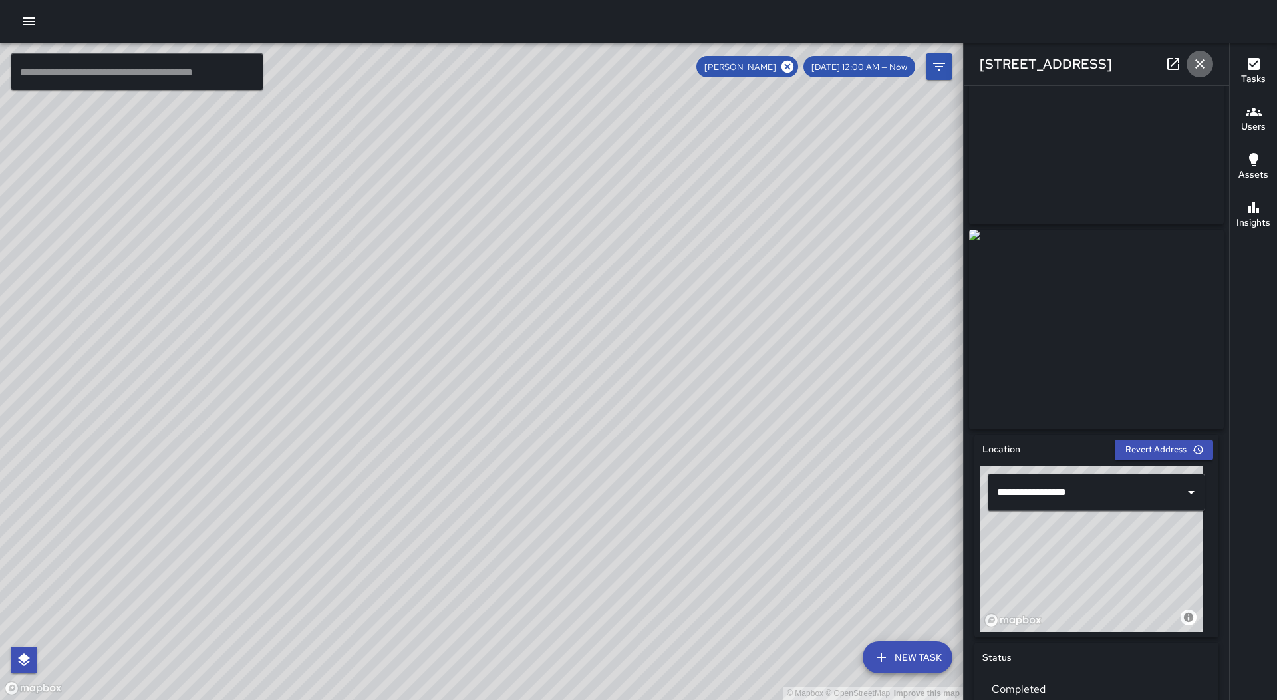
click at [1201, 63] on icon "button" at bounding box center [1199, 63] width 9 height 9
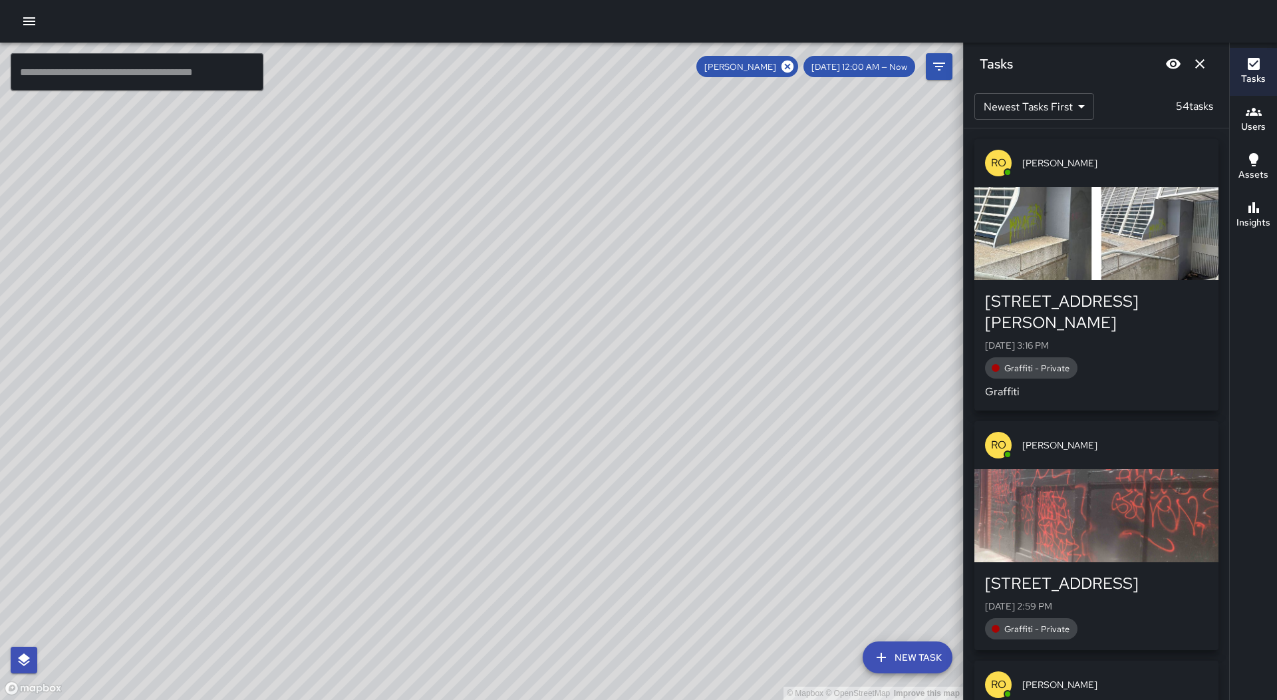
click at [1122, 279] on div "button" at bounding box center [1096, 233] width 244 height 93
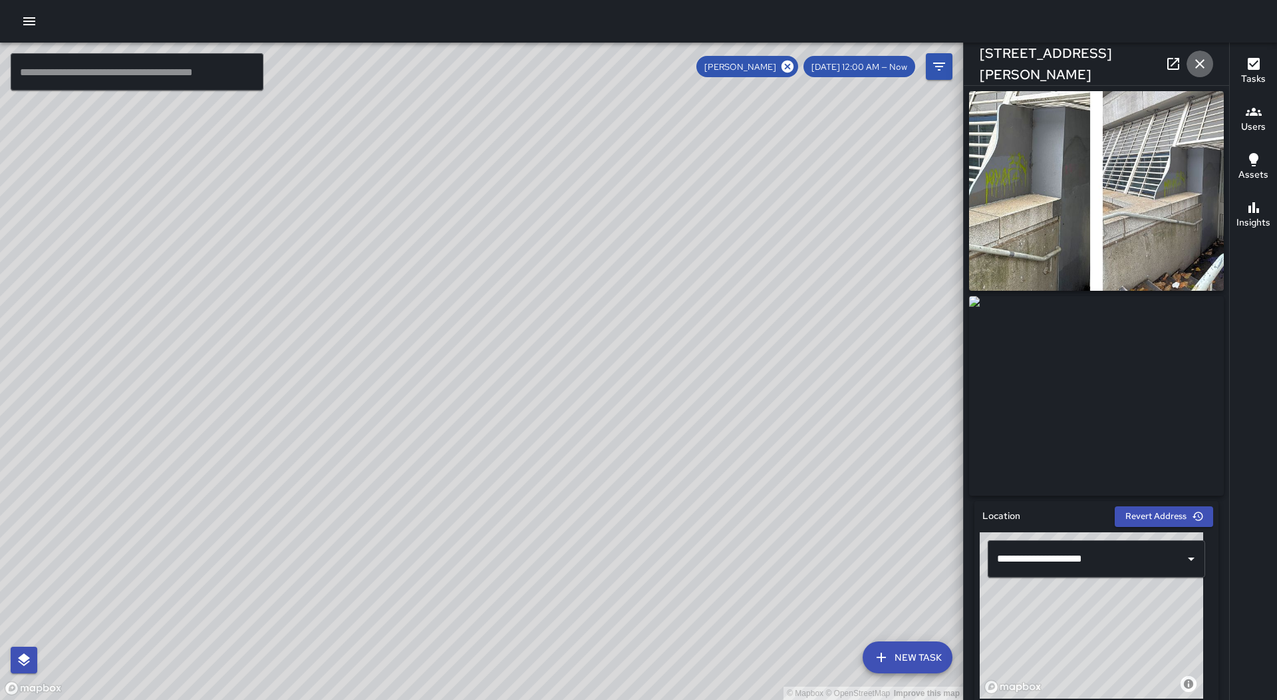
click at [1203, 63] on icon "button" at bounding box center [1200, 64] width 16 height 16
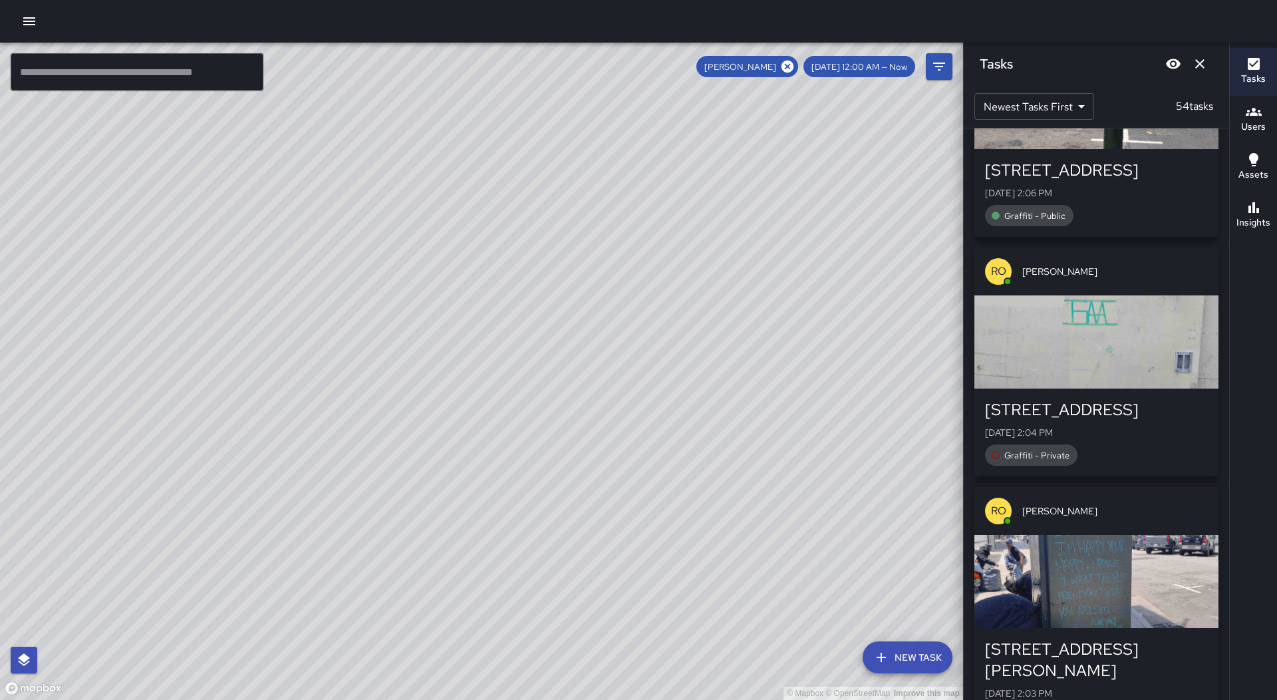
scroll to position [1596, 0]
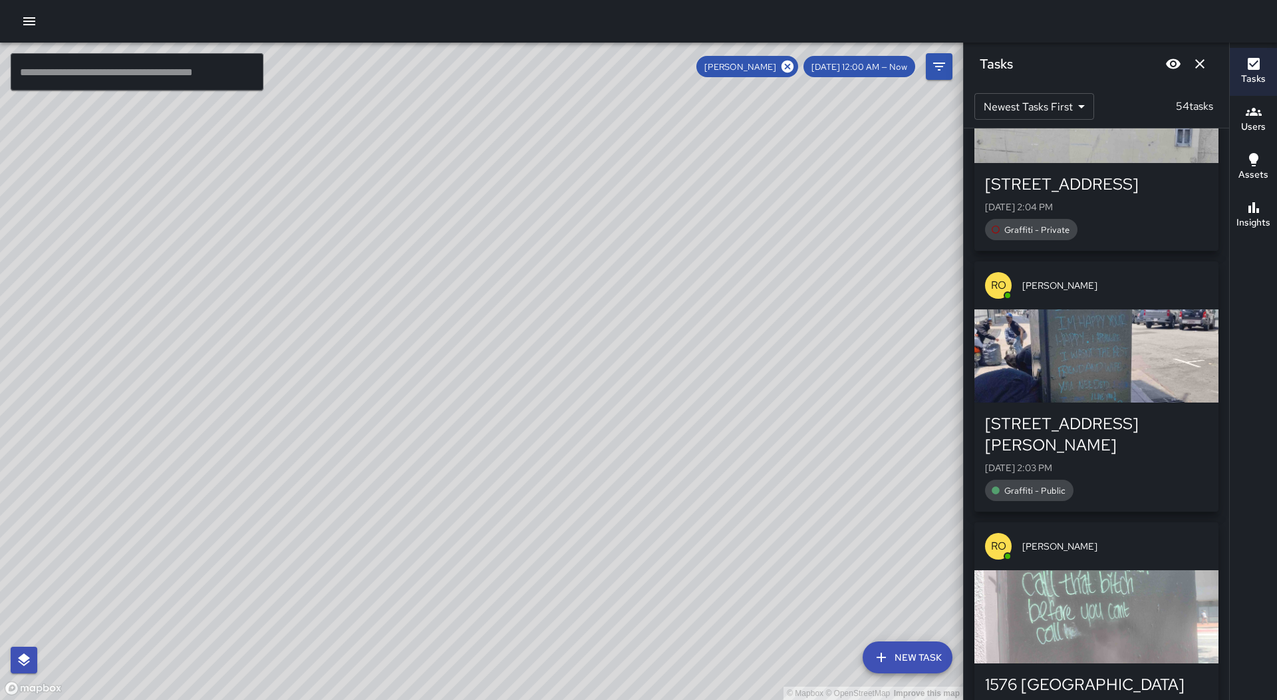
click at [1119, 339] on div "button" at bounding box center [1096, 355] width 244 height 93
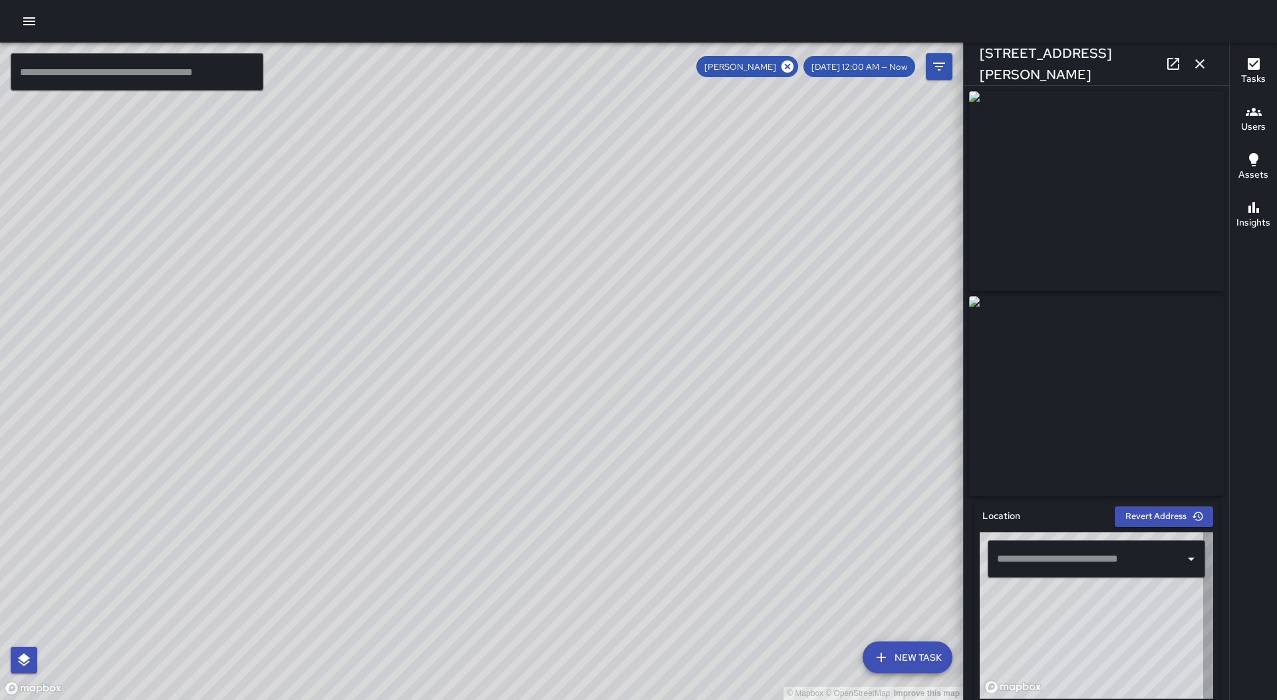
type input "**********"
click at [1204, 60] on icon "button" at bounding box center [1199, 63] width 9 height 9
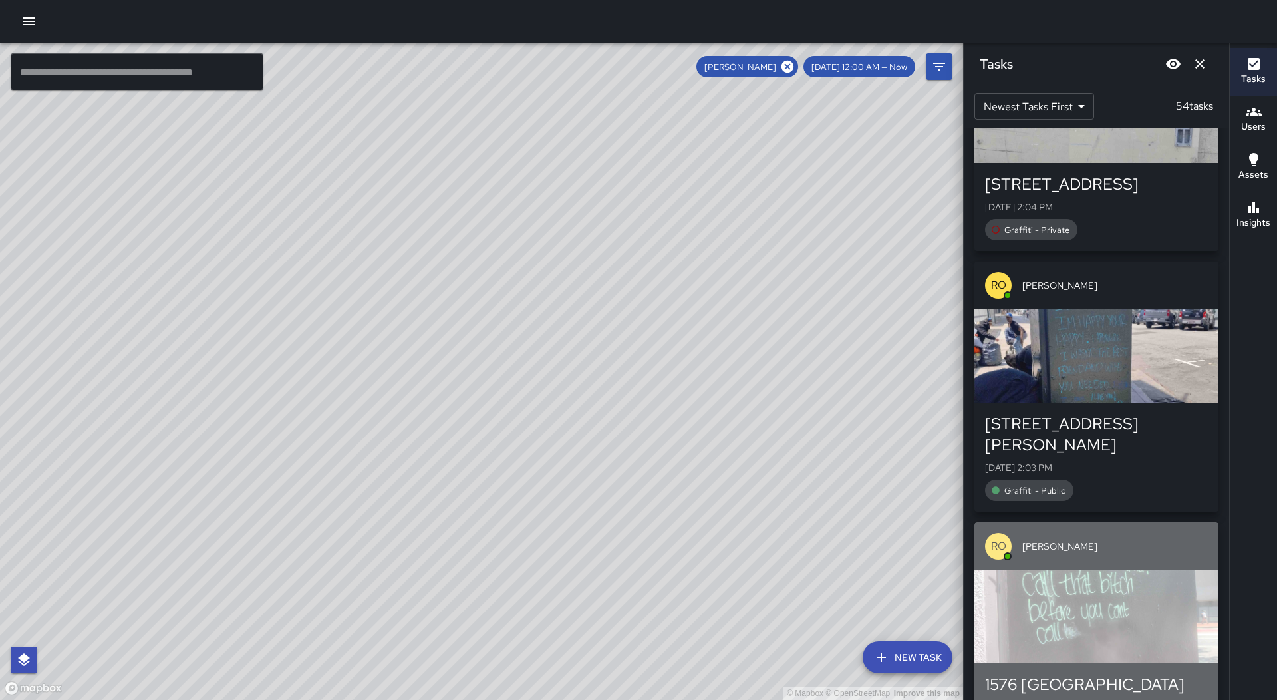
click at [1132, 570] on div "button" at bounding box center [1096, 616] width 244 height 93
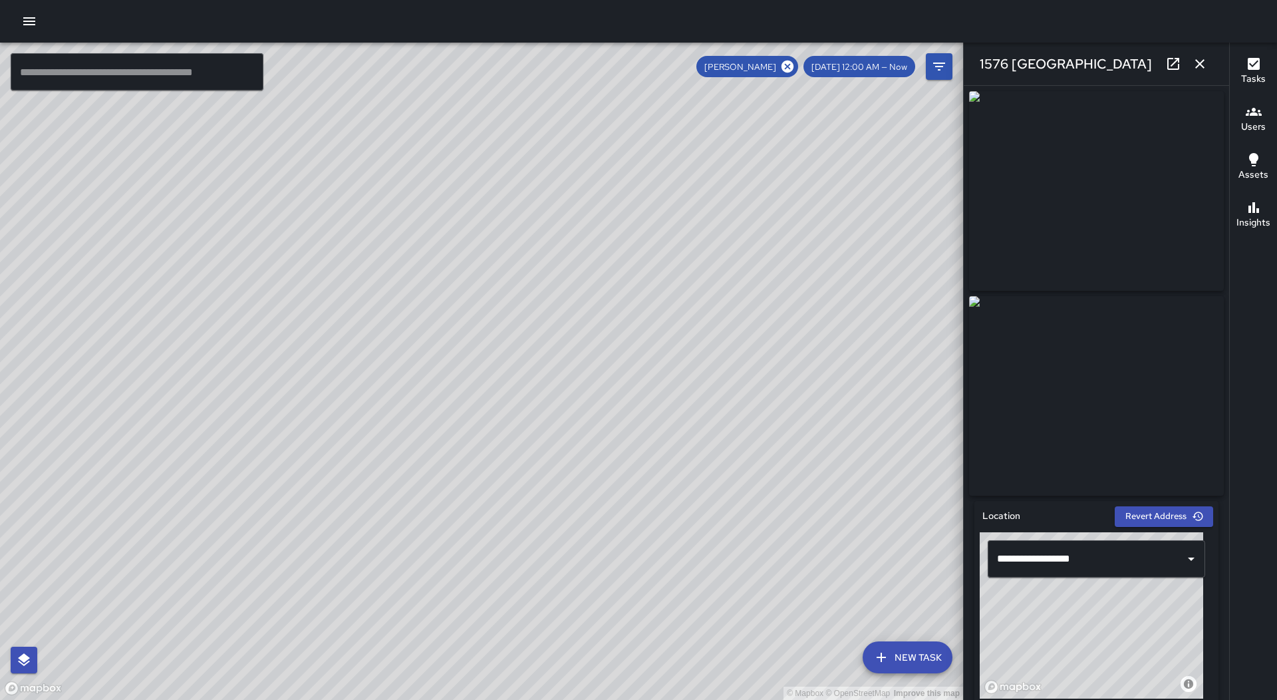
click at [1203, 57] on icon "button" at bounding box center [1200, 64] width 16 height 16
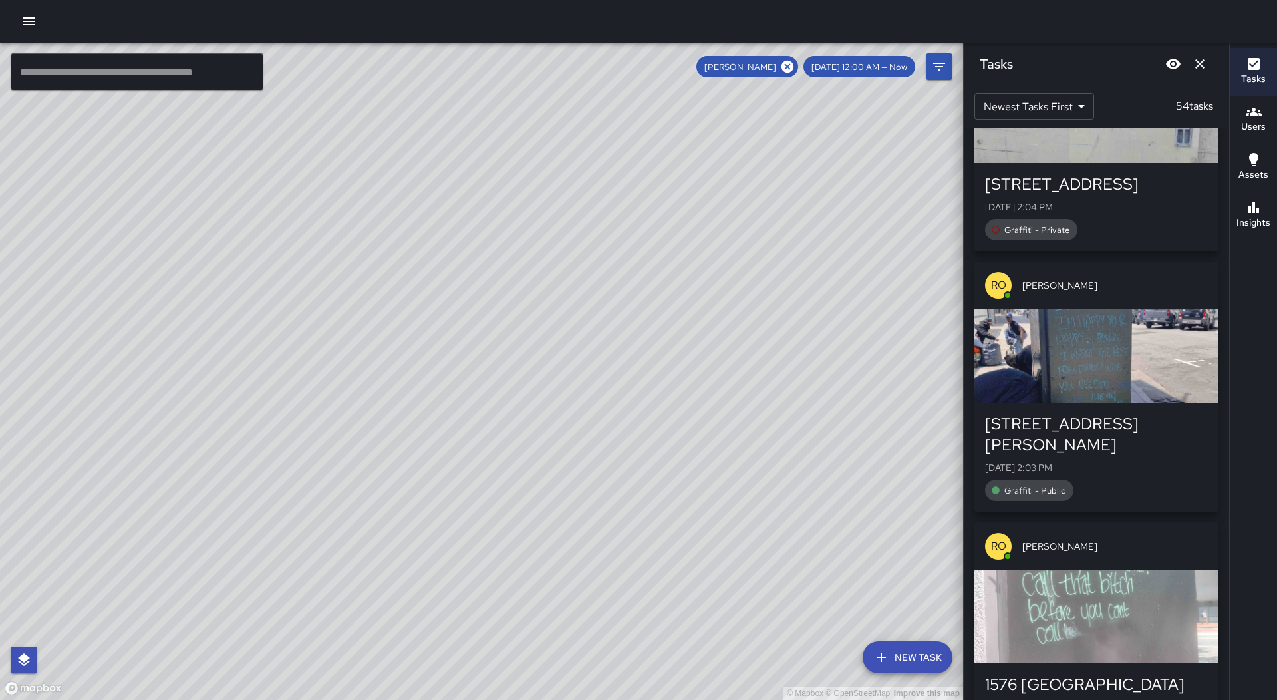
click at [1202, 63] on icon "Dismiss" at bounding box center [1200, 64] width 16 height 16
